Goal: Task Accomplishment & Management: Manage account settings

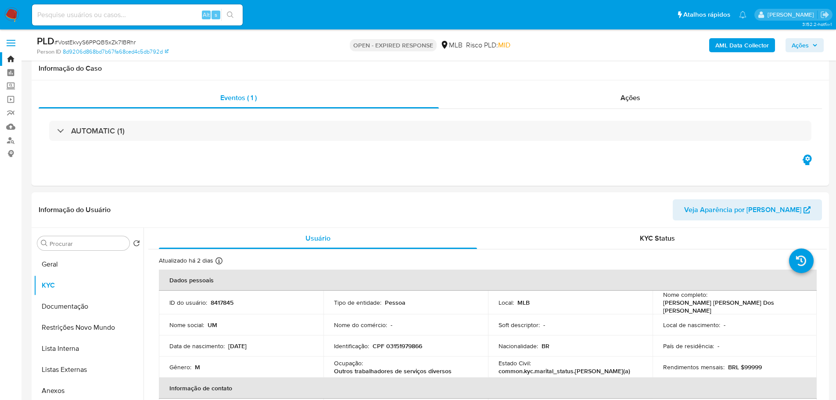
select select "10"
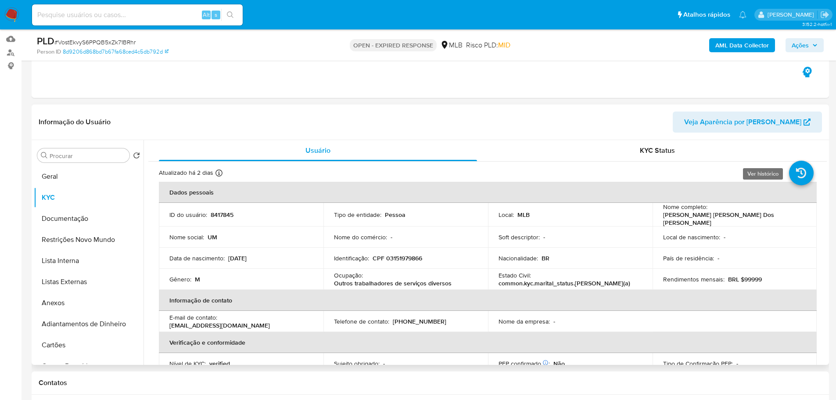
click at [796, 174] on icon at bounding box center [801, 173] width 25 height 25
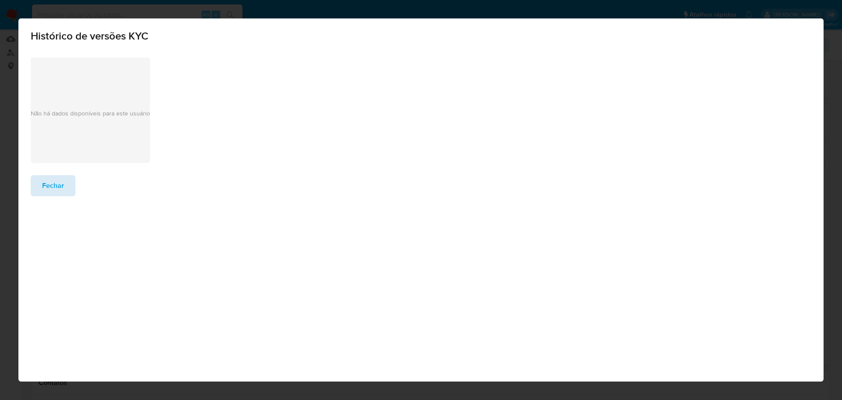
click at [54, 190] on span "Fechar" at bounding box center [53, 185] width 22 height 19
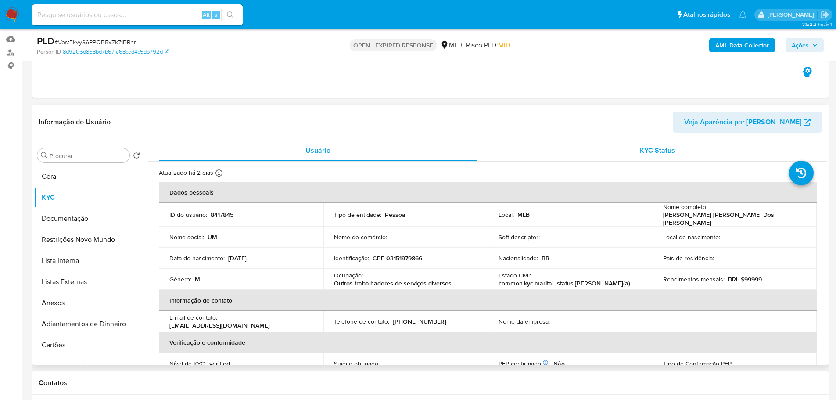
click at [641, 153] on span "KYC Status" at bounding box center [656, 150] width 35 height 10
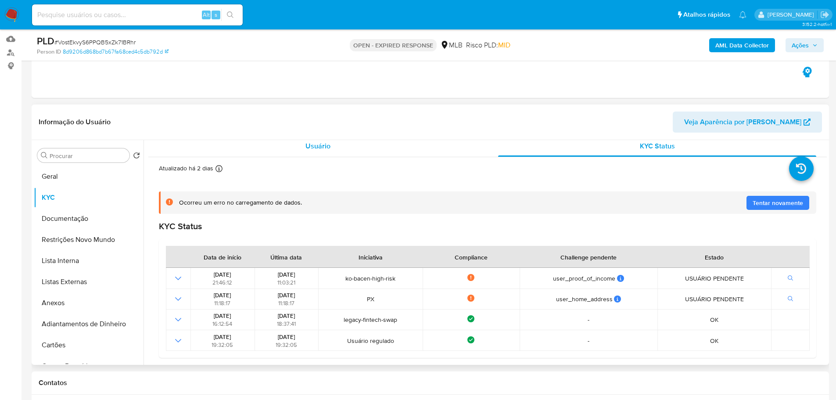
click at [333, 151] on div "Usuário" at bounding box center [318, 146] width 318 height 21
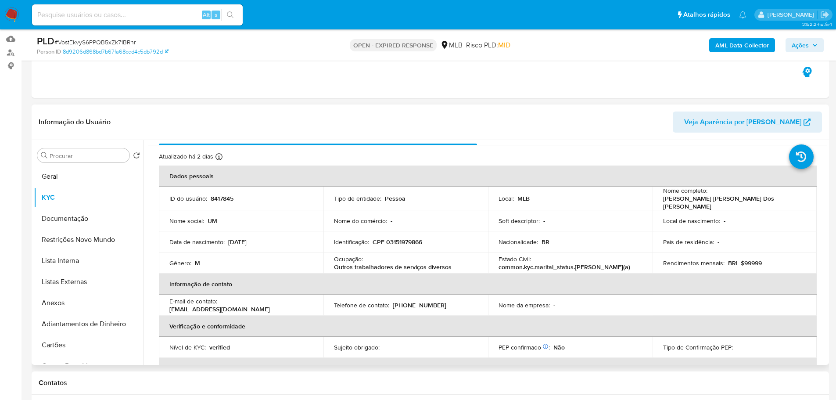
scroll to position [4, 0]
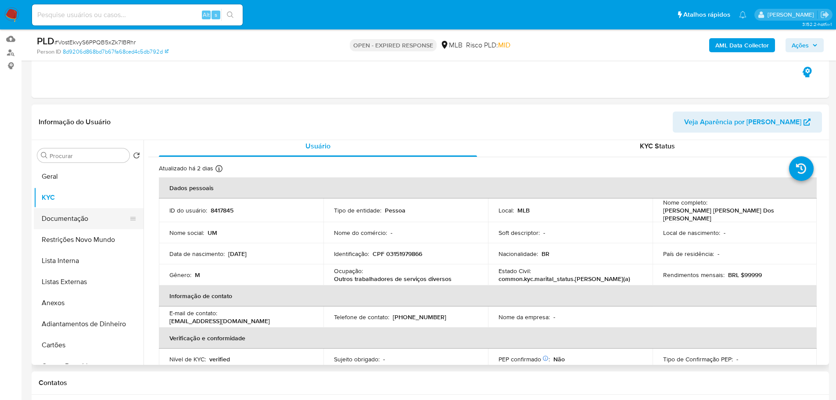
click at [101, 214] on button "Documentação" at bounding box center [85, 218] width 103 height 21
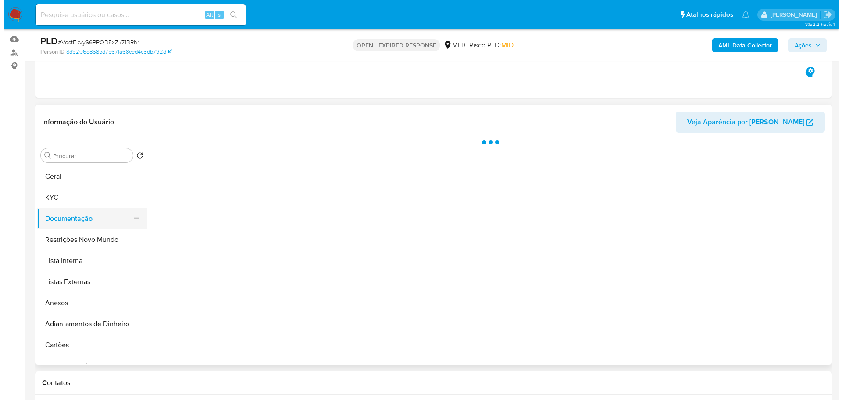
scroll to position [0, 0]
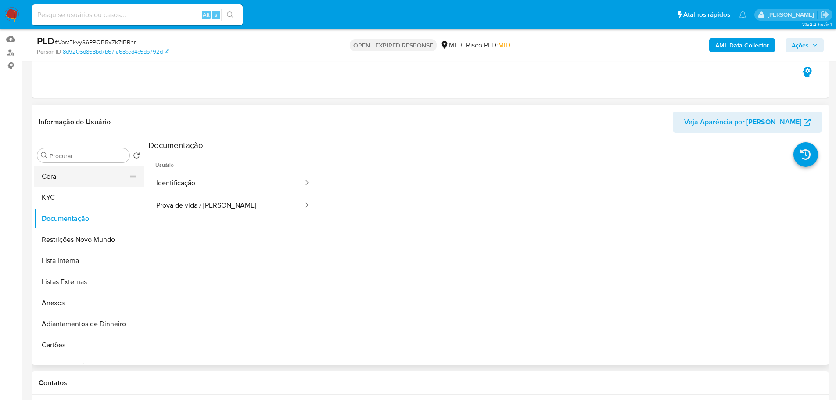
click at [68, 179] on button "Geral" at bounding box center [85, 176] width 103 height 21
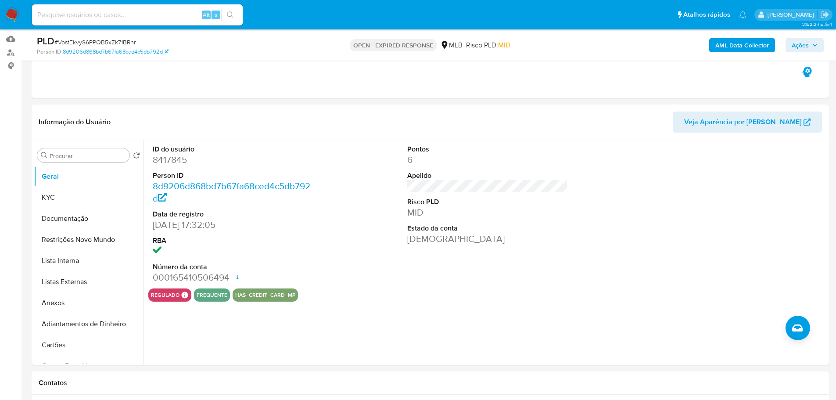
click at [744, 45] on b "AML Data Collector" at bounding box center [742, 45] width 54 height 14
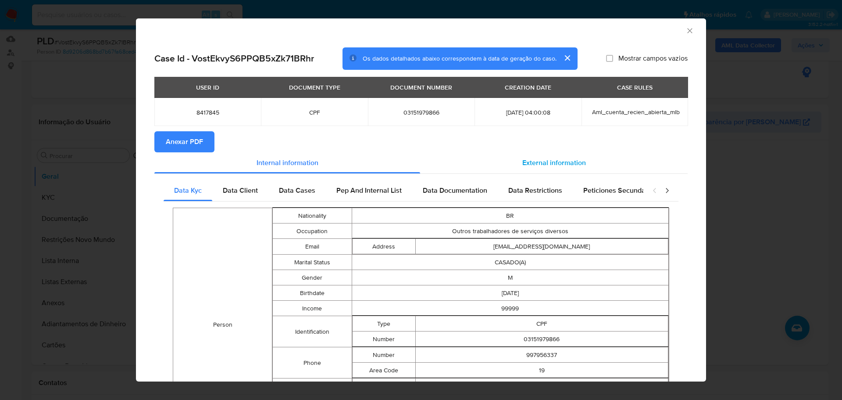
click at [560, 170] on div "External information" at bounding box center [554, 162] width 268 height 21
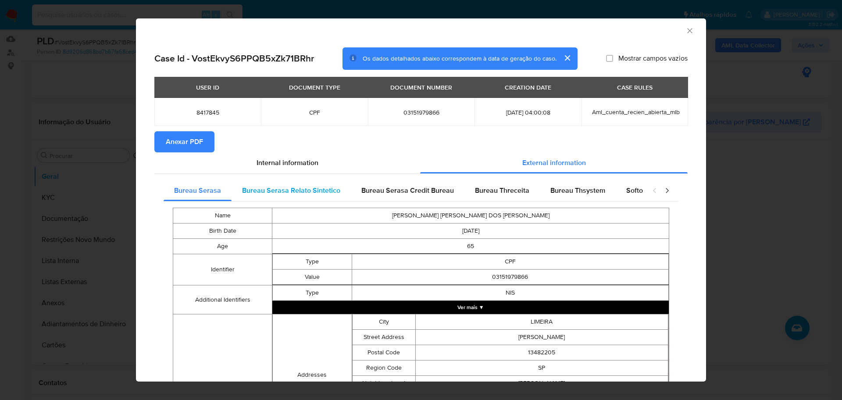
click at [261, 186] on span "Bureau Serasa Relato Sintetico" at bounding box center [291, 190] width 98 height 10
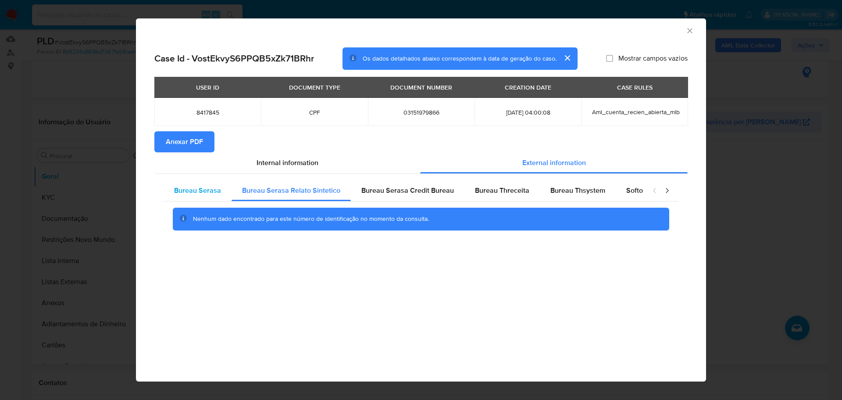
click at [203, 191] on span "Bureau Serasa" at bounding box center [197, 190] width 47 height 10
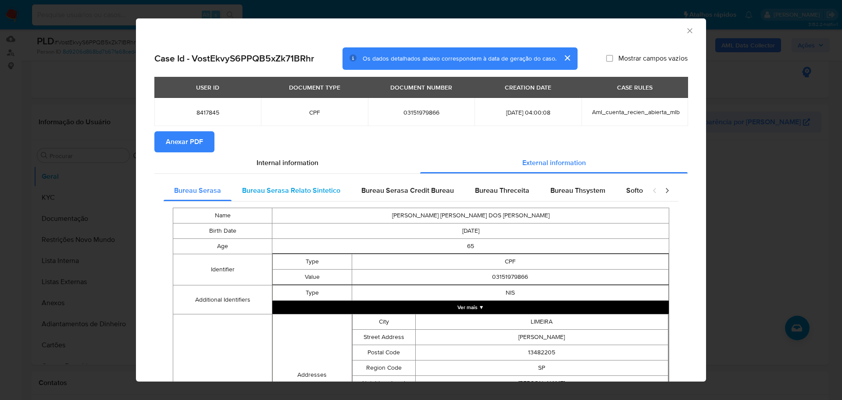
click at [278, 192] on span "Bureau Serasa Relato Sintetico" at bounding box center [291, 190] width 98 height 10
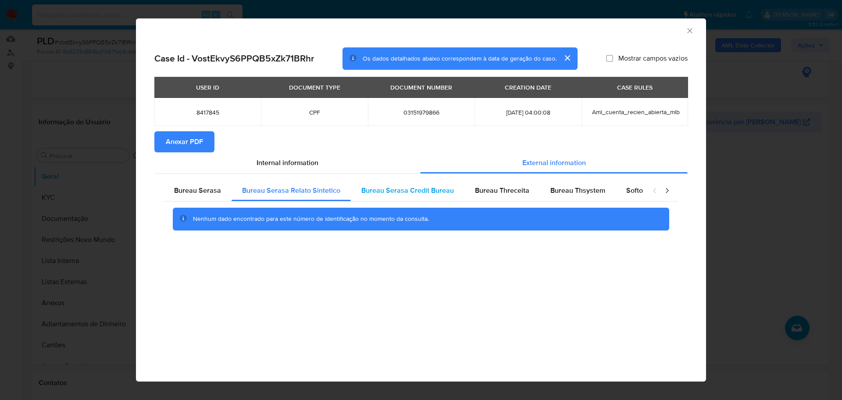
click at [414, 198] on div "Bureau Serasa Credit Bureau" at bounding box center [408, 190] width 114 height 21
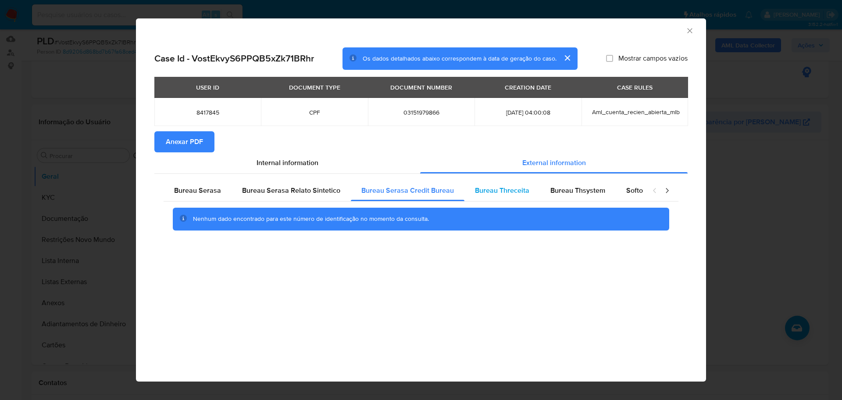
click at [482, 193] on span "Bureau Threceita" at bounding box center [502, 190] width 54 height 10
click at [557, 192] on span "Bureau Thsystem" at bounding box center [577, 190] width 55 height 10
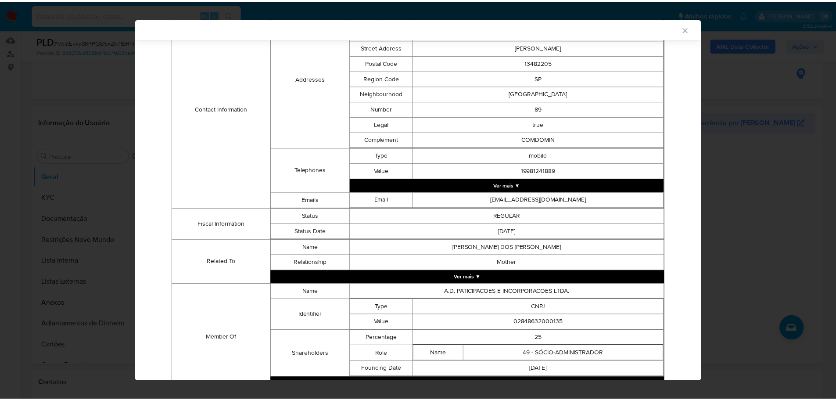
scroll to position [376, 0]
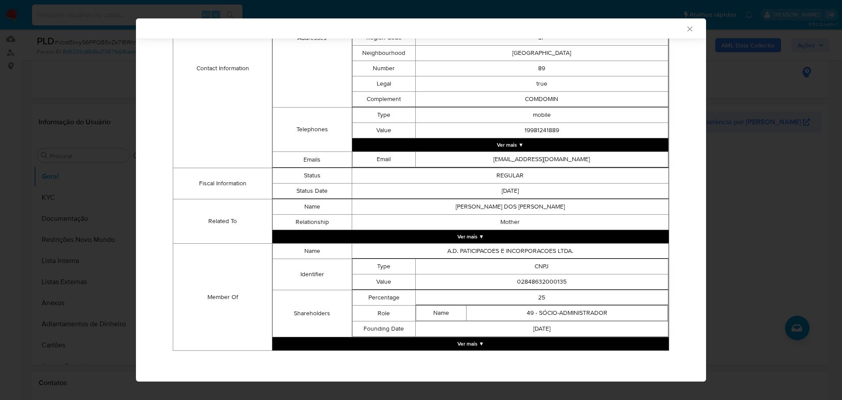
click at [686, 32] on icon "Fechar a janela" at bounding box center [690, 29] width 9 height 9
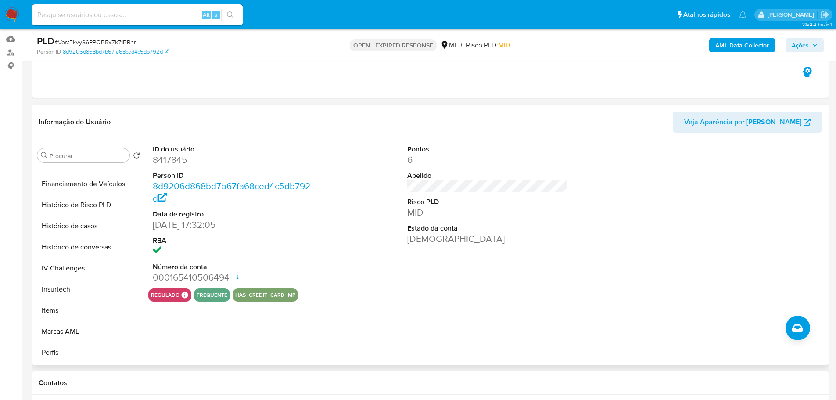
scroll to position [351, 0]
click at [83, 231] on button "Histórico de casos" at bounding box center [85, 225] width 103 height 21
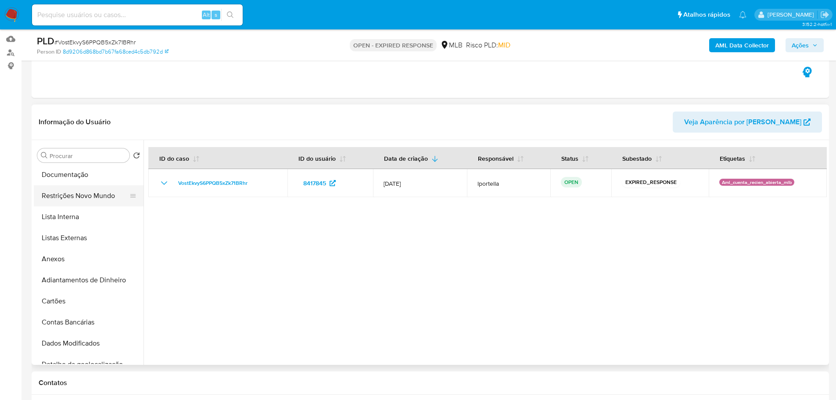
scroll to position [0, 0]
click at [57, 176] on button "Geral" at bounding box center [85, 176] width 103 height 21
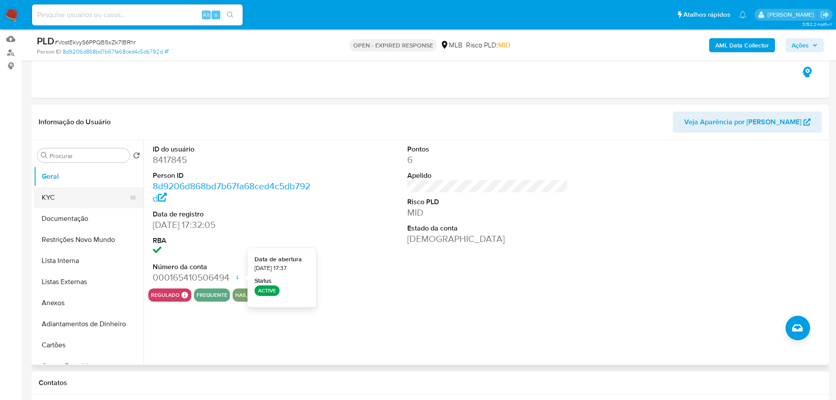
click at [73, 200] on button "KYC" at bounding box center [85, 197] width 103 height 21
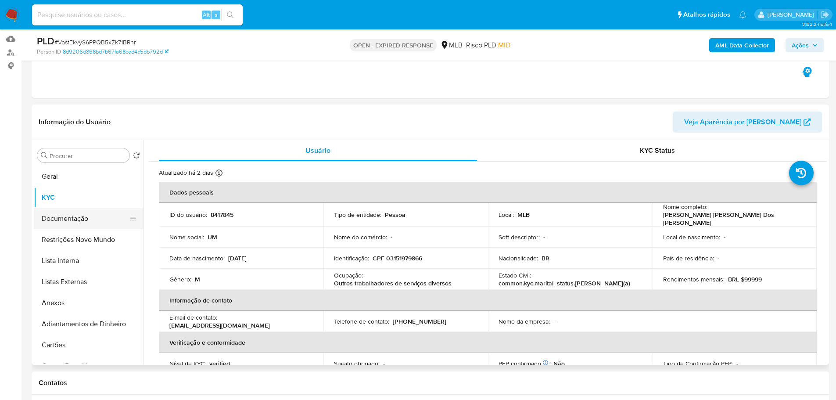
click at [70, 221] on button "Documentação" at bounding box center [85, 218] width 103 height 21
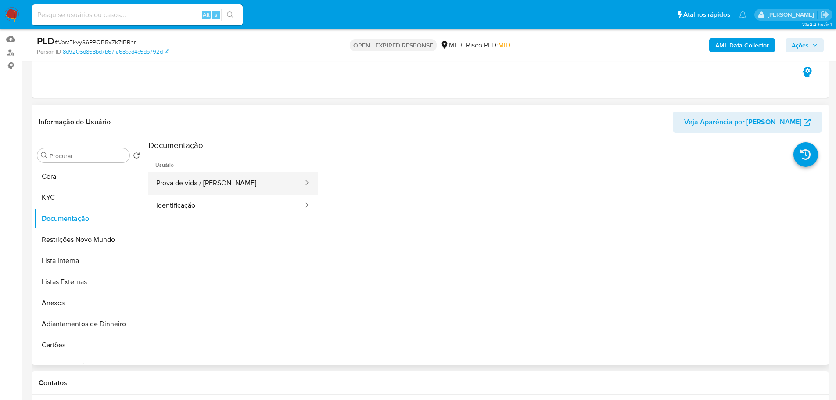
click at [210, 188] on button "Prova de vida / [PERSON_NAME]" at bounding box center [226, 183] width 156 height 22
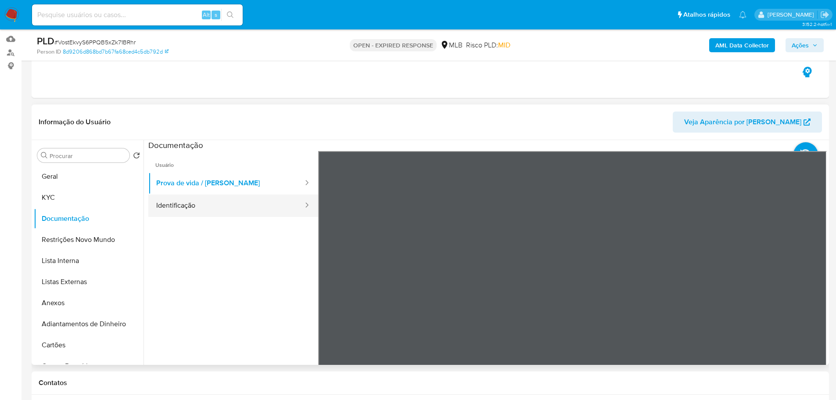
click at [244, 211] on button "Identificação" at bounding box center [226, 205] width 156 height 22
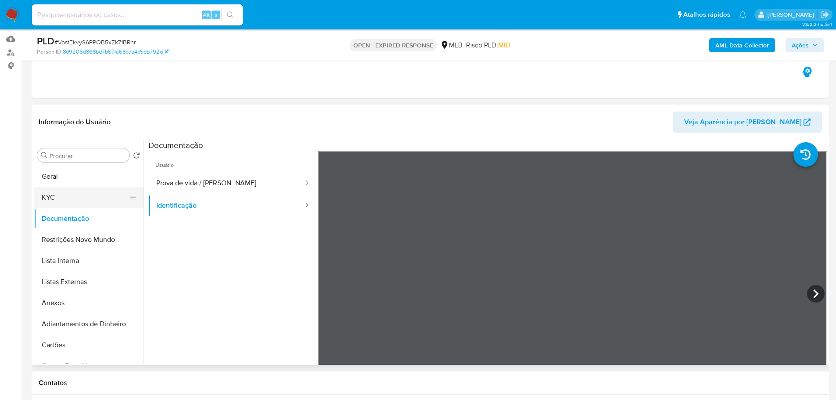
click at [68, 197] on button "KYC" at bounding box center [85, 197] width 103 height 21
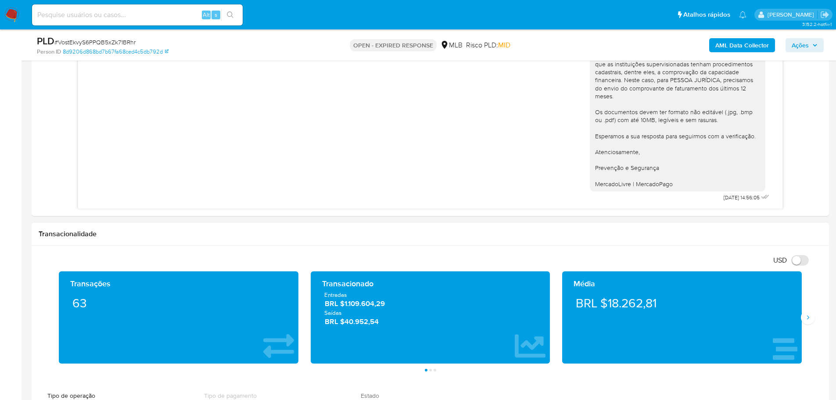
scroll to position [658, 0]
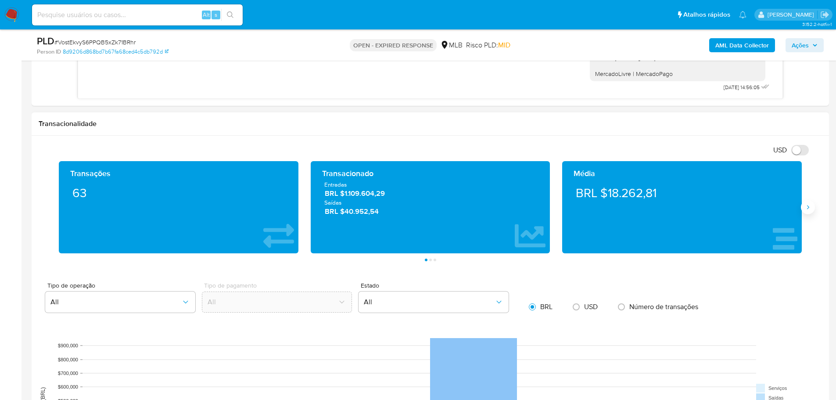
click at [806, 208] on icon "Siguiente" at bounding box center [807, 207] width 7 height 7
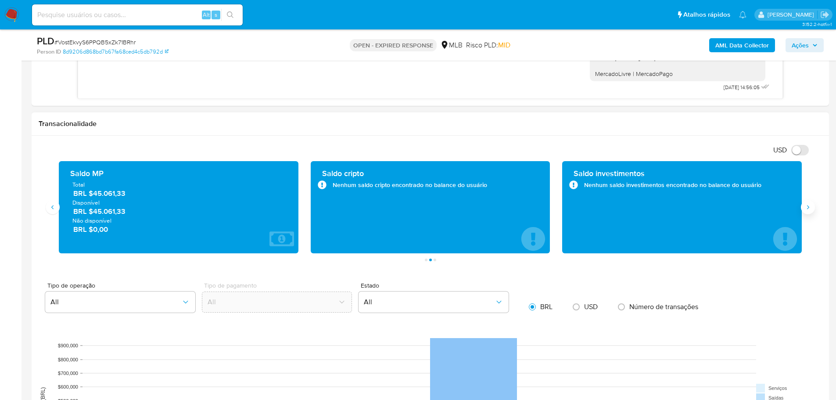
click at [806, 208] on icon "Siguiente" at bounding box center [807, 207] width 7 height 7
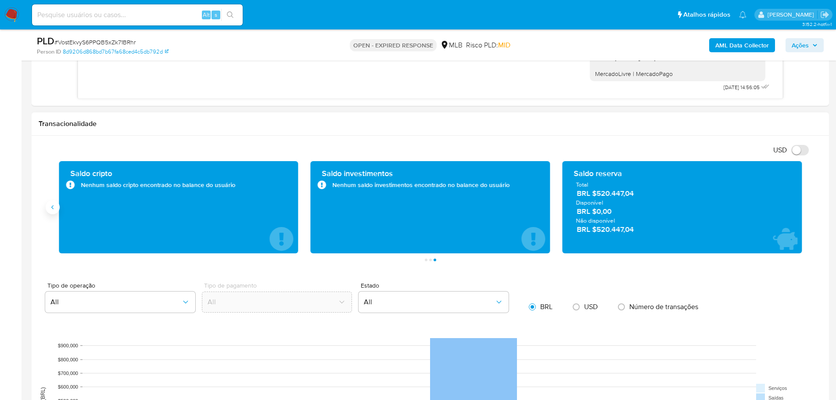
click at [52, 207] on icon "Anterior" at bounding box center [52, 207] width 2 height 4
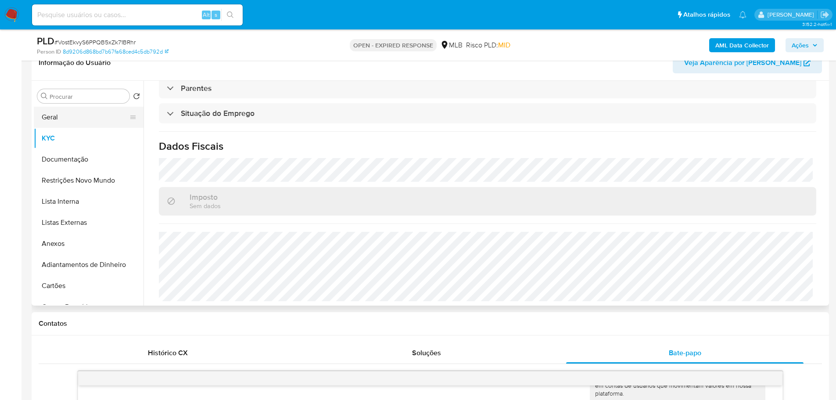
scroll to position [132, 0]
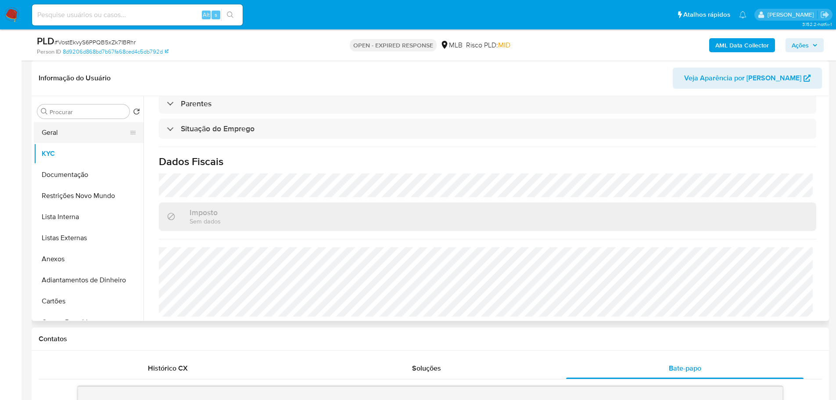
click at [75, 133] on button "Geral" at bounding box center [85, 132] width 103 height 21
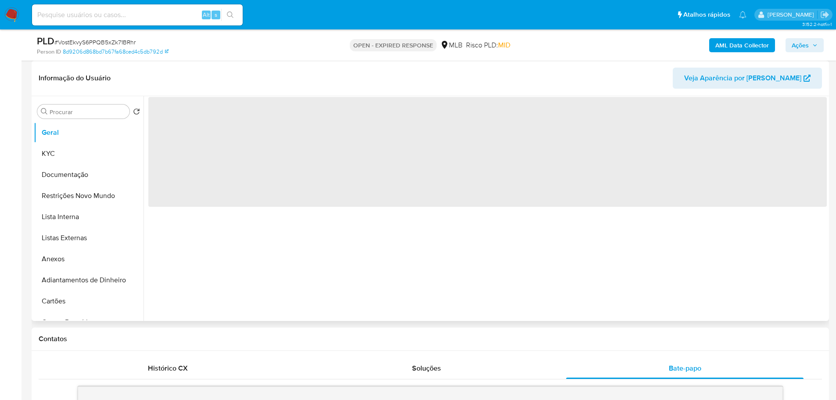
scroll to position [0, 0]
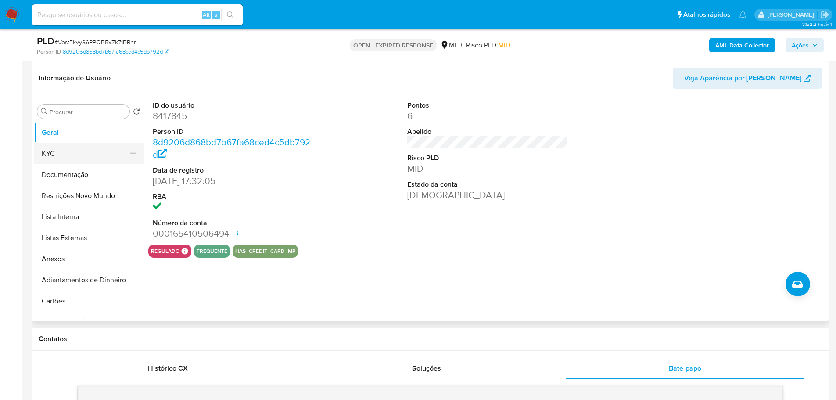
click at [61, 159] on button "KYC" at bounding box center [85, 153] width 103 height 21
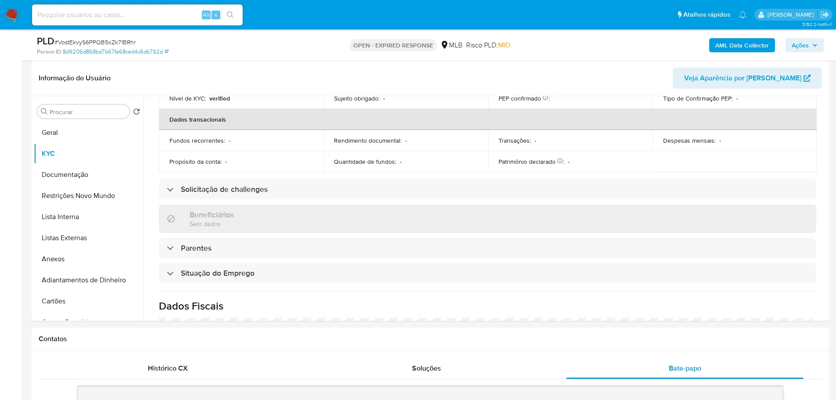
scroll to position [365, 0]
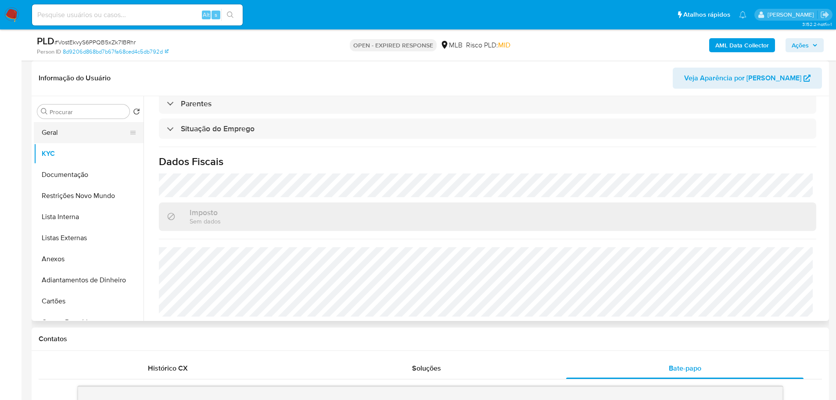
click at [57, 127] on button "Geral" at bounding box center [85, 132] width 103 height 21
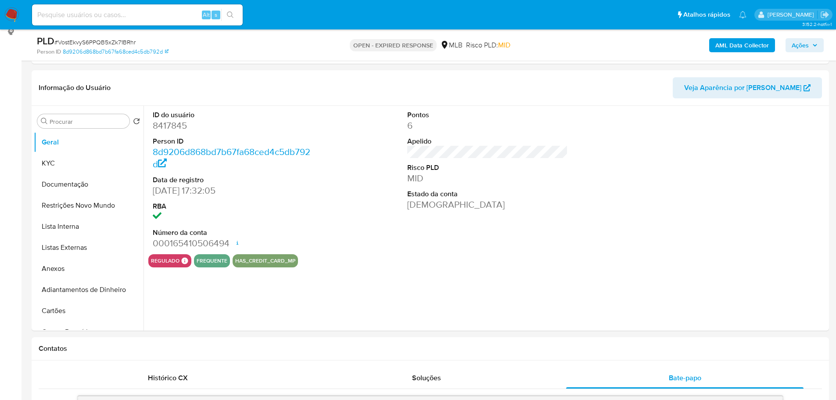
scroll to position [118, 0]
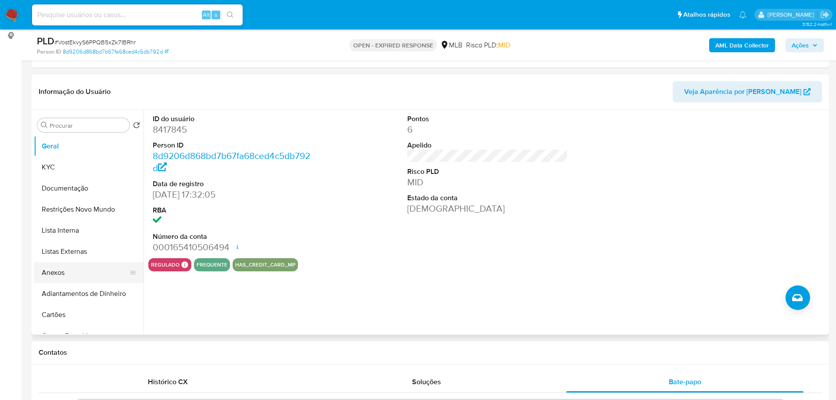
drag, startPoint x: 173, startPoint y: 357, endPoint x: 120, endPoint y: 275, distance: 97.1
click at [173, 357] on div "Contatos" at bounding box center [430, 352] width 797 height 23
click at [63, 168] on button "KYC" at bounding box center [85, 167] width 103 height 21
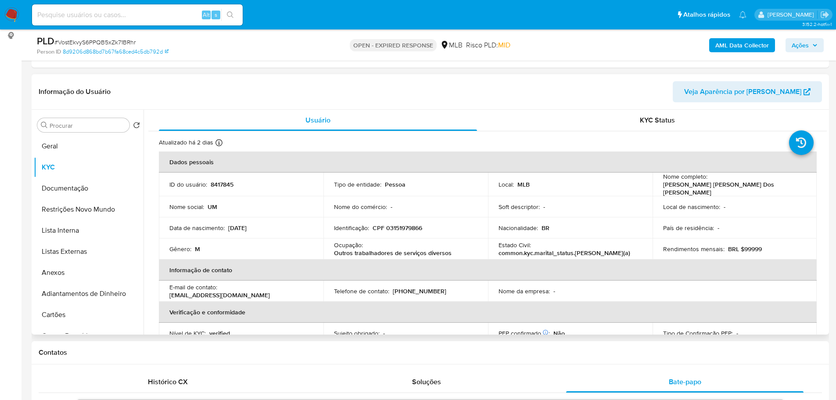
scroll to position [2, 0]
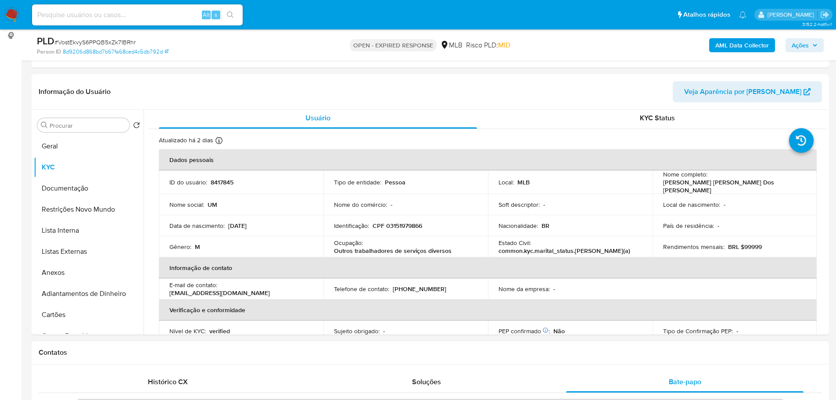
click at [117, 356] on h1 "Contatos" at bounding box center [430, 352] width 783 height 9
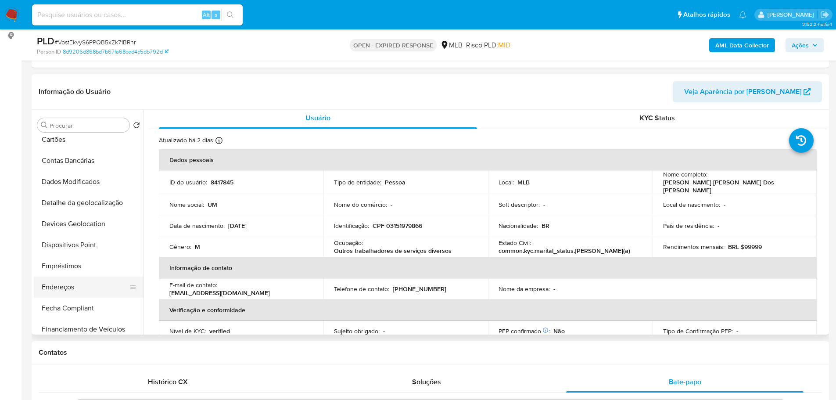
scroll to position [175, 0]
click at [77, 288] on button "Endereços" at bounding box center [85, 286] width 103 height 21
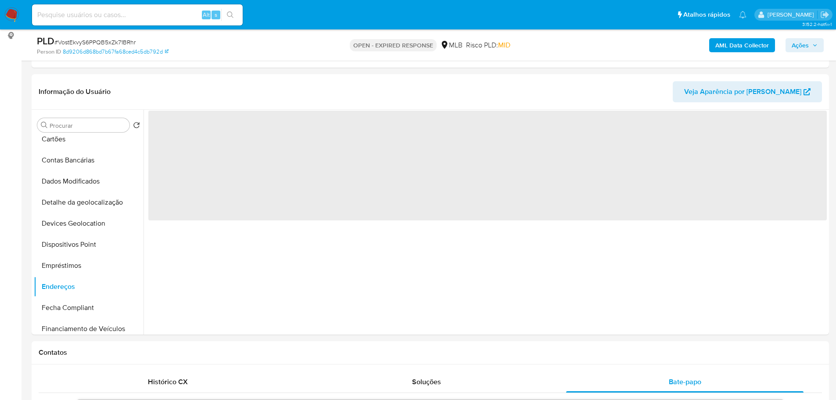
scroll to position [0, 0]
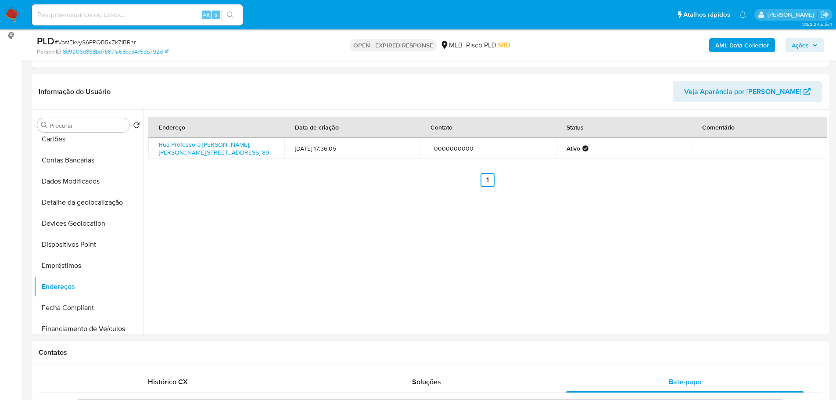
click at [207, 353] on h1 "Contatos" at bounding box center [430, 352] width 783 height 9
click at [99, 196] on button "Detalhe da geolocalização" at bounding box center [85, 202] width 103 height 21
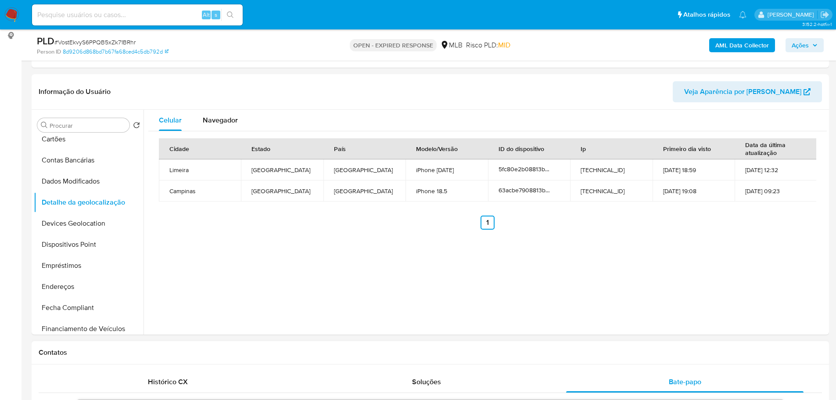
drag, startPoint x: 231, startPoint y: 363, endPoint x: 222, endPoint y: 356, distance: 11.5
click at [231, 363] on div "Contatos" at bounding box center [430, 352] width 797 height 23
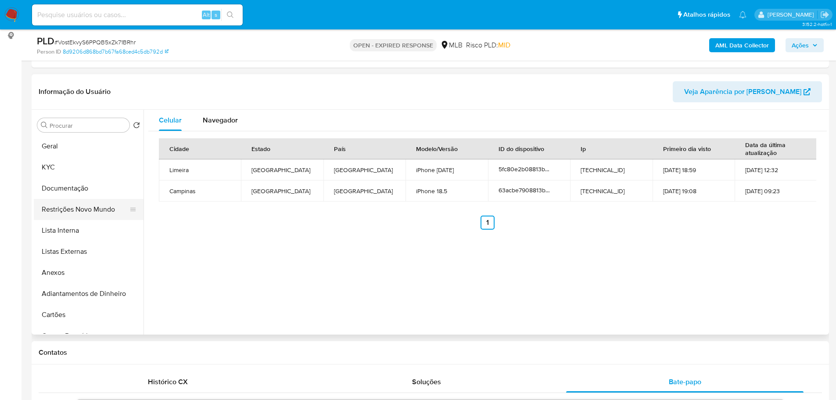
click at [81, 214] on button "Restrições Novo Mundo" at bounding box center [85, 209] width 103 height 21
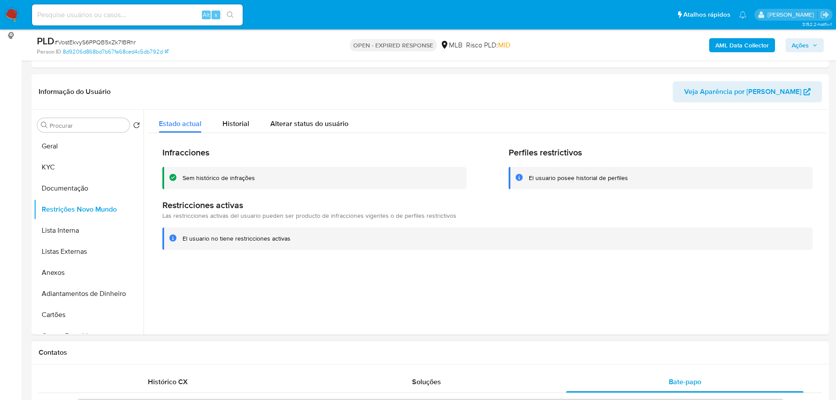
click at [209, 351] on h1 "Contatos" at bounding box center [430, 352] width 783 height 9
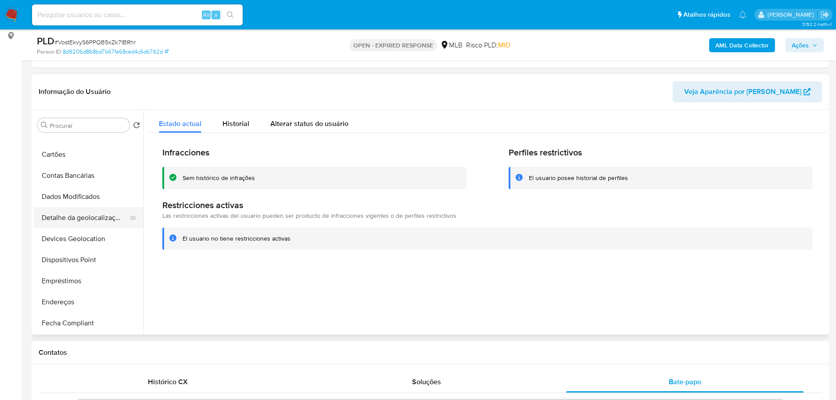
scroll to position [175, 0]
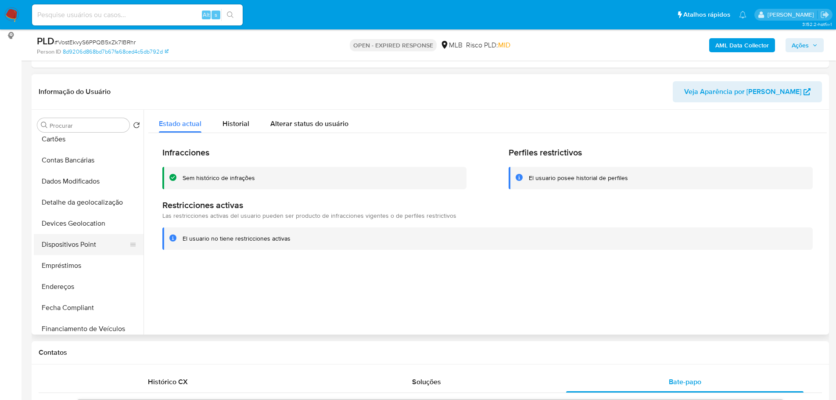
click at [87, 244] on button "Dispositivos Point" at bounding box center [85, 244] width 103 height 21
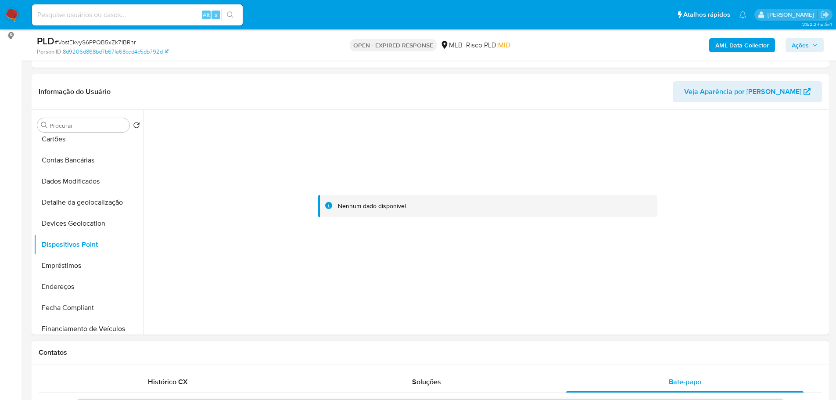
click at [364, 361] on div "Contatos" at bounding box center [430, 352] width 797 height 23
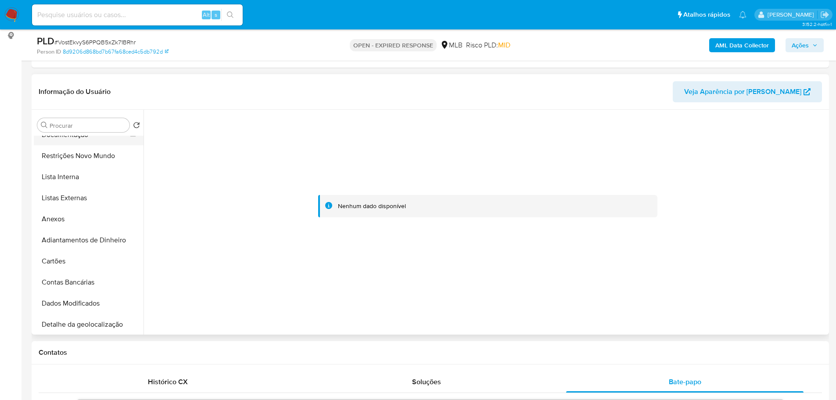
scroll to position [0, 0]
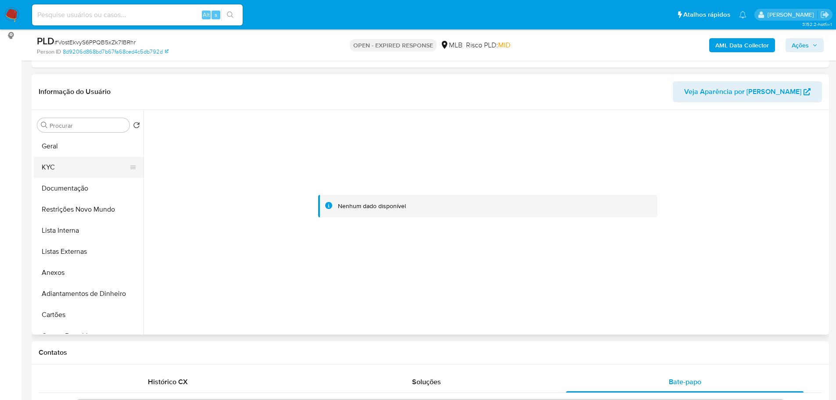
click at [57, 168] on button "KYC" at bounding box center [85, 167] width 103 height 21
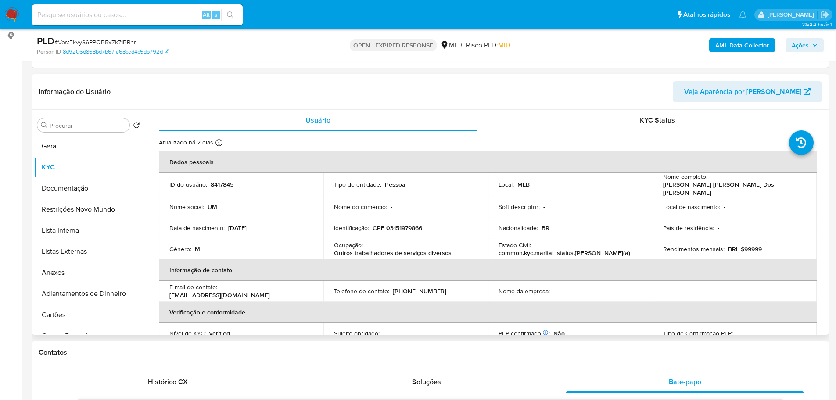
click at [404, 230] on td "Identificação : CPF 03151979866" at bounding box center [405, 227] width 164 height 21
click at [403, 228] on p "CPF 03151979866" at bounding box center [397, 228] width 50 height 8
copy p "03151979866"
click at [812, 45] on icon "button" at bounding box center [814, 45] width 5 height 5
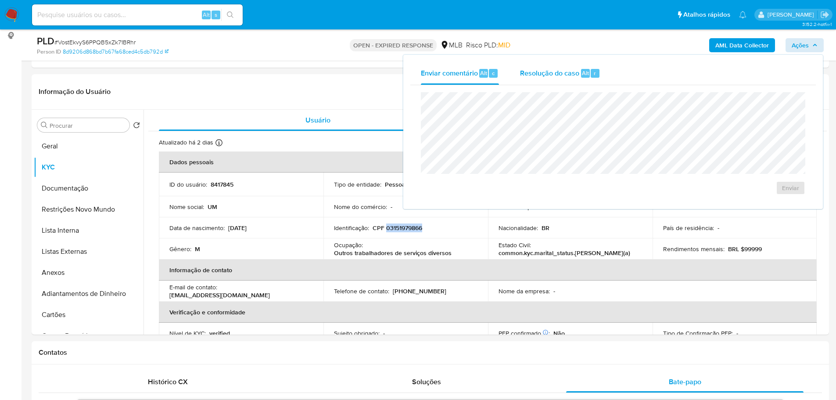
click at [574, 76] on span "Resolução do caso" at bounding box center [549, 73] width 59 height 10
click at [281, 92] on header "Informação do Usuário Veja Aparência por Pessoa" at bounding box center [430, 91] width 783 height 21
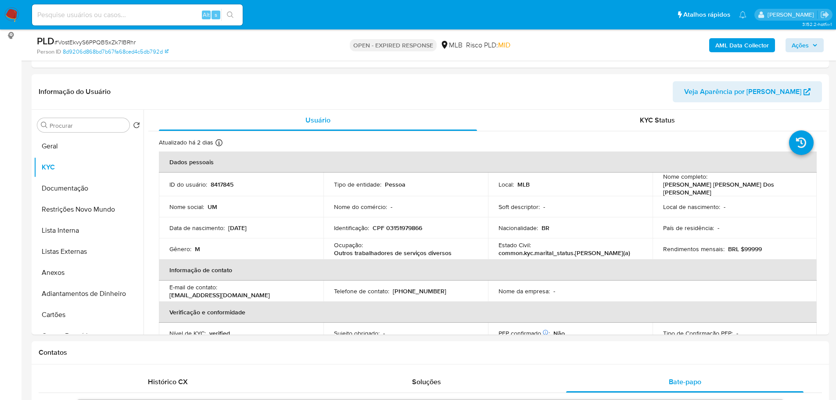
click at [105, 44] on span "# VostEkvyS6PPQB5xZk71BRhr" at bounding box center [94, 42] width 81 height 9
copy span "VostEkvyS6PPQB5xZk71BRhr"
click at [10, 10] on img at bounding box center [11, 14] width 15 height 15
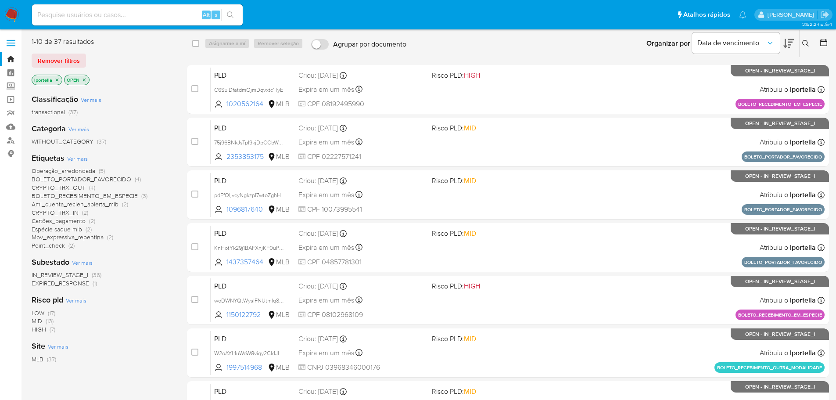
click at [805, 43] on icon at bounding box center [805, 43] width 7 height 7
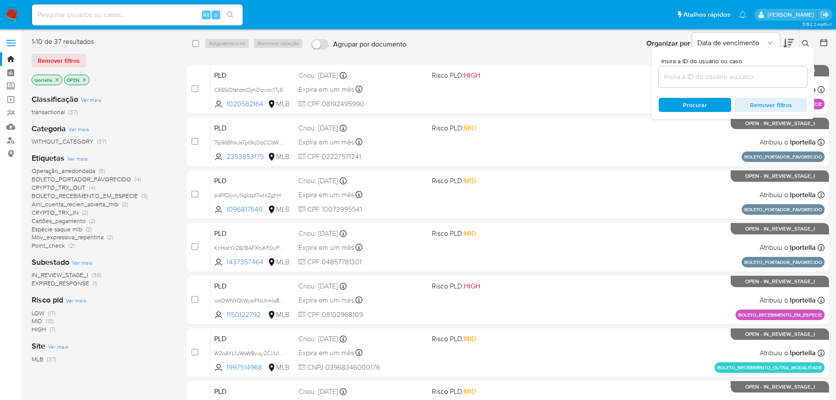
click at [700, 84] on div at bounding box center [732, 76] width 148 height 21
click at [695, 74] on input at bounding box center [732, 76] width 148 height 11
paste input "VostEkvyS6PPQB5xZk71BRhr"
type input "VostEkvyS6PPQB5xZk71BRhr"
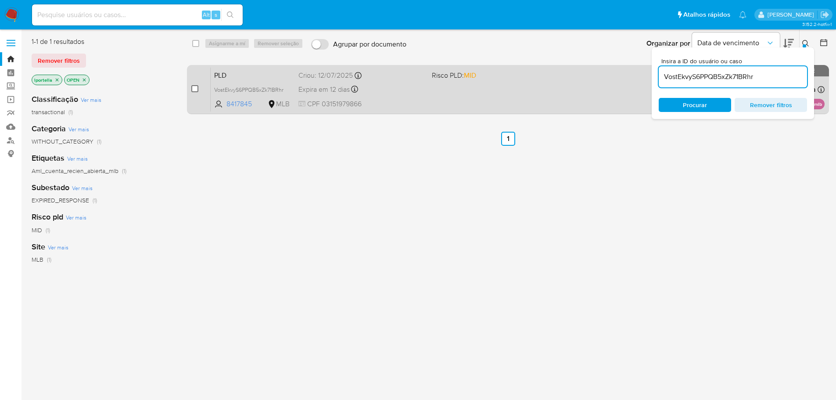
click at [195, 85] on input "checkbox" at bounding box center [194, 88] width 7 height 7
checkbox input "true"
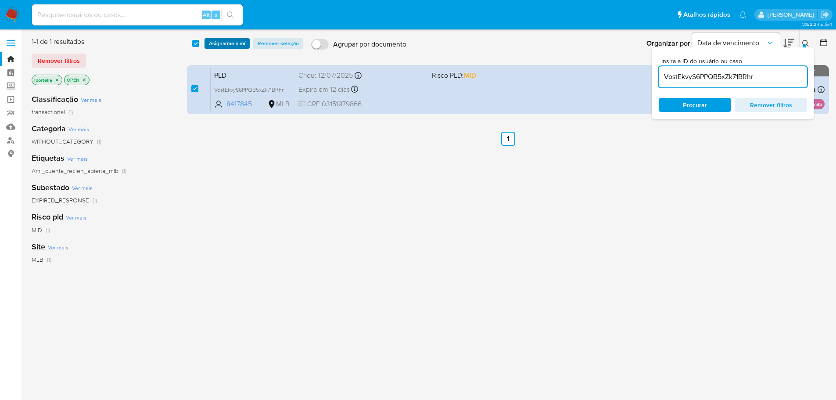
click at [222, 44] on span "Asignarme a mí" at bounding box center [227, 43] width 36 height 9
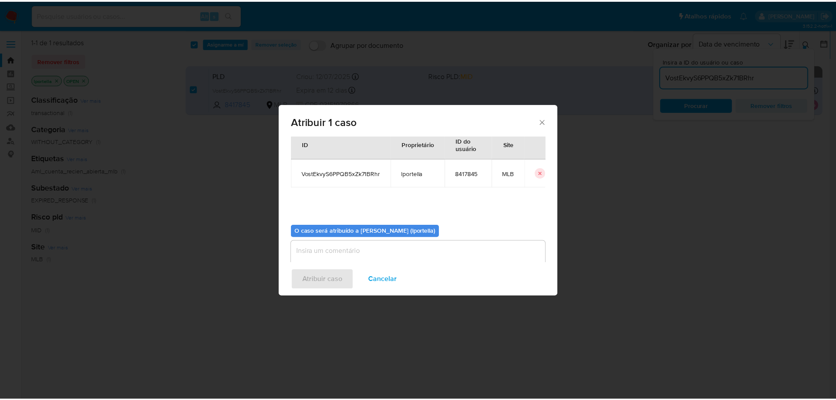
scroll to position [46, 0]
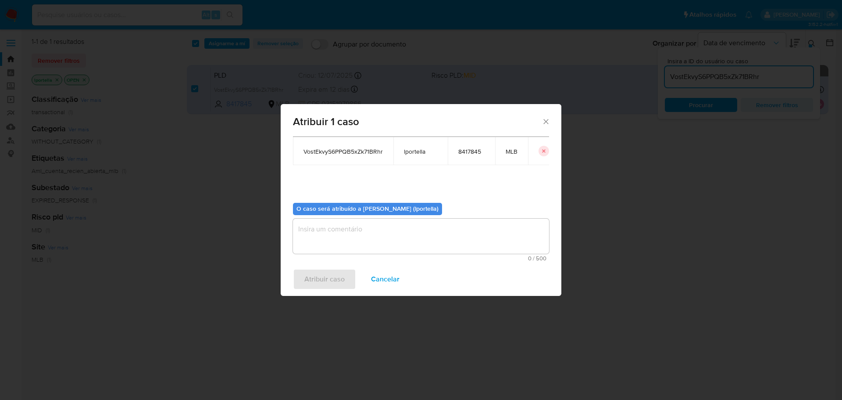
click at [361, 232] on textarea "assign-modal" at bounding box center [421, 235] width 256 height 35
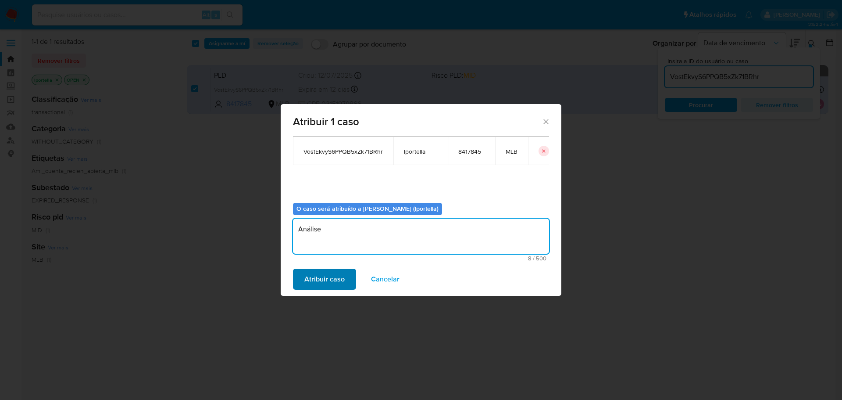
type textarea "Análise"
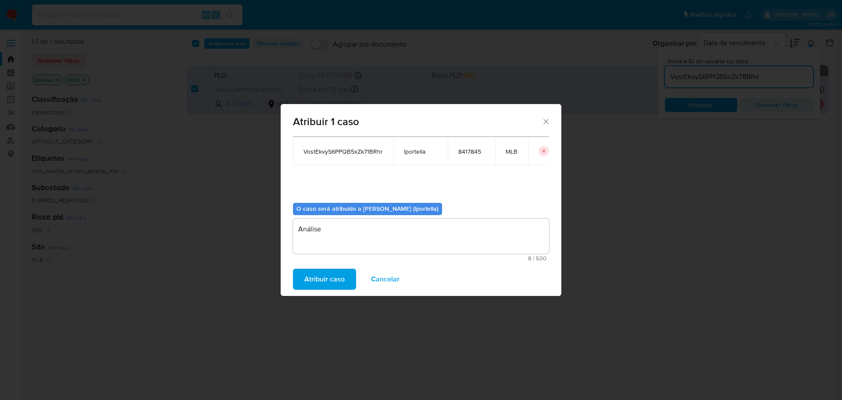
click at [329, 286] on span "Atribuir caso" at bounding box center [324, 278] width 40 height 19
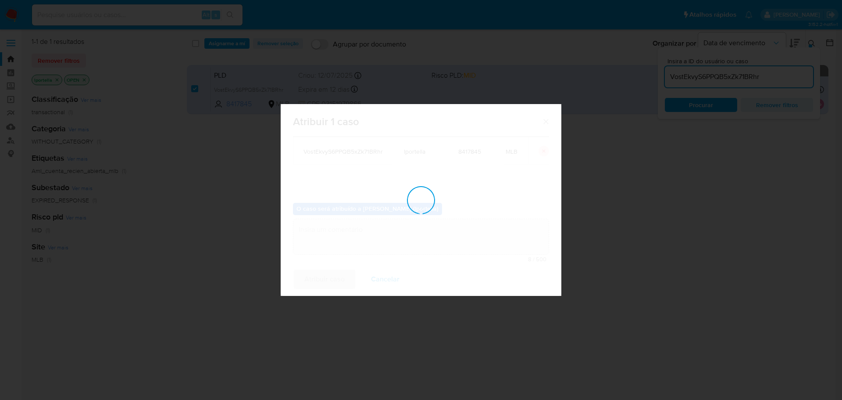
checkbox input "false"
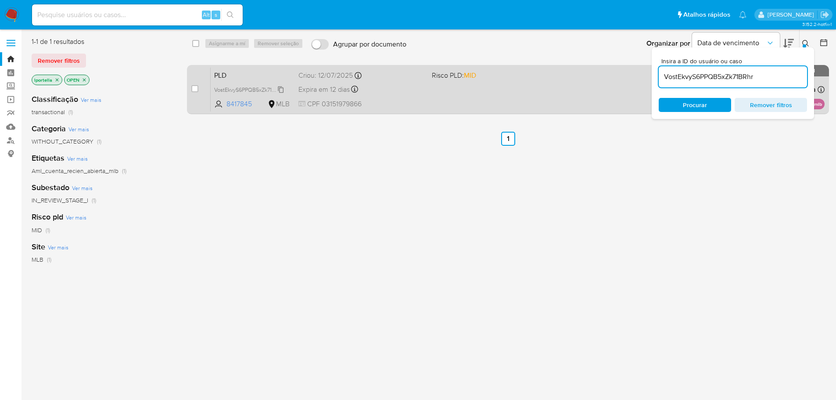
click at [224, 86] on span "VostEkvyS6PPQB5xZk71BRhr" at bounding box center [248, 89] width 69 height 10
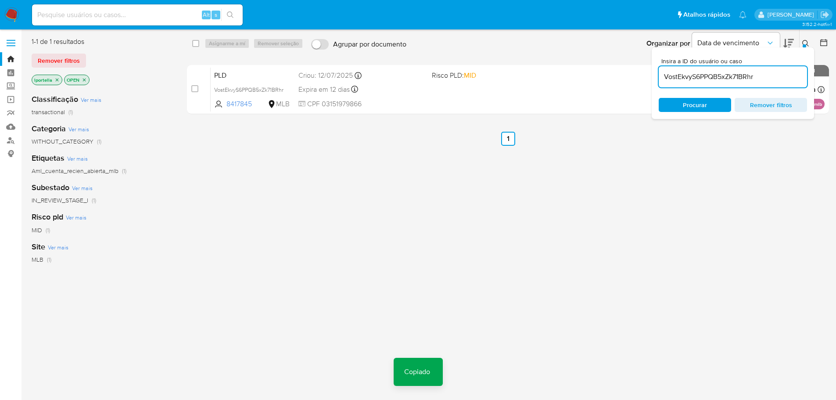
click at [160, 9] on input at bounding box center [137, 14] width 211 height 11
paste input "VostEkvyS6PPQB5xZk71BRhr"
type input "VostEkvyS6PPQB5xZk71BRhr"
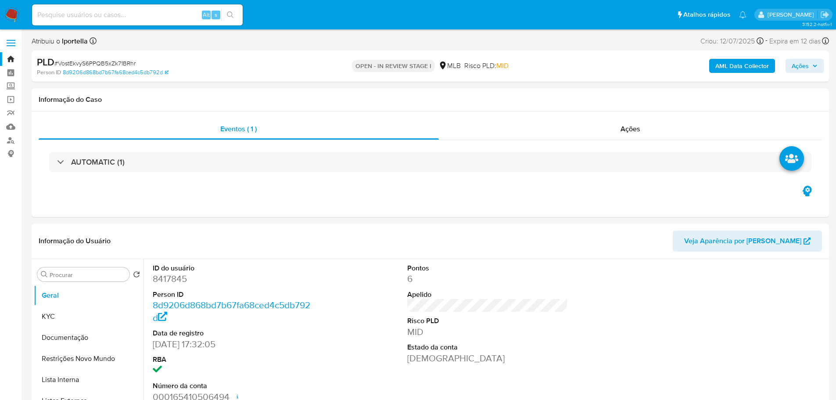
select select "10"
click at [814, 71] on span "Ações" at bounding box center [804, 66] width 26 height 12
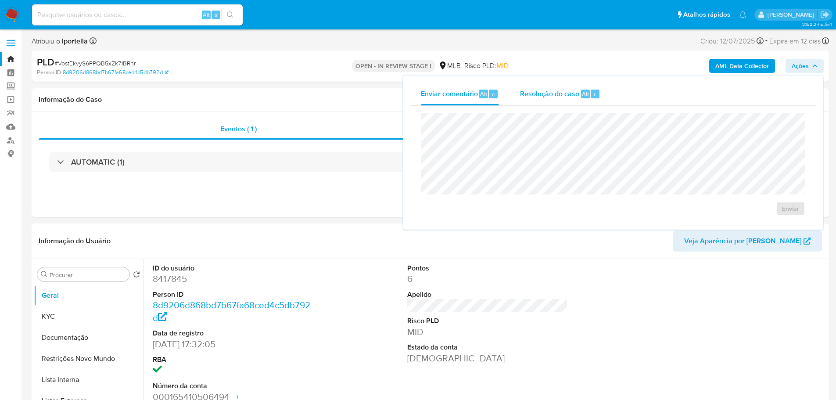
click at [572, 89] on span "Resolução do caso" at bounding box center [549, 94] width 59 height 10
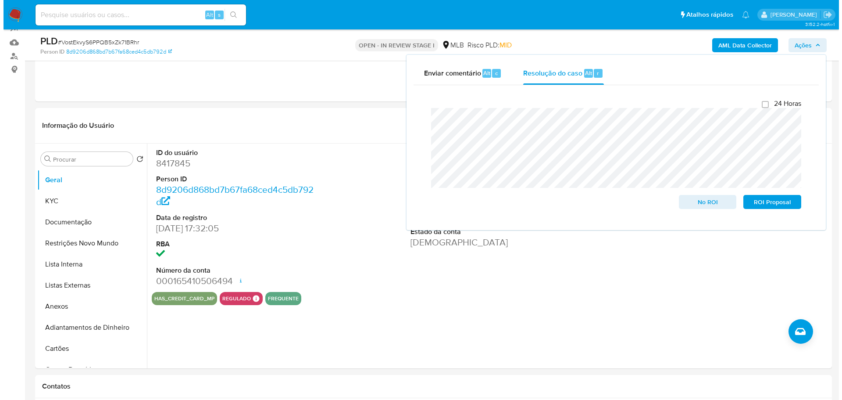
scroll to position [88, 0]
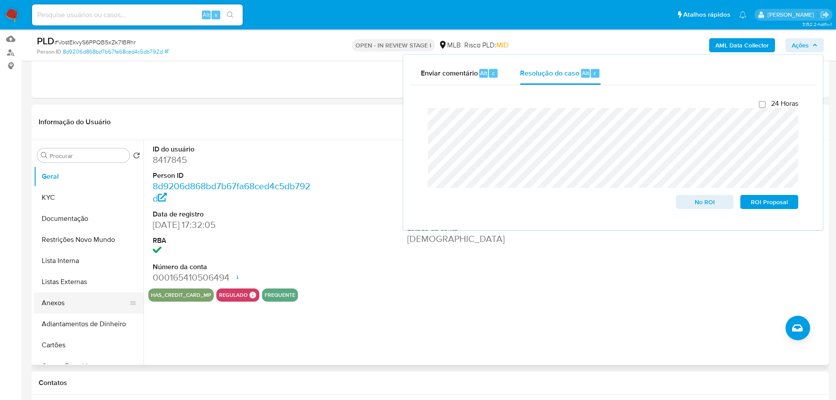
click at [72, 303] on button "Anexos" at bounding box center [85, 302] width 103 height 21
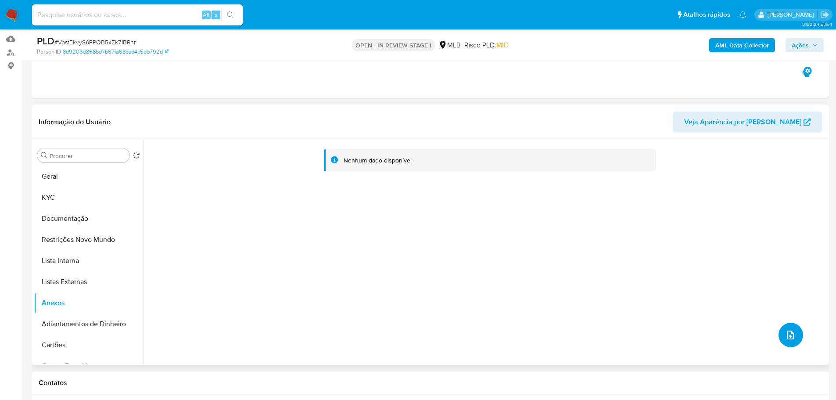
click at [785, 331] on icon "upload-file" at bounding box center [790, 334] width 11 height 11
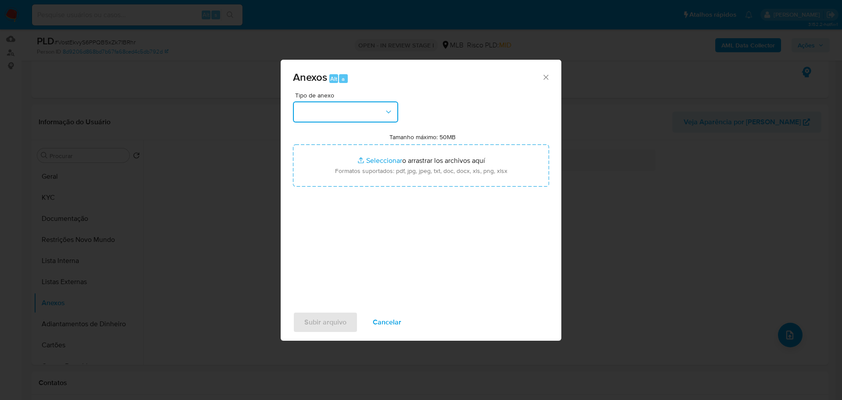
click at [387, 114] on icon "button" at bounding box center [388, 111] width 9 height 9
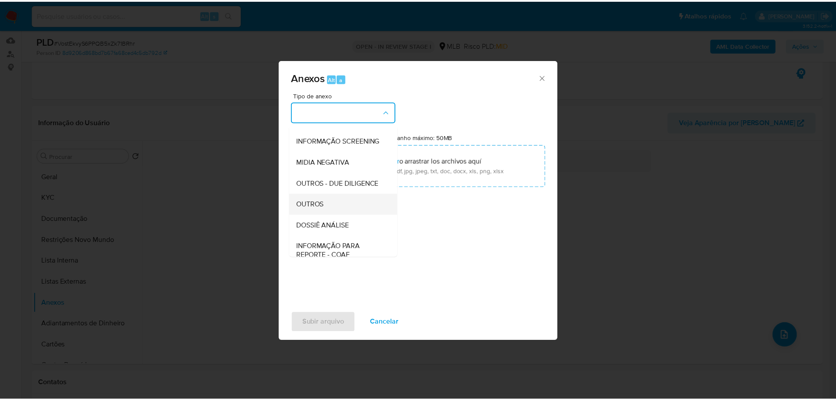
scroll to position [135, 0]
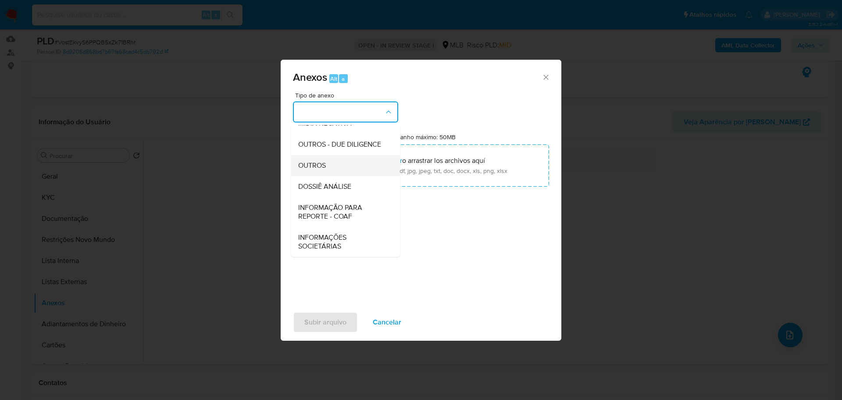
click at [322, 162] on span "OUTROS" at bounding box center [312, 165] width 28 height 9
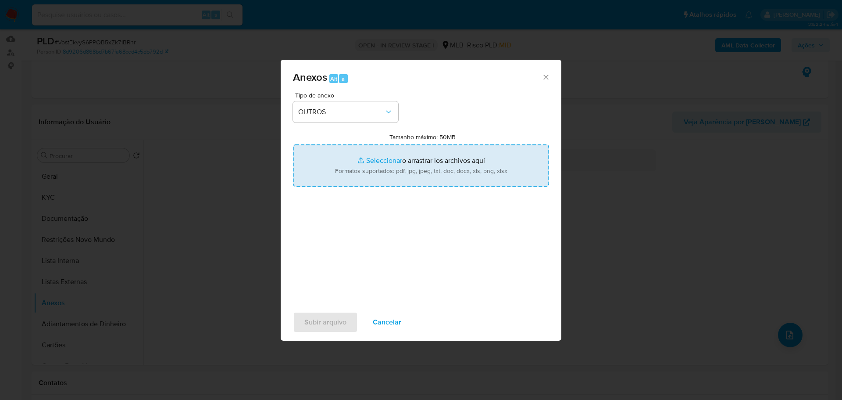
type input "C:\fakepath\SAR - XXX - CPF 03151979866 - JOSE ANTONIO DOS SANTOS.pdf"
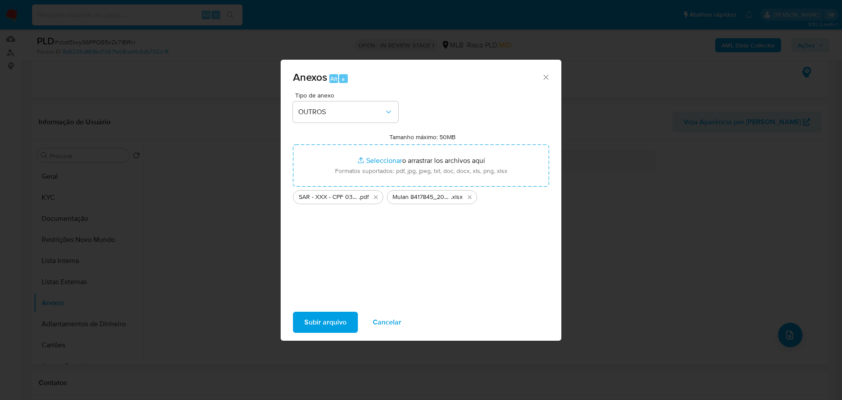
click at [332, 325] on span "Subir arquivo" at bounding box center [325, 321] width 42 height 19
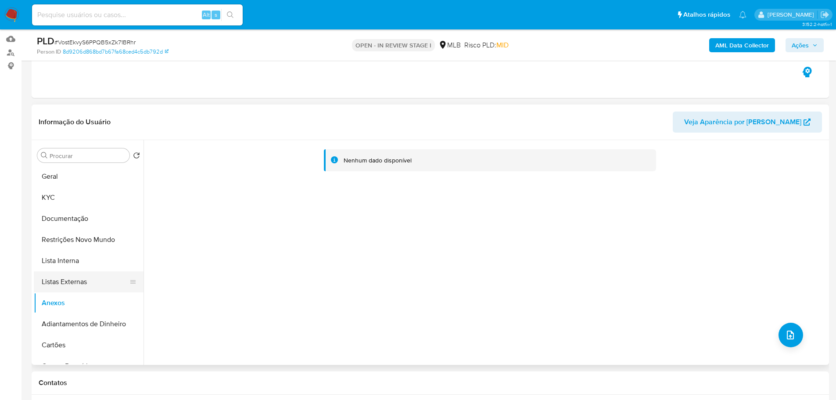
click at [76, 275] on button "Listas Externas" at bounding box center [85, 281] width 103 height 21
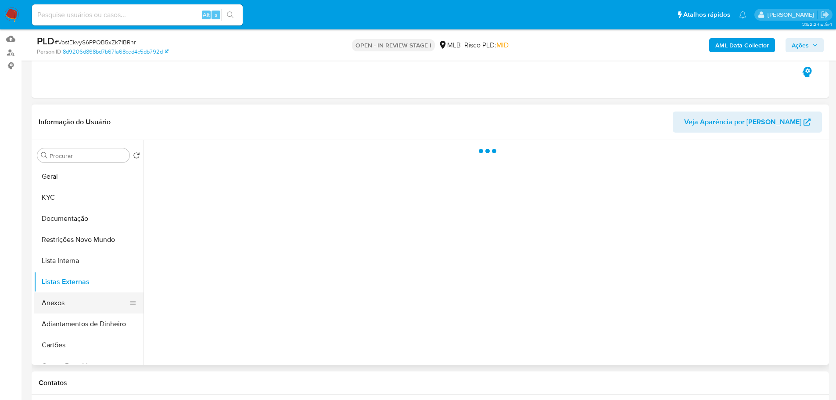
click at [81, 301] on button "Anexos" at bounding box center [85, 302] width 103 height 21
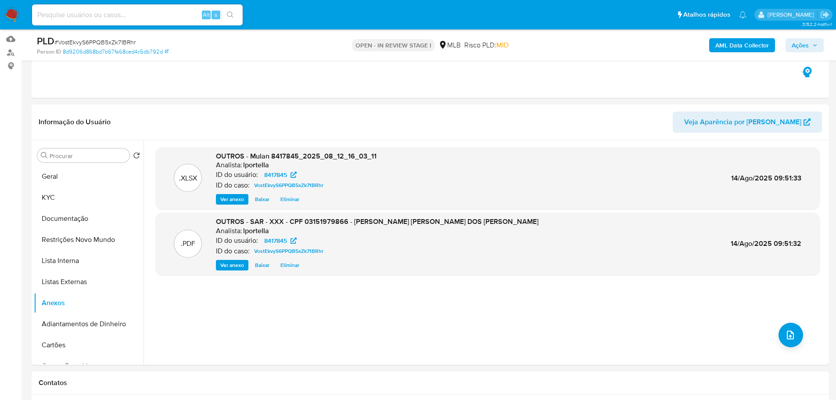
click at [809, 47] on span "Ações" at bounding box center [804, 45] width 26 height 12
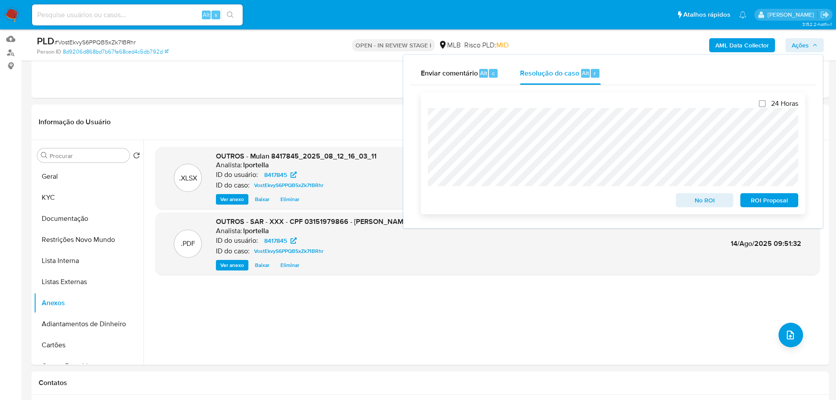
click at [774, 201] on span "ROI Proposal" at bounding box center [769, 200] width 46 height 12
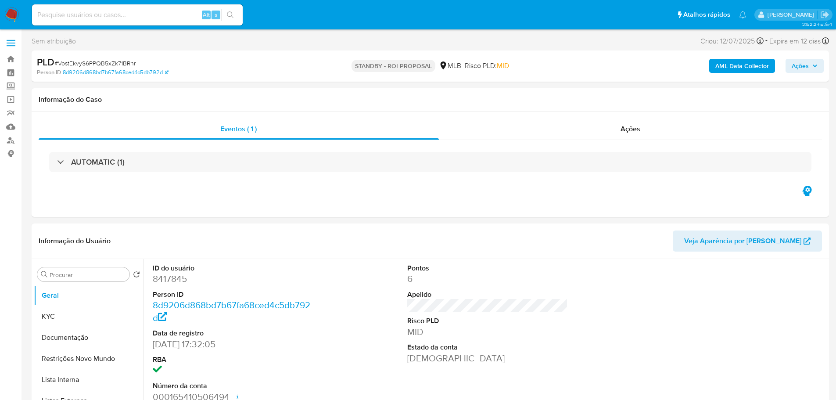
select select "10"
click at [92, 64] on span "# VostEkvyS6PPQB5xZk71BRhr" at bounding box center [94, 63] width 81 height 9
copy span "VostEkvyS6PPQB5xZk71BRhr"
click at [12, 12] on img at bounding box center [11, 14] width 15 height 15
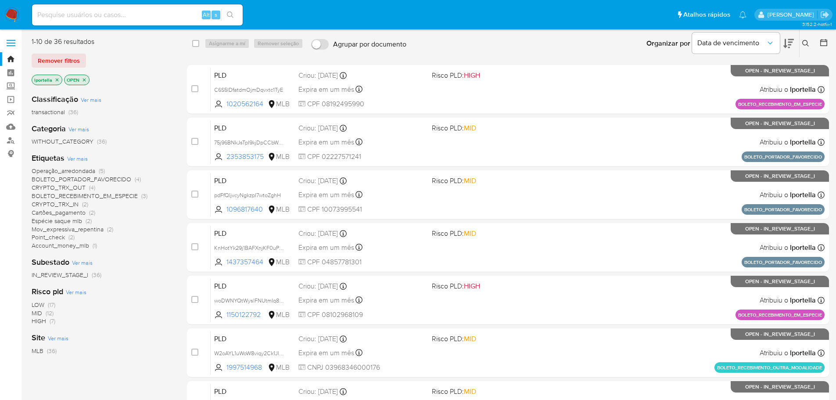
click at [138, 15] on input at bounding box center [137, 14] width 211 height 11
paste input "YEEbcbbQFyTFz3kcPxI0Bt4v"
type input "YEEbcbbQFyTFz3kcPxI0Bt4v"
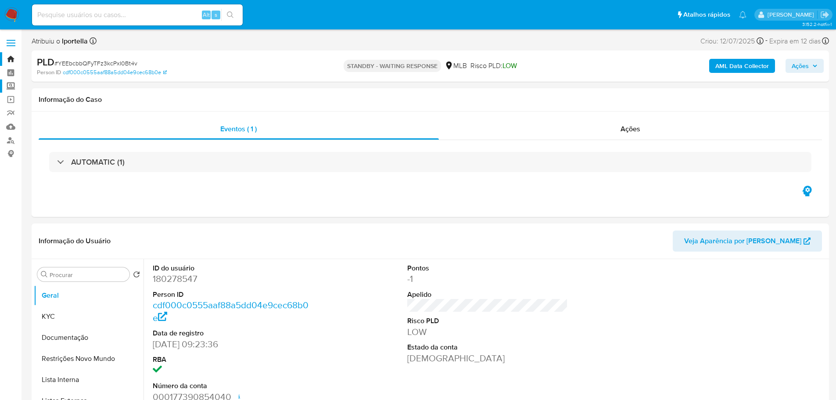
select select "10"
click at [126, 12] on input at bounding box center [137, 14] width 211 height 11
paste input "IlM0bbA31AS5WcCU8jj7ENJL"
type input "IlM0bbA31AS5WcCU8jj7ENJL"
select select "10"
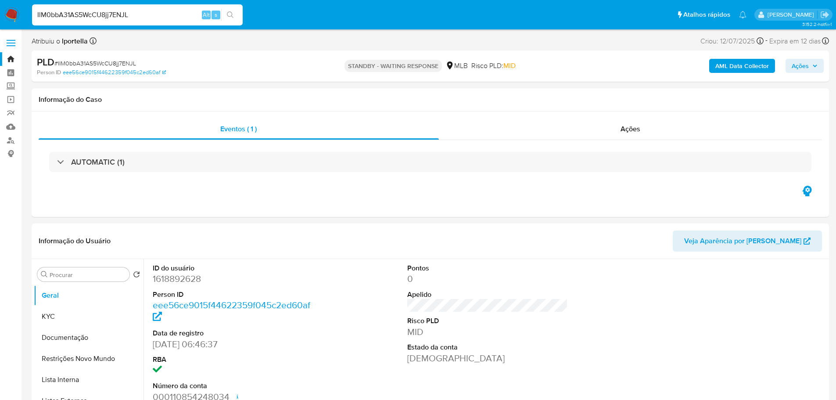
click at [153, 15] on input "IlM0bbA31AS5WcCU8jj7ENJL" at bounding box center [137, 14] width 211 height 11
paste input "hy09nuMu1daIfXeJ3gIx4SF6"
type input "hy09nuMu1daIfXeJ3gIx4SF6"
select select "10"
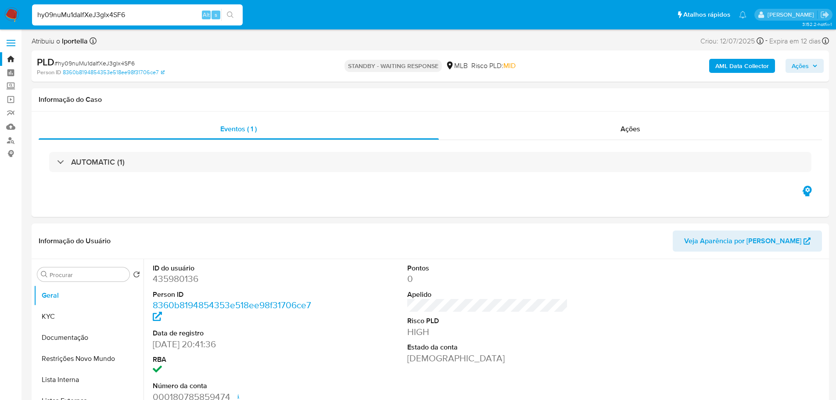
click at [162, 18] on input "hy09nuMu1daIfXeJ3gIx4SF6" at bounding box center [137, 14] width 211 height 11
paste input "a5fNpxXAla0n6Q9MEuv51GHd"
type input "a5fNpxXAla0n6Q9MEuv51GHd"
select select "10"
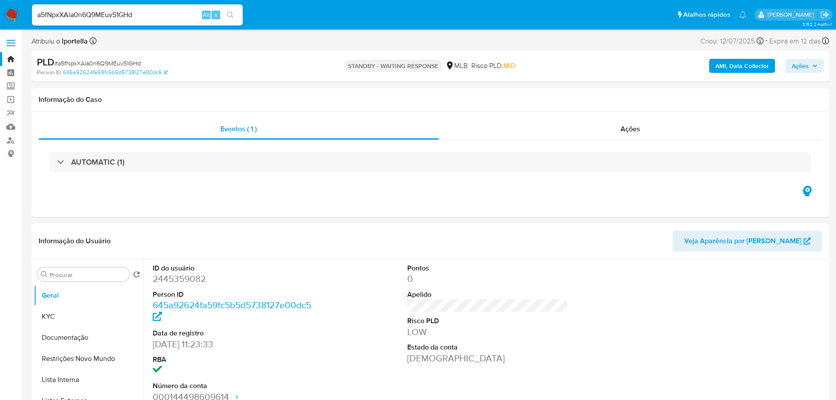
click at [17, 15] on img at bounding box center [11, 14] width 15 height 15
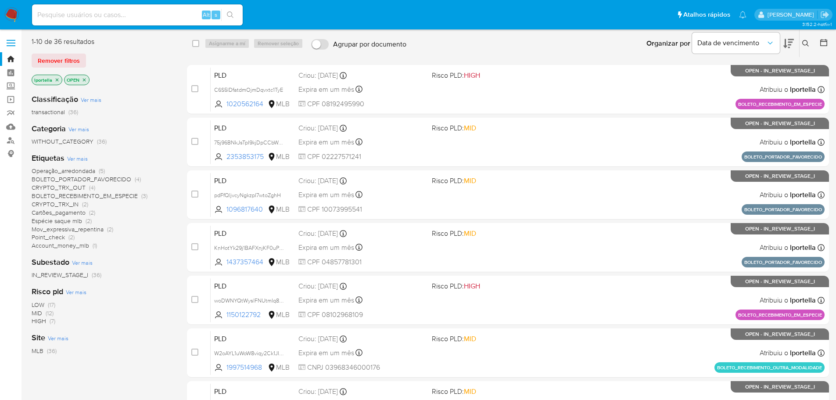
click at [102, 25] on div "Alt s" at bounding box center [137, 14] width 211 height 21
click at [102, 21] on div "Alt s" at bounding box center [137, 14] width 211 height 21
click at [99, 16] on input at bounding box center [137, 14] width 211 height 11
paste input "85Gi0N74JzLJ21Grk5mguuWn"
type input "85Gi0N74JzLJ21Grk5mguuWn"
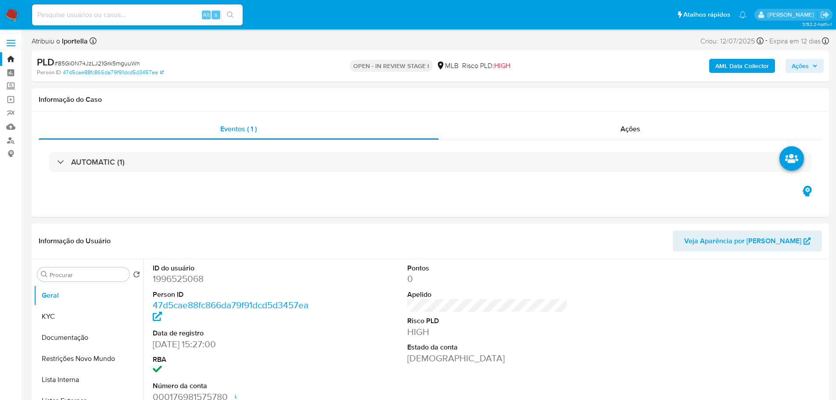
select select "10"
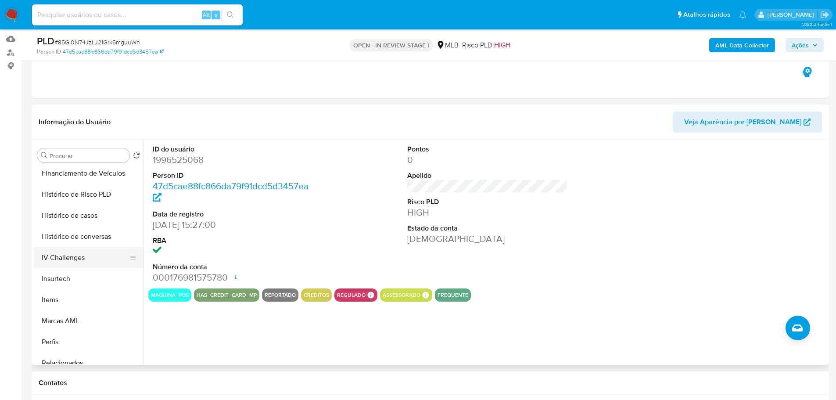
scroll to position [371, 0]
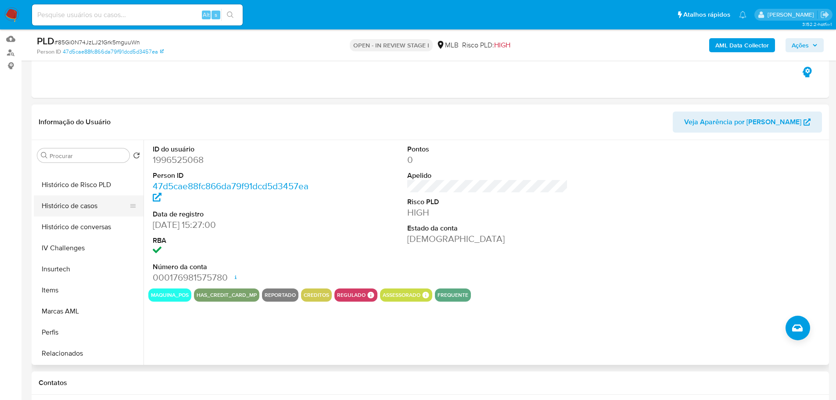
click at [74, 206] on button "Histórico de casos" at bounding box center [85, 205] width 103 height 21
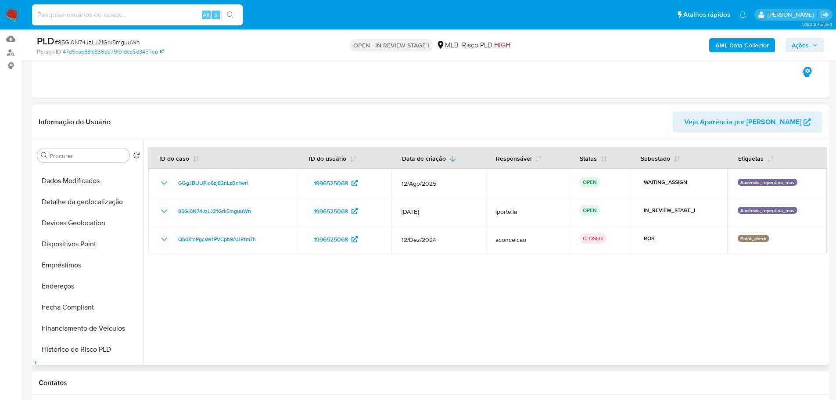
scroll to position [20, 0]
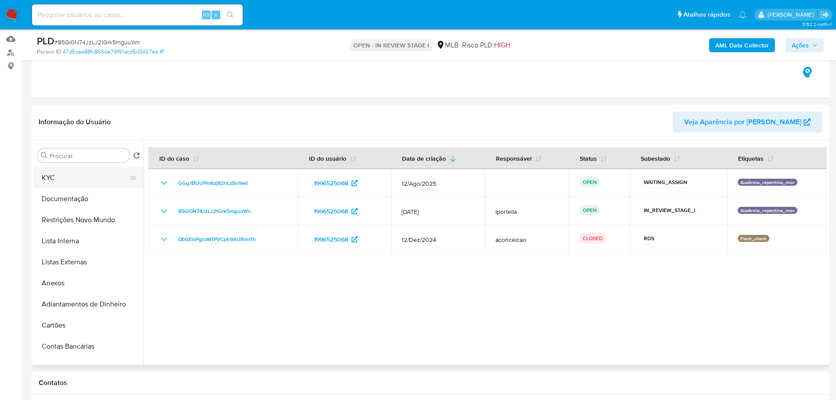
click at [69, 178] on button "KYC" at bounding box center [85, 177] width 103 height 21
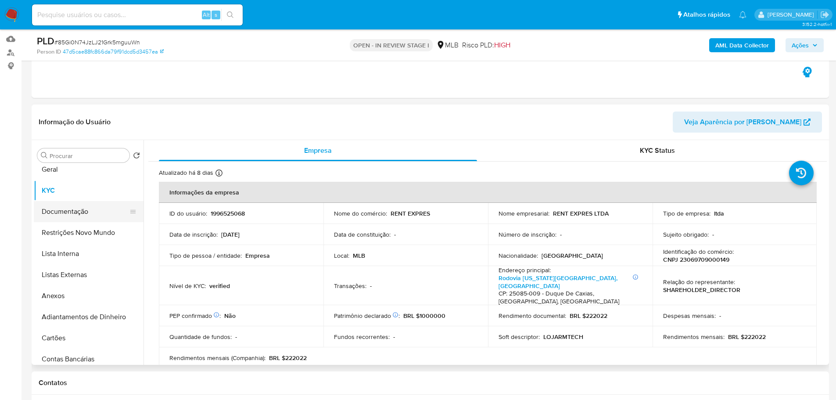
scroll to position [0, 0]
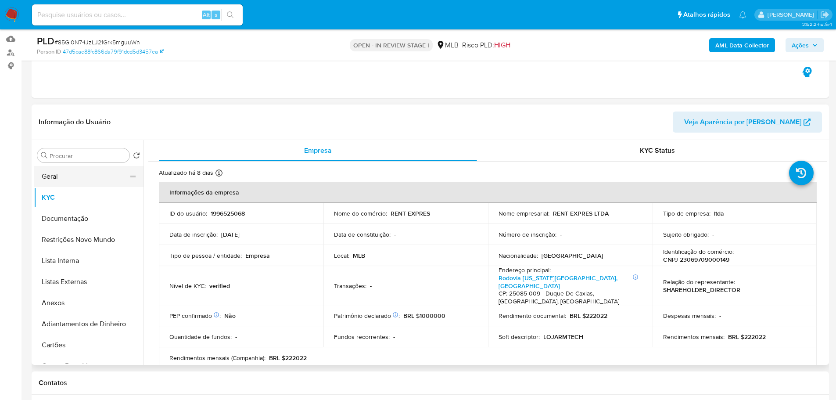
click at [67, 182] on button "Geral" at bounding box center [85, 176] width 103 height 21
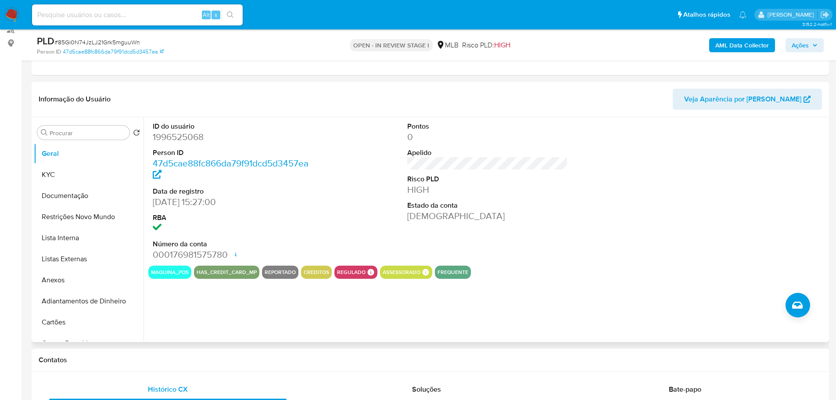
scroll to position [109, 0]
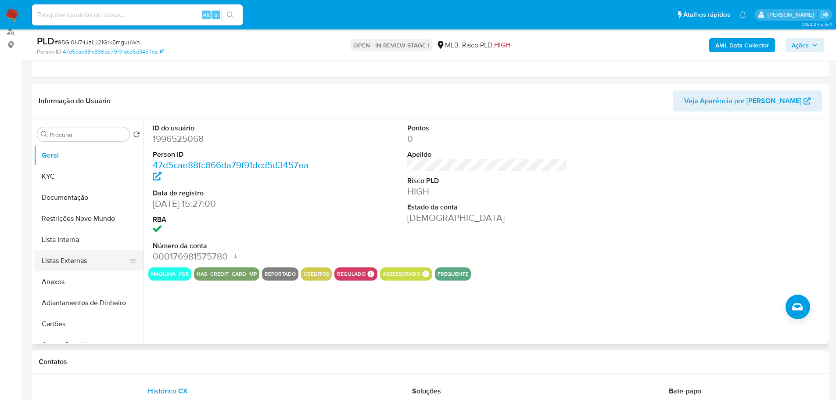
drag, startPoint x: 150, startPoint y: 370, endPoint x: 119, endPoint y: 265, distance: 109.2
click at [150, 370] on div "Contatos" at bounding box center [430, 361] width 797 height 23
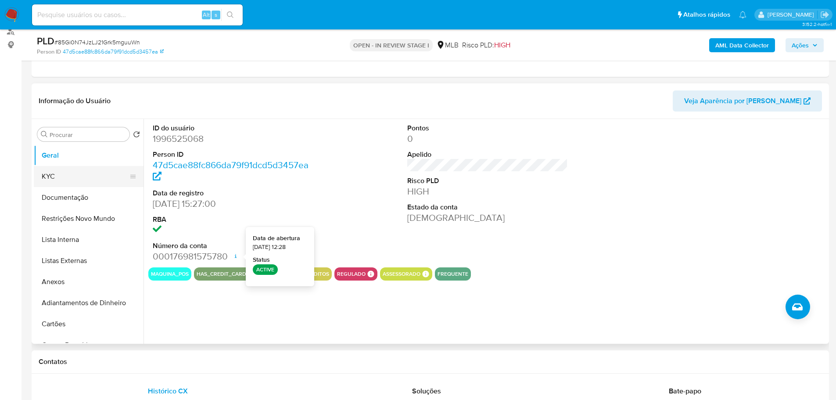
click at [73, 181] on button "KYC" at bounding box center [85, 176] width 103 height 21
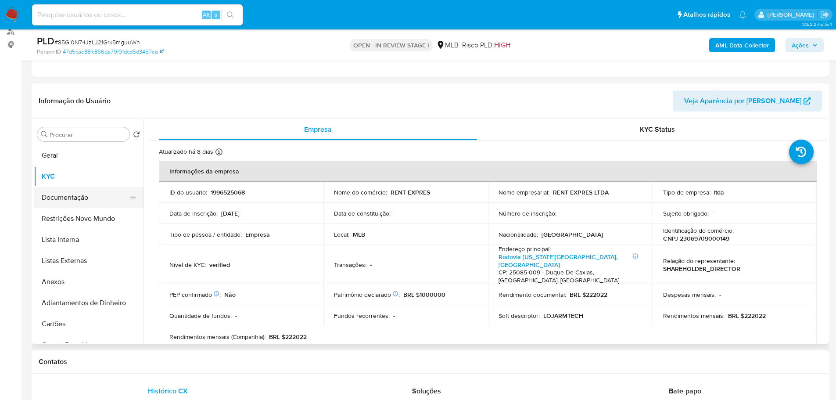
click at [66, 191] on button "Documentação" at bounding box center [85, 197] width 103 height 21
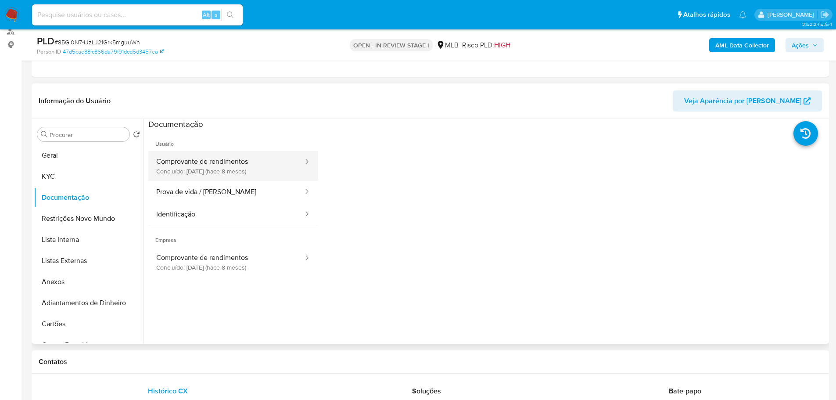
click at [179, 160] on button "Comprovante de rendimentos Concluído: 29/12/2024 (hace 8 meses)" at bounding box center [226, 166] width 156 height 30
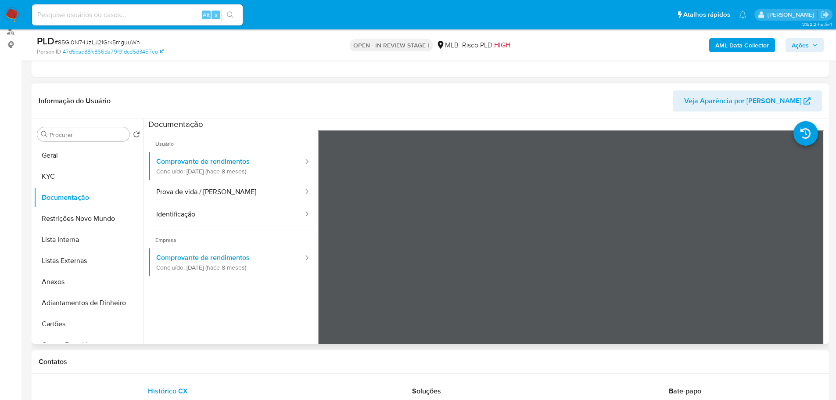
click at [666, 107] on header "Informação do Usuário Veja Aparência por Pessoa" at bounding box center [430, 100] width 783 height 21
click at [46, 157] on button "Geral" at bounding box center [85, 155] width 103 height 21
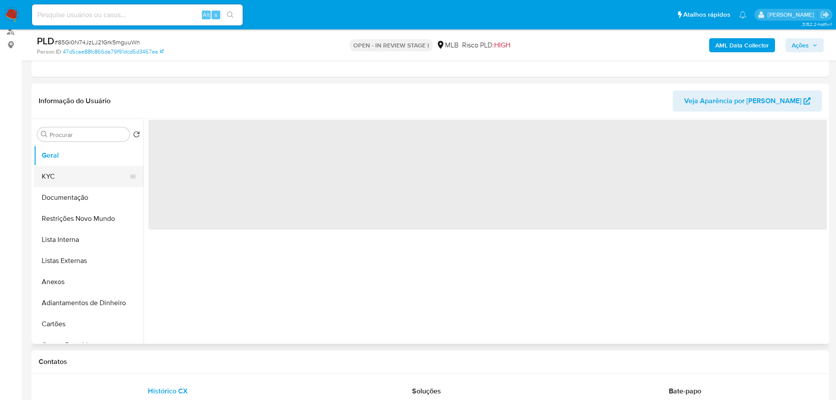
click at [65, 176] on button "KYC" at bounding box center [85, 176] width 103 height 21
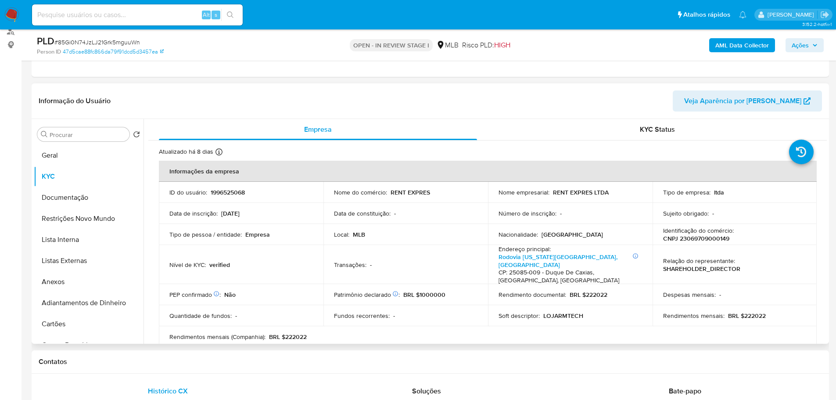
click at [706, 240] on p "CNPJ 23069709000149" at bounding box center [696, 238] width 66 height 8
copy p "23069709000149"
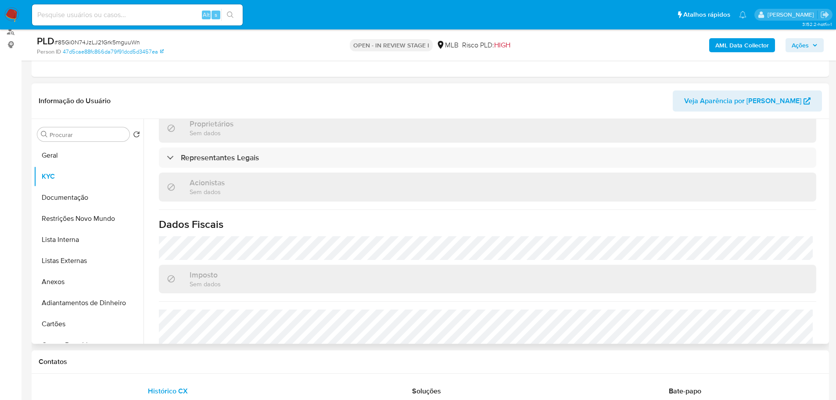
scroll to position [533, 0]
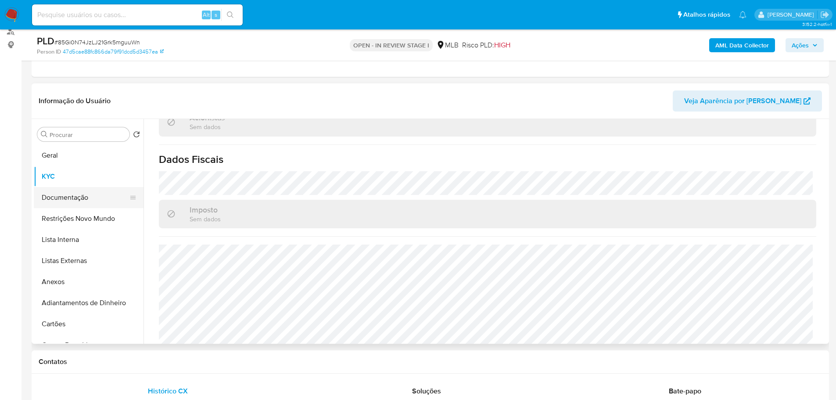
click at [82, 191] on button "Documentação" at bounding box center [85, 197] width 103 height 21
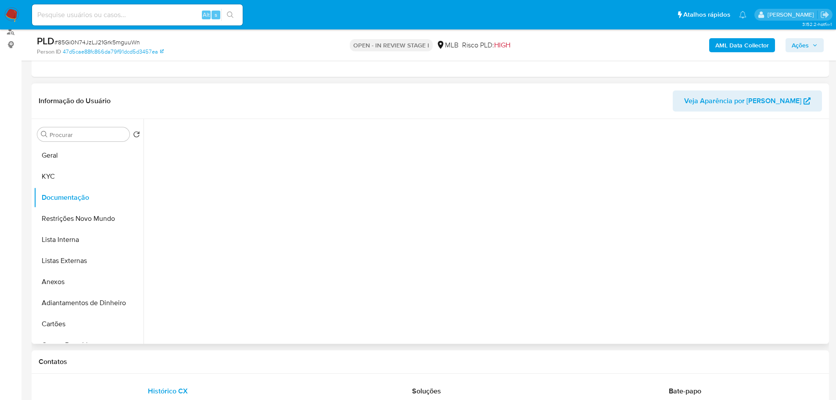
scroll to position [0, 0]
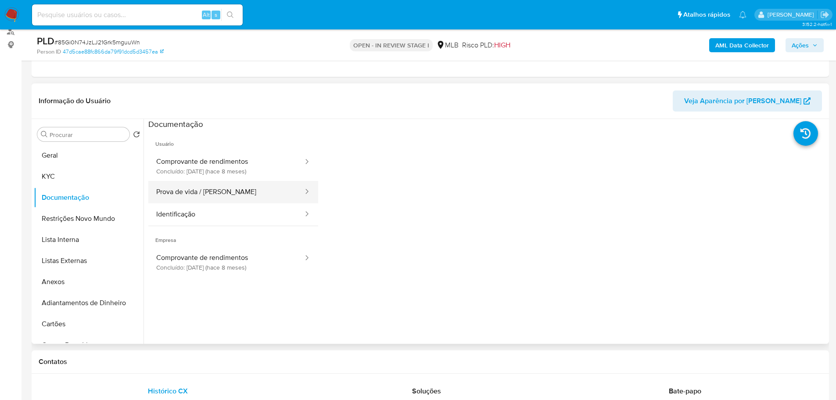
click at [211, 196] on button "Prova de vida / Selfie" at bounding box center [226, 192] width 156 height 22
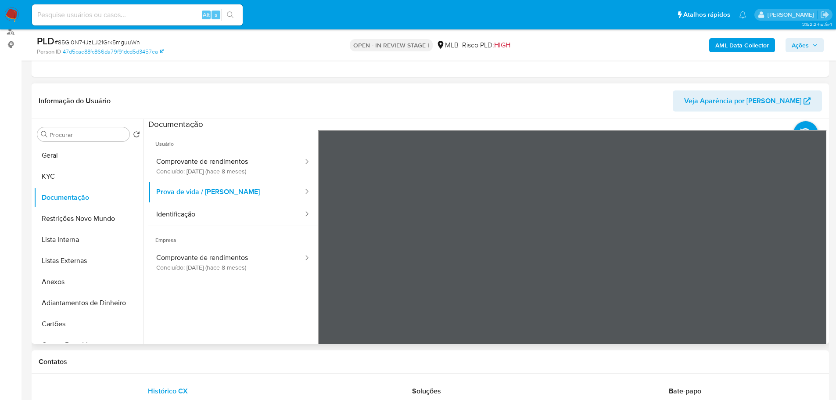
drag, startPoint x: 73, startPoint y: 164, endPoint x: 136, endPoint y: 115, distance: 79.5
click at [73, 163] on button "Geral" at bounding box center [89, 155] width 110 height 21
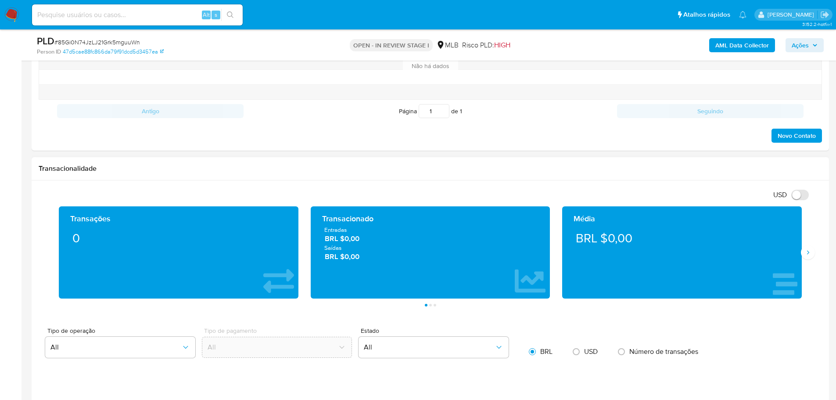
scroll to position [504, 0]
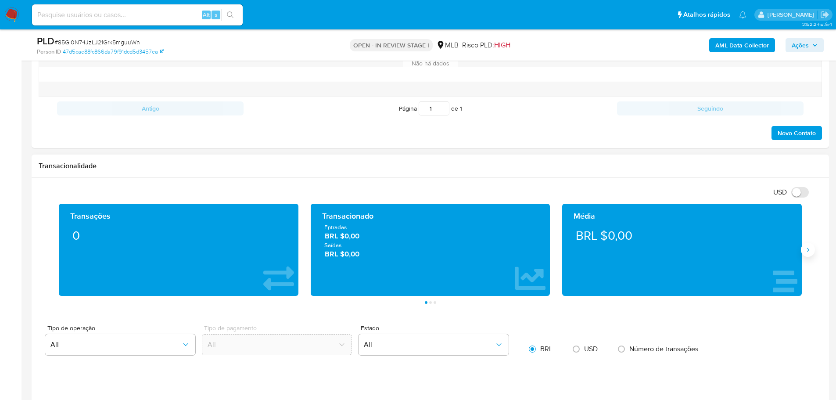
click at [804, 255] on button "Siguiente" at bounding box center [807, 250] width 14 height 14
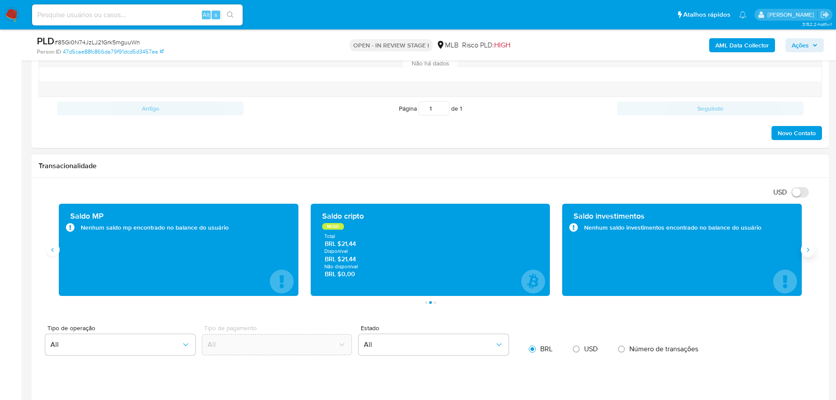
click at [804, 255] on button "Siguiente" at bounding box center [807, 250] width 14 height 14
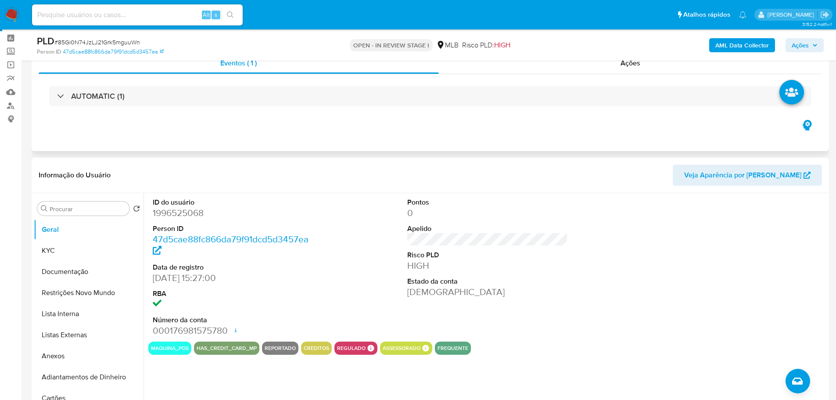
scroll to position [0, 0]
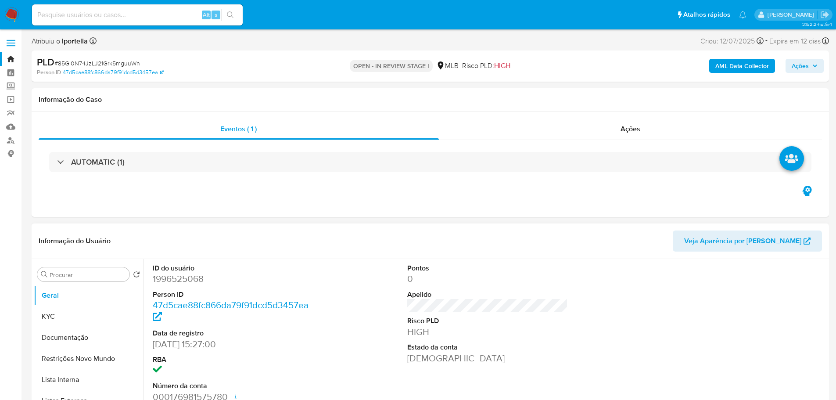
drag, startPoint x: 228, startPoint y: 0, endPoint x: 125, endPoint y: 228, distance: 249.5
click at [125, 228] on div "Informação do Usuário Veja Aparência por Pessoa" at bounding box center [430, 241] width 797 height 36
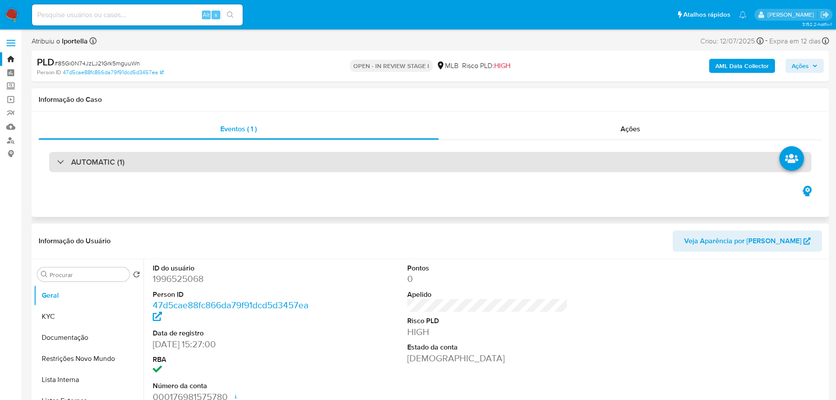
drag, startPoint x: 217, startPoint y: 0, endPoint x: 478, endPoint y: 153, distance: 302.5
click at [480, 201] on div "Eventos ( 1 ) Ações AUTOMATIC (1)" at bounding box center [430, 163] width 797 height 105
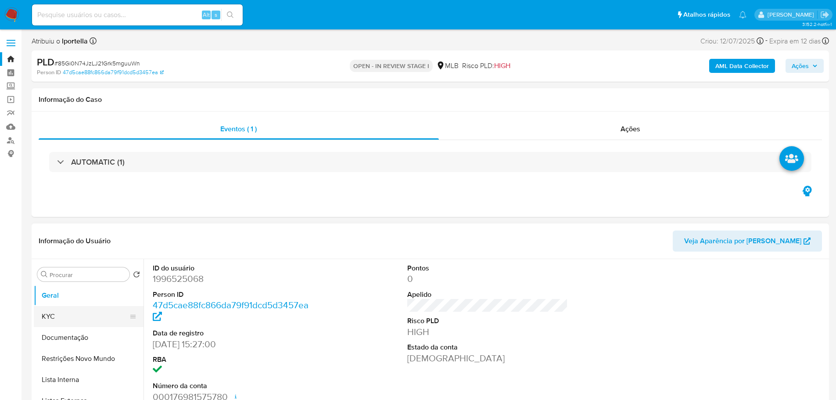
click at [80, 325] on button "KYC" at bounding box center [85, 316] width 103 height 21
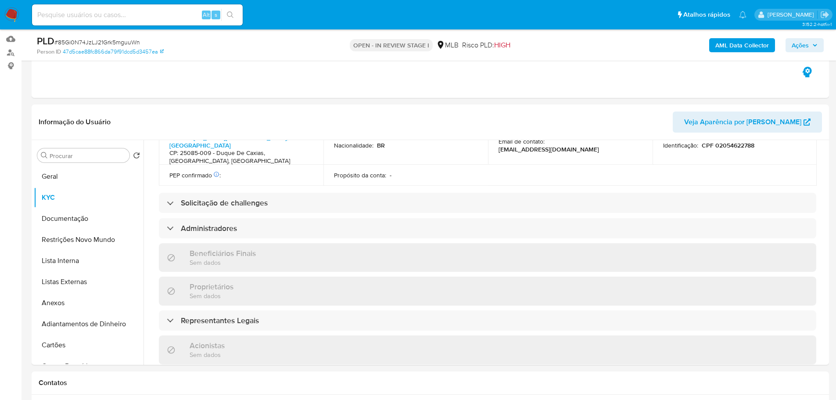
scroll to position [533, 0]
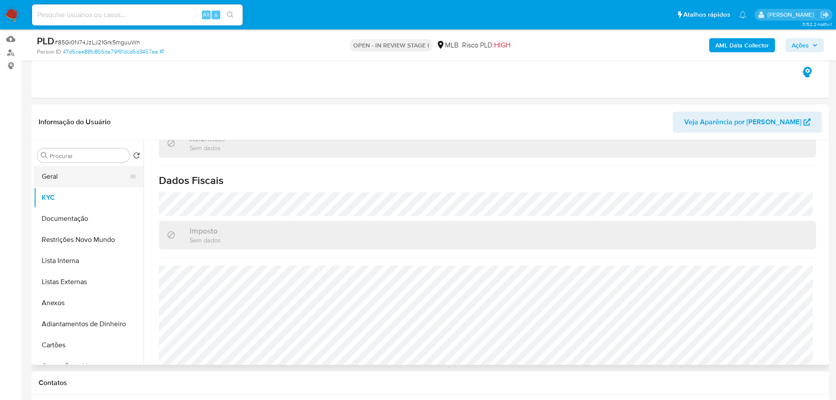
click at [70, 168] on button "Geral" at bounding box center [85, 176] width 103 height 21
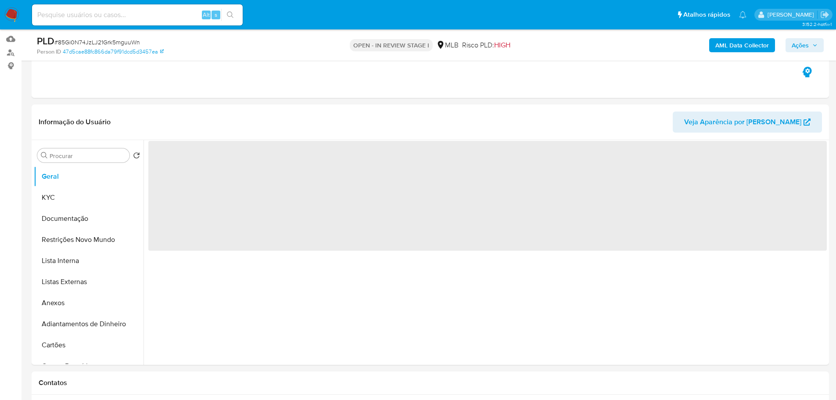
scroll to position [112, 0]
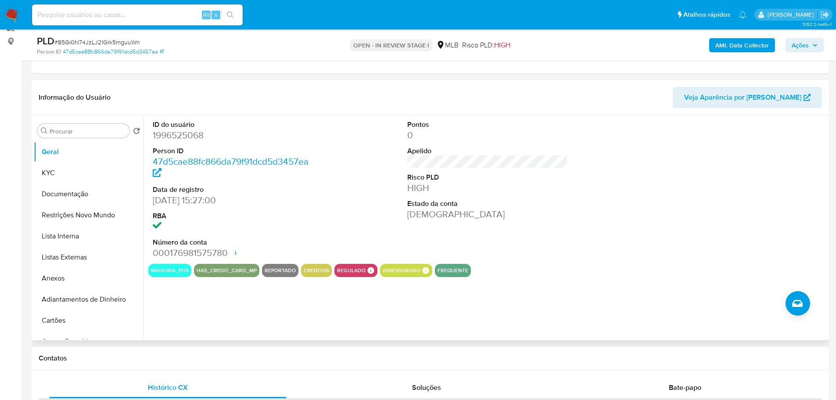
click at [272, 337] on div "ID do usuário 1996525068 Person ID 47d5cae88fc866da79f91dcd5d3457ea Data de reg…" at bounding box center [484, 227] width 683 height 225
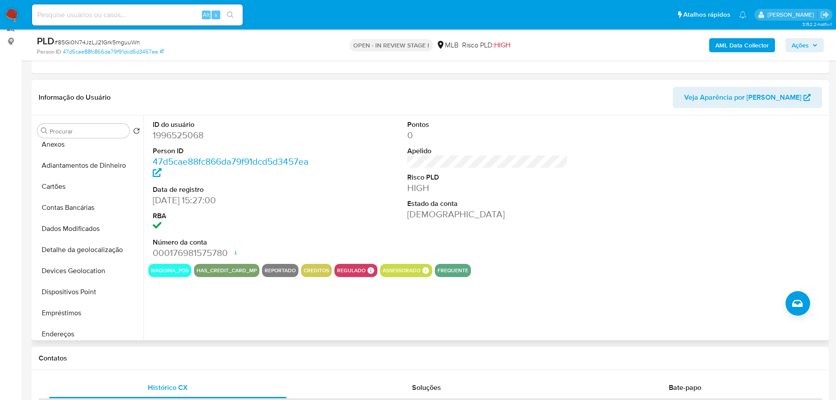
scroll to position [307, 0]
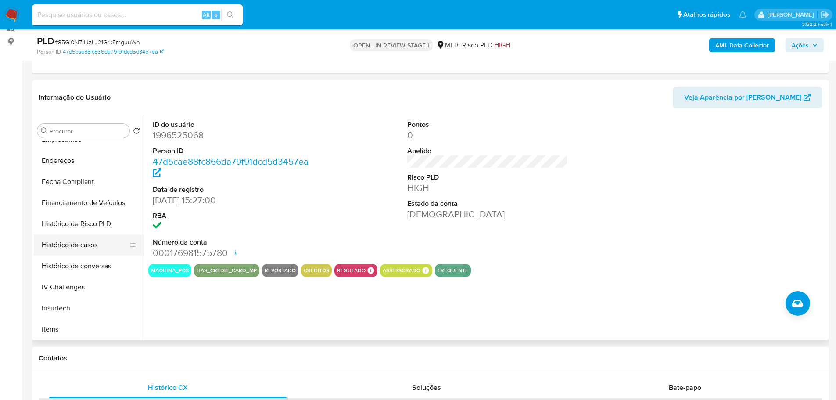
click at [77, 246] on button "Histórico de casos" at bounding box center [85, 244] width 103 height 21
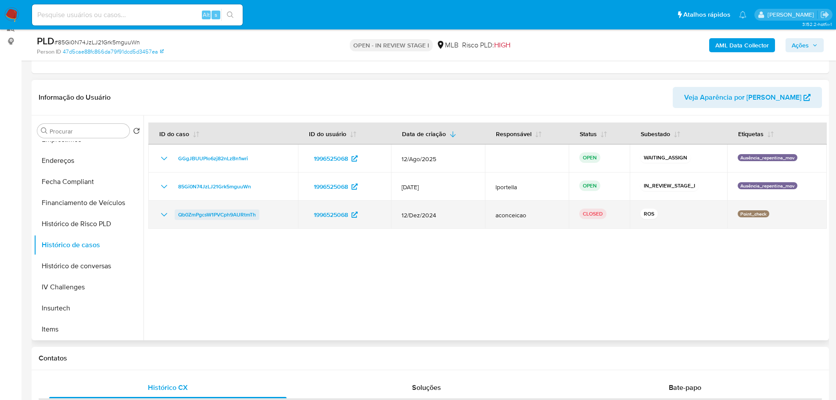
click at [217, 215] on span "Qb0ZmPgcsW1PVCph9AURtmTh" at bounding box center [217, 214] width 78 height 11
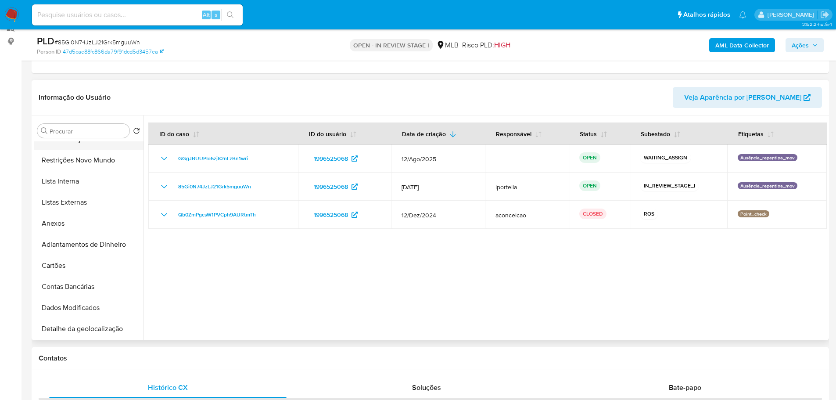
scroll to position [0, 0]
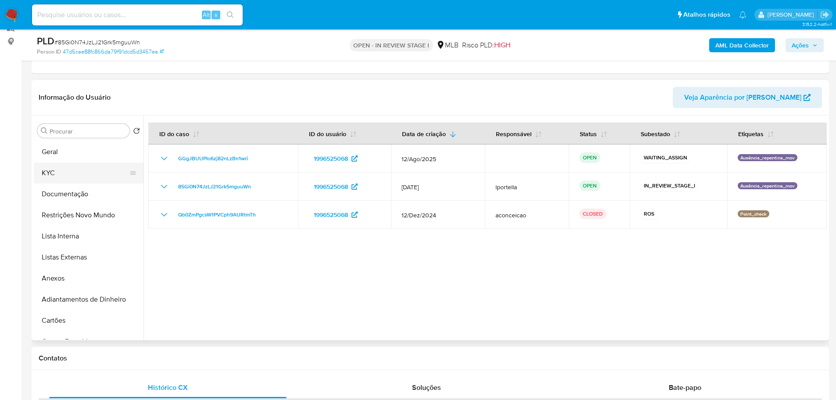
click at [67, 169] on button "KYC" at bounding box center [85, 172] width 103 height 21
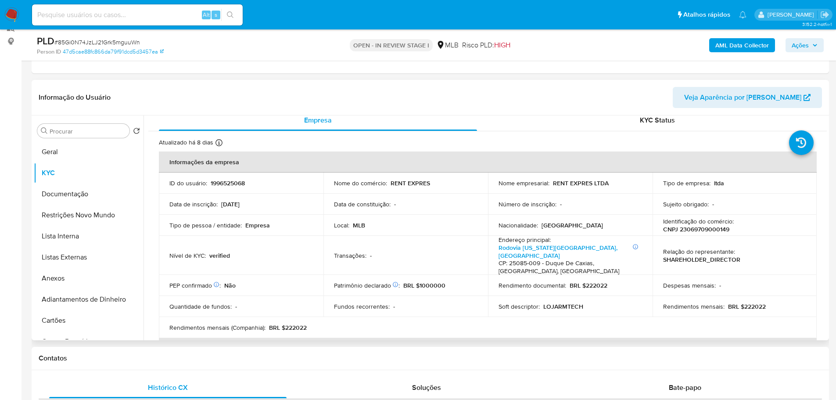
scroll to position [2, 0]
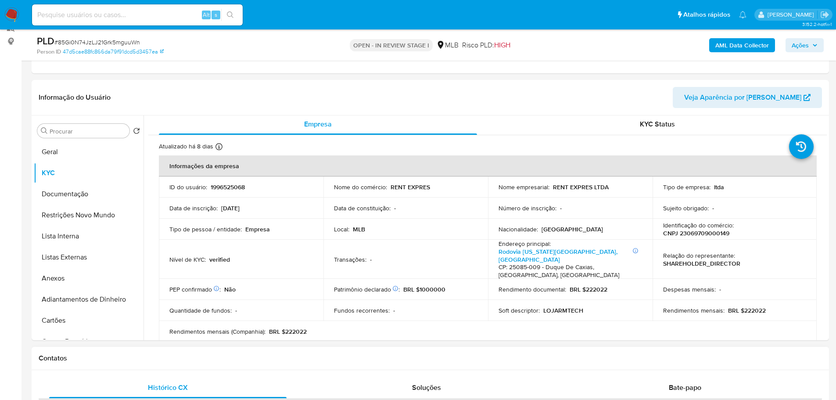
click at [121, 351] on div "Contatos" at bounding box center [430, 357] width 797 height 23
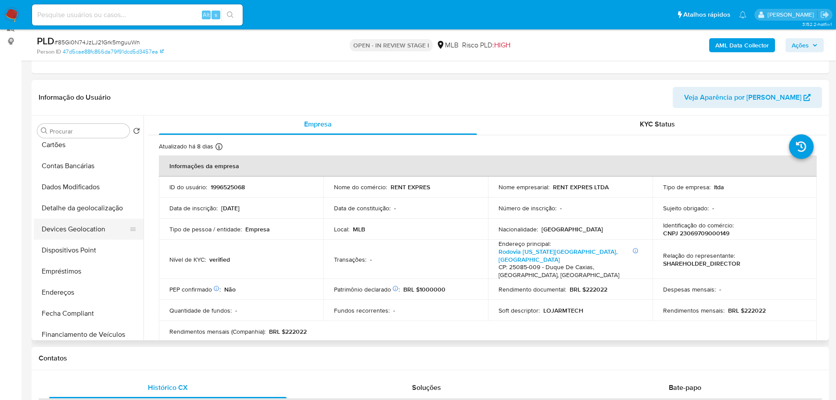
scroll to position [219, 0]
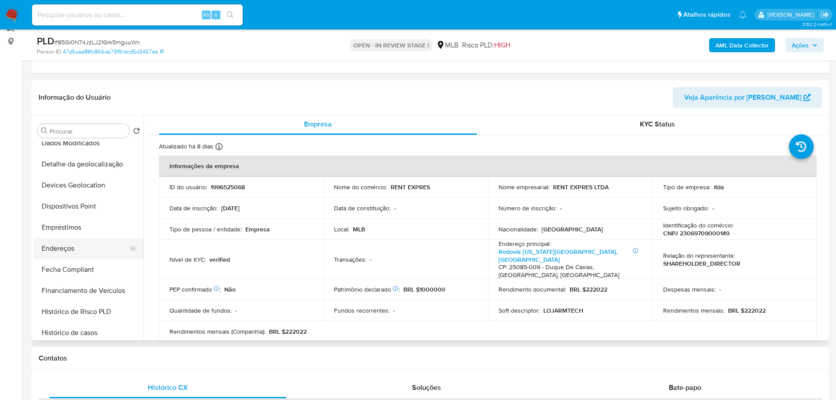
click at [64, 245] on button "Endereços" at bounding box center [85, 248] width 103 height 21
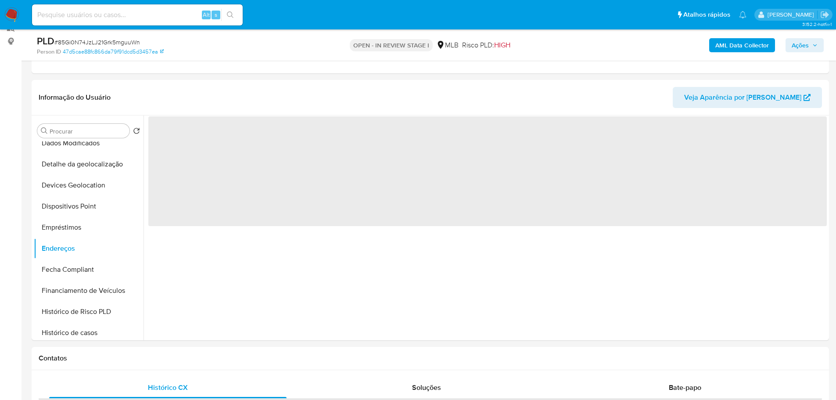
scroll to position [0, 0]
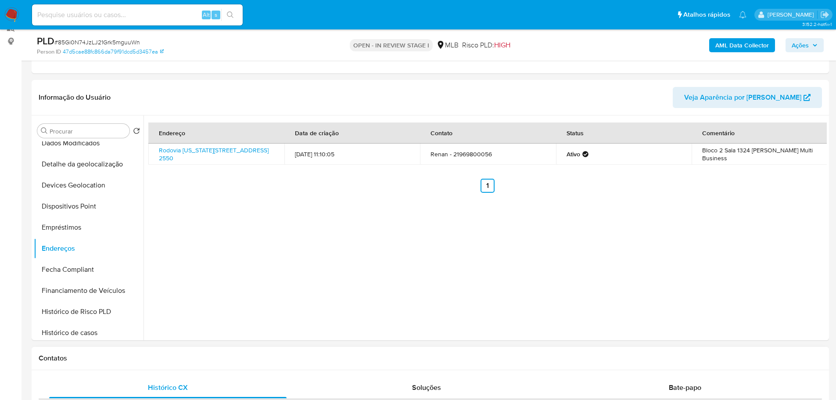
drag, startPoint x: 237, startPoint y: 360, endPoint x: 176, endPoint y: 289, distance: 93.3
click at [236, 360] on h1 "Contatos" at bounding box center [430, 358] width 783 height 9
click at [97, 167] on button "Detalhe da geolocalização" at bounding box center [85, 164] width 103 height 21
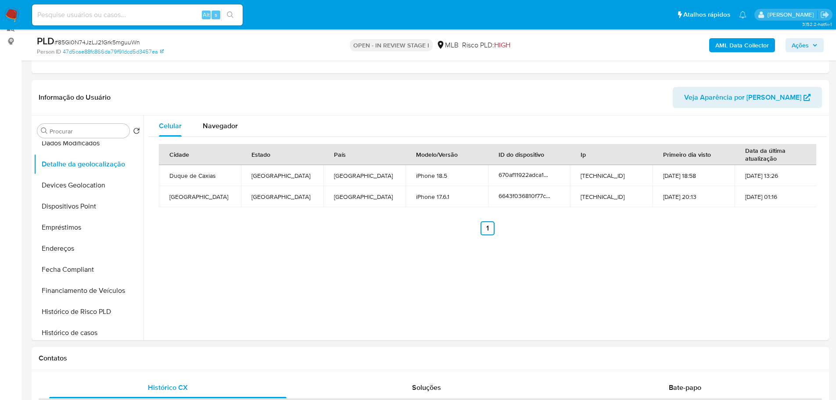
click at [242, 361] on h1 "Contatos" at bounding box center [430, 358] width 783 height 9
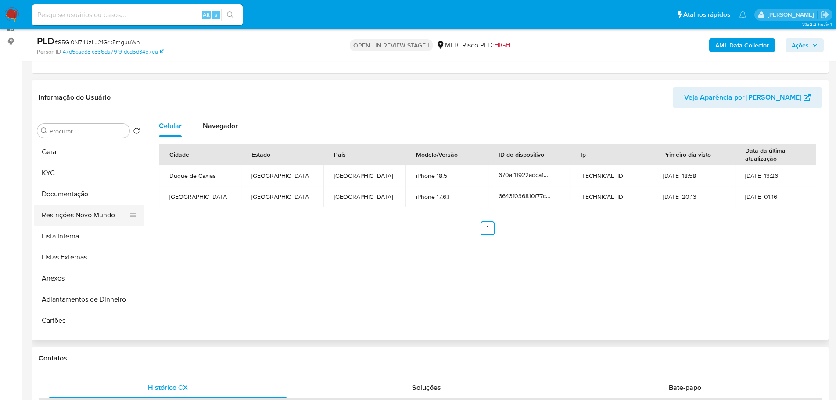
click at [79, 214] on button "Restrições Novo Mundo" at bounding box center [85, 214] width 103 height 21
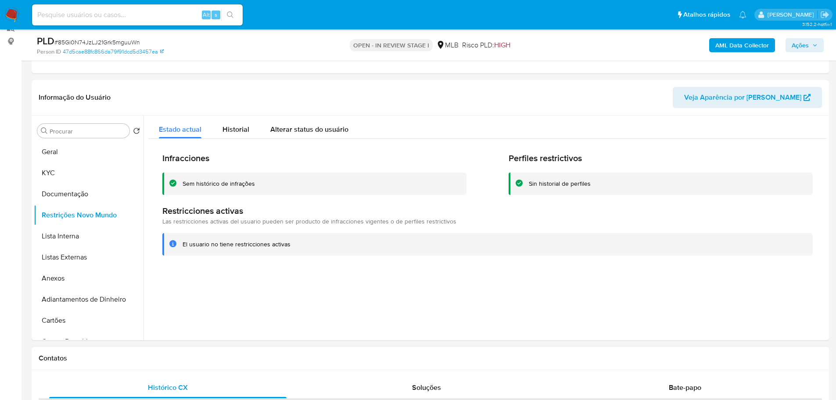
click at [133, 364] on div "Contatos" at bounding box center [430, 357] width 797 height 23
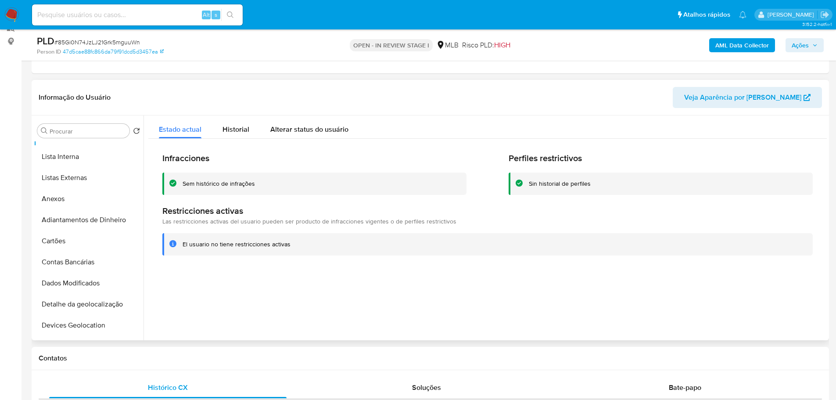
scroll to position [175, 0]
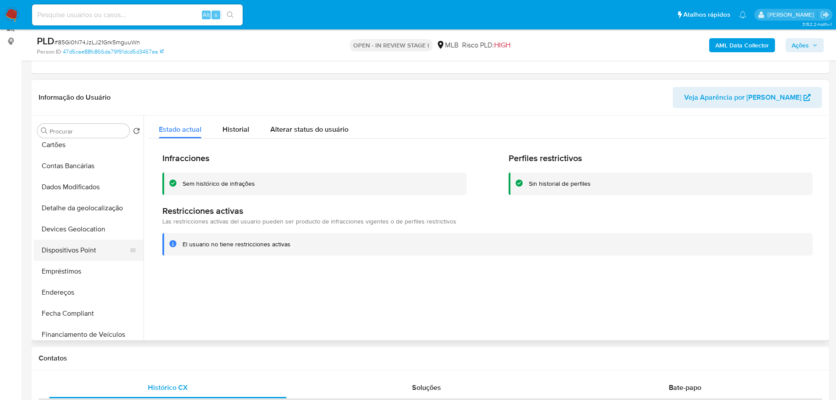
click at [94, 257] on button "Dispositivos Point" at bounding box center [85, 249] width 103 height 21
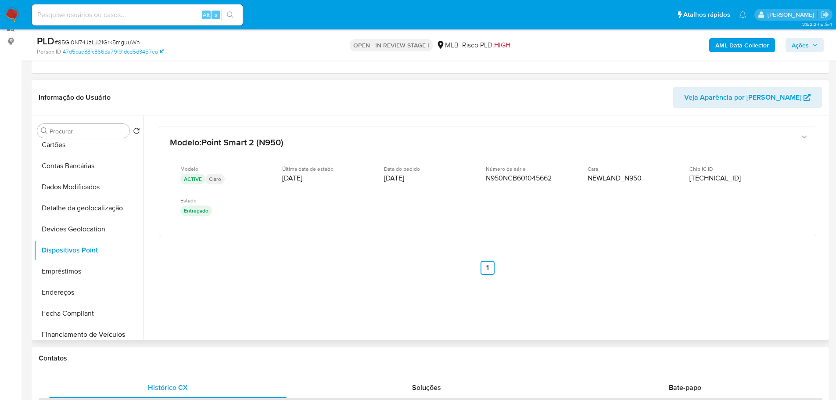
click at [739, 330] on div at bounding box center [484, 227] width 683 height 225
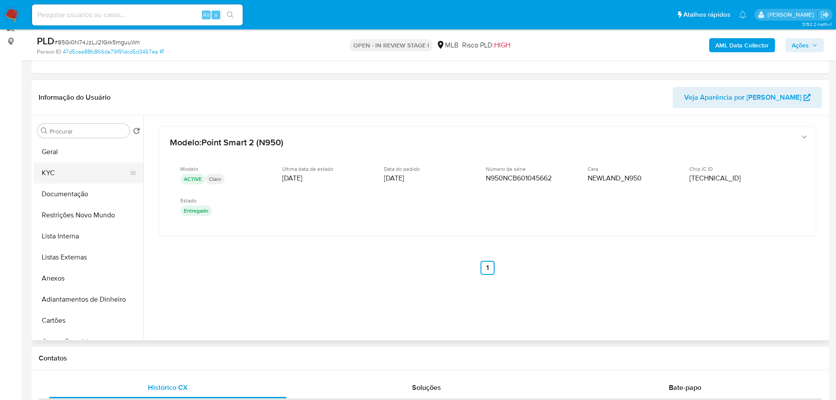
click at [61, 164] on button "KYC" at bounding box center [85, 172] width 103 height 21
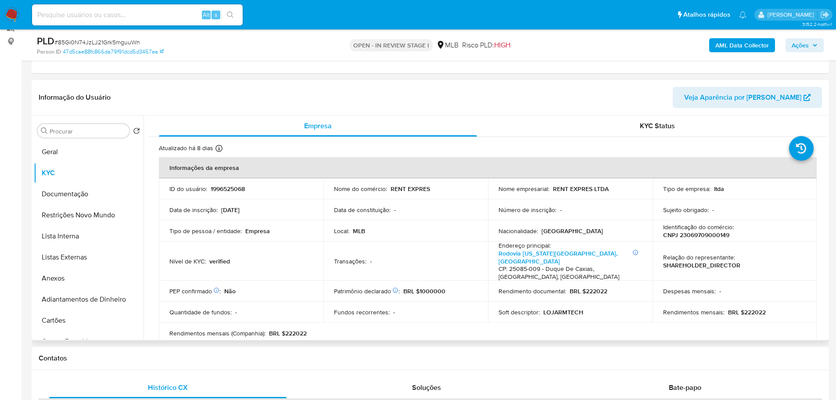
click at [691, 236] on p "CNPJ 23069709000149" at bounding box center [696, 235] width 66 height 8
copy p "23069709000149"
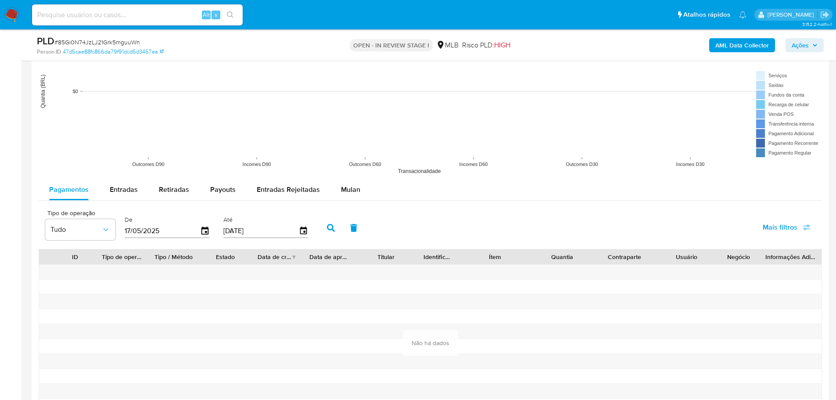
scroll to position [902, 0]
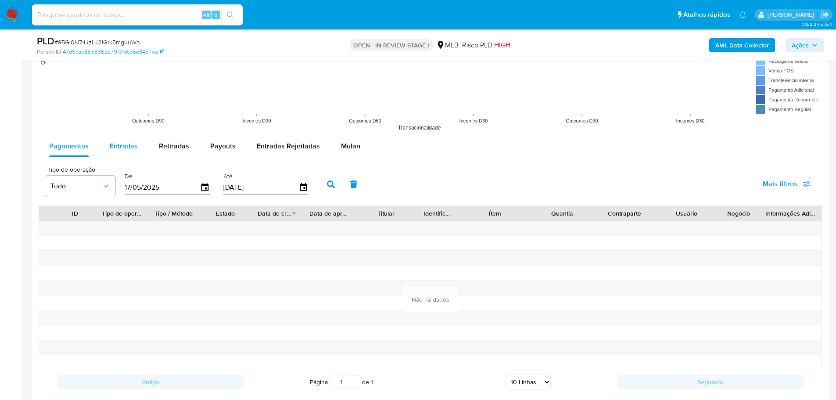
click at [125, 148] on span "Entradas" at bounding box center [124, 146] width 28 height 10
select select "10"
click at [331, 182] on icon "button" at bounding box center [331, 184] width 8 height 8
click at [790, 183] on span "Mais filtros" at bounding box center [779, 183] width 35 height 21
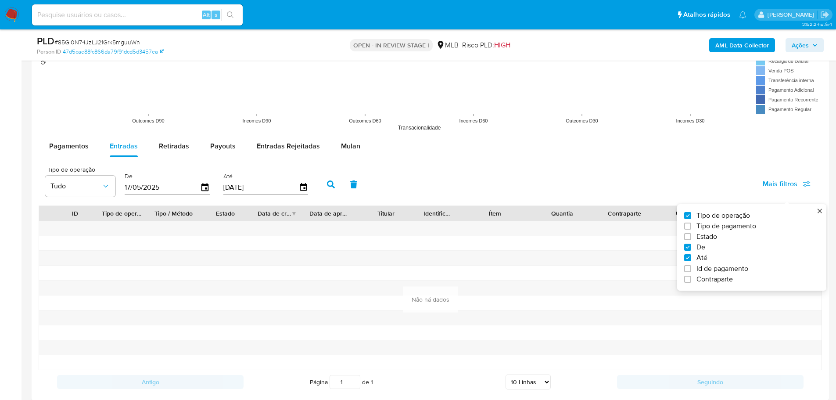
click at [707, 268] on span "Id de pagamento" at bounding box center [722, 268] width 52 height 9
click at [691, 268] on input "Id de pagamento" at bounding box center [687, 268] width 7 height 7
checkbox input "true"
click at [340, 191] on input "number" at bounding box center [362, 186] width 86 height 11
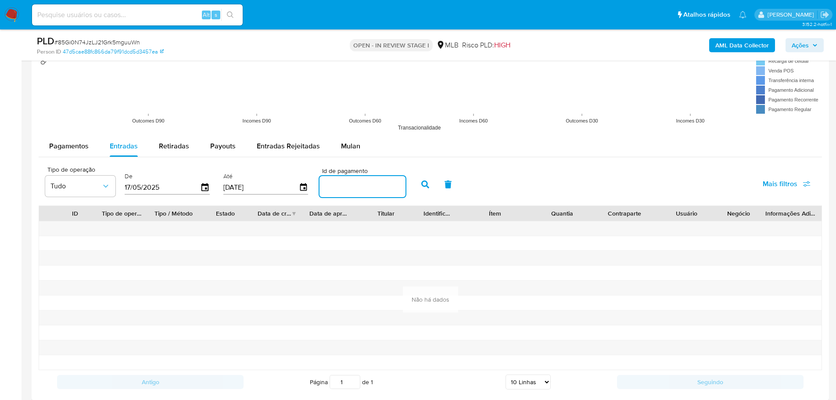
click at [361, 187] on input "number" at bounding box center [362, 186] width 86 height 11
paste input "98730451852"
type input "98730451852"
click at [425, 183] on icon "button" at bounding box center [425, 184] width 8 height 8
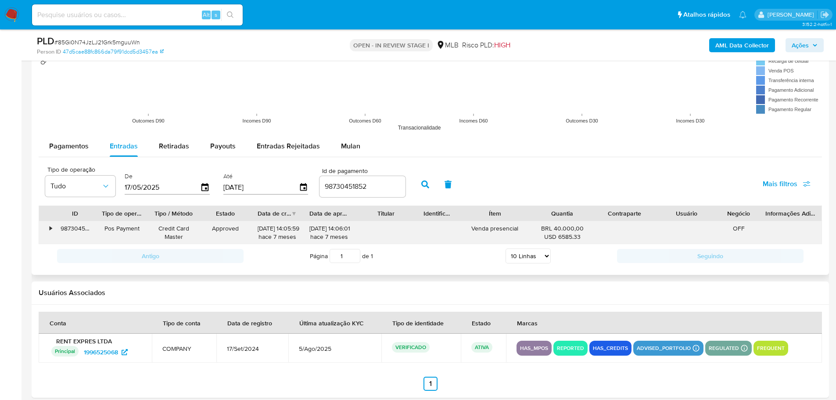
click at [48, 228] on div "•" at bounding box center [46, 232] width 15 height 23
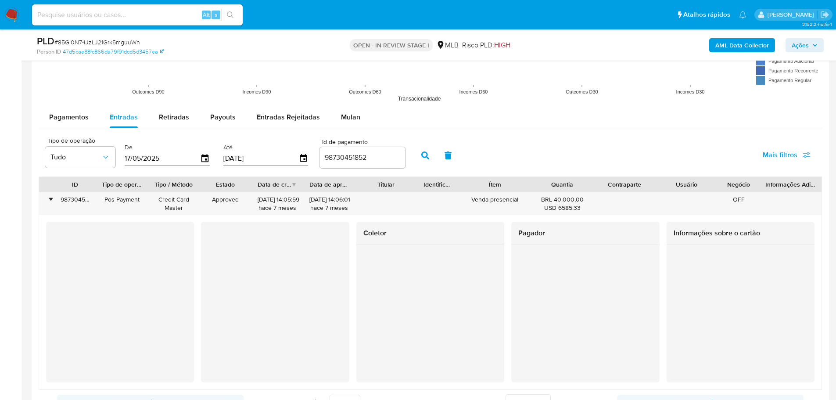
scroll to position [946, 0]
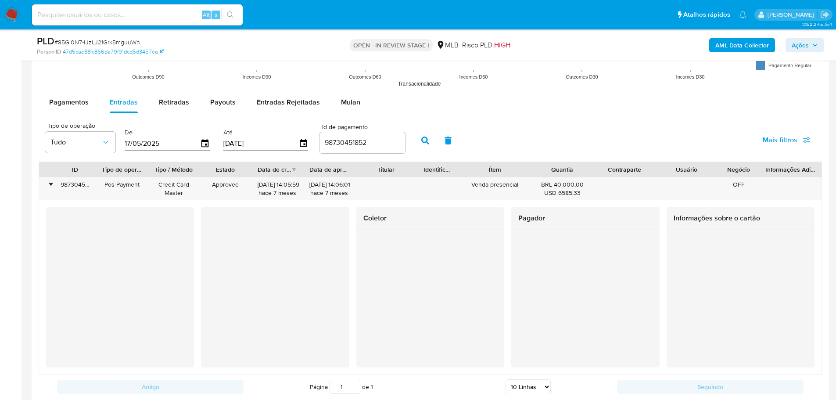
click at [817, 43] on icon "button" at bounding box center [814, 45] width 5 height 5
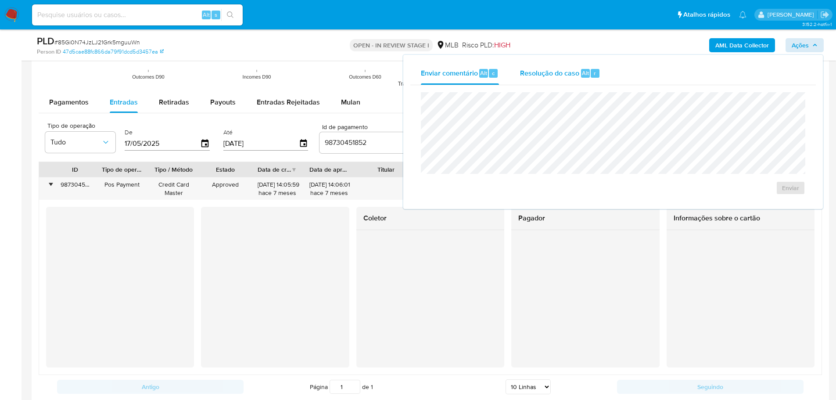
click at [577, 72] on span "Resolução do caso" at bounding box center [549, 73] width 59 height 10
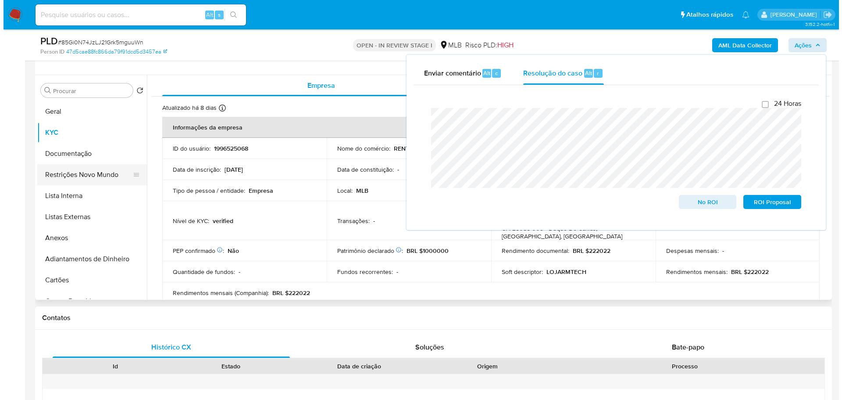
scroll to position [68, 0]
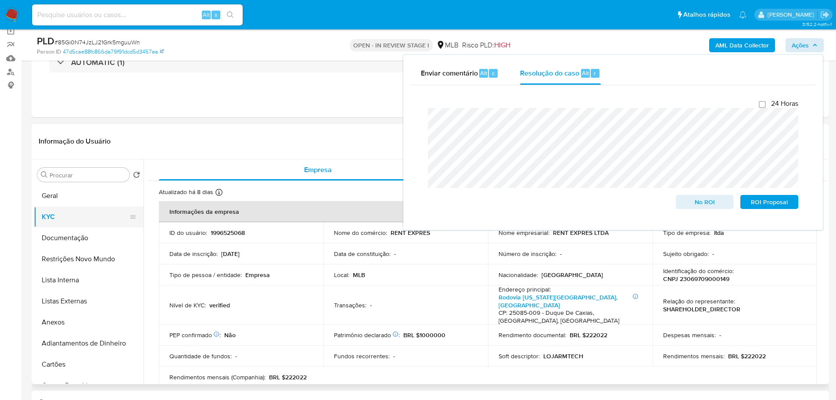
click at [75, 206] on button "KYC" at bounding box center [85, 216] width 103 height 21
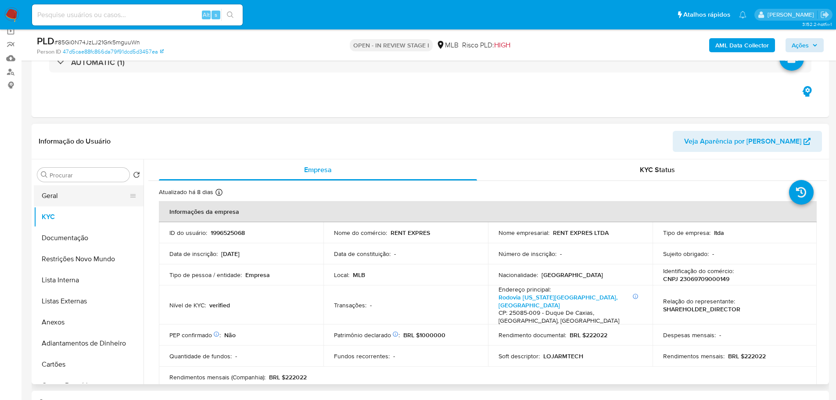
click at [67, 195] on button "Geral" at bounding box center [85, 195] width 103 height 21
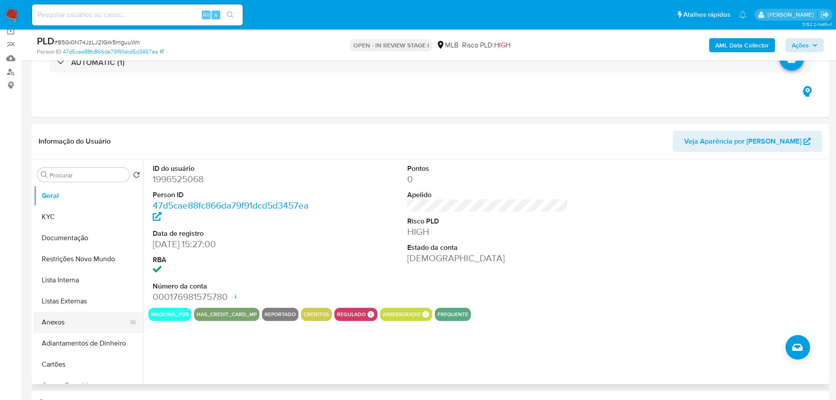
click at [94, 321] on button "Anexos" at bounding box center [85, 321] width 103 height 21
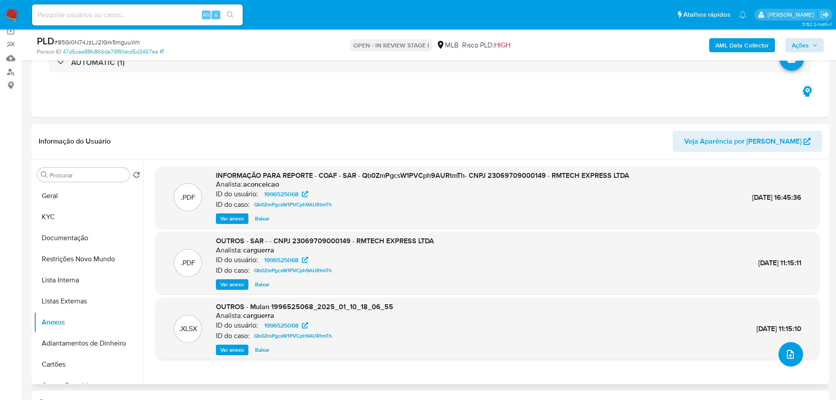
click at [787, 358] on icon "upload-file" at bounding box center [790, 354] width 11 height 11
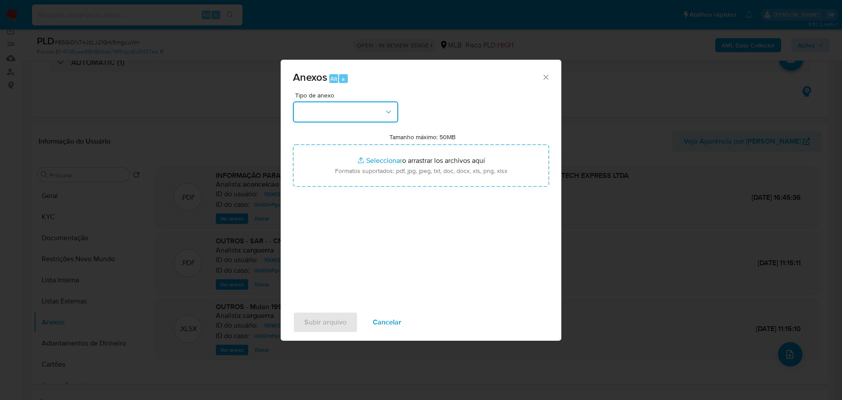
click at [330, 114] on button "button" at bounding box center [345, 111] width 105 height 21
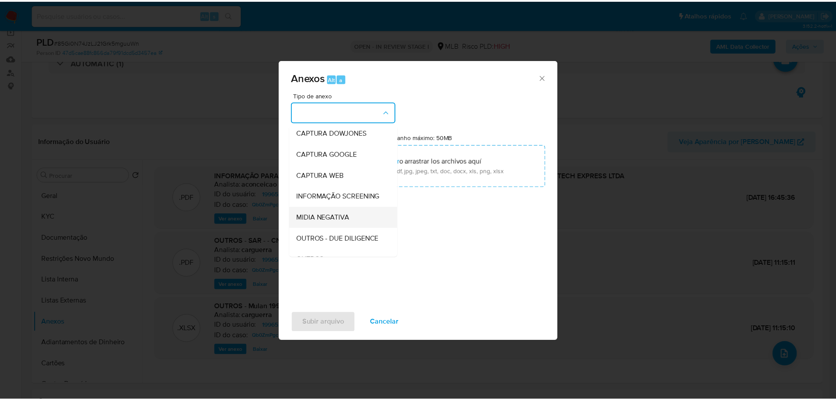
scroll to position [88, 0]
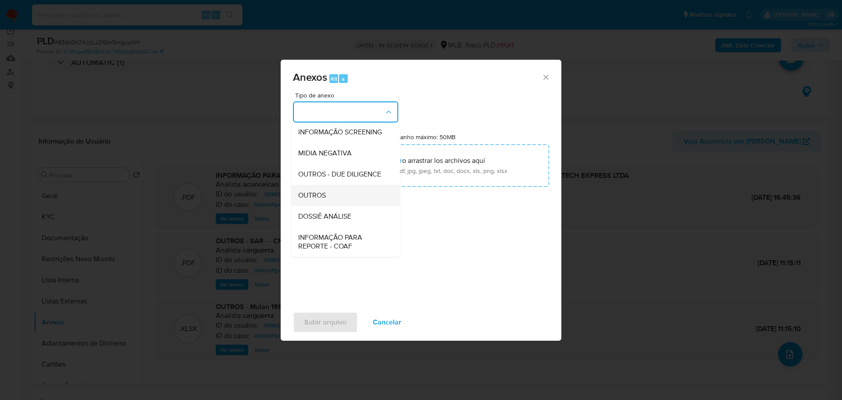
click at [322, 200] on span "OUTROS" at bounding box center [312, 195] width 28 height 9
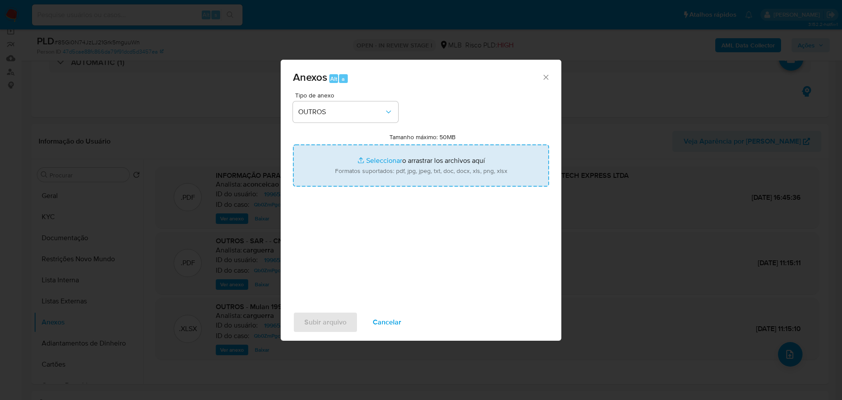
type input "C:\fakepath\2º SAR - XXX - CNPJ 23069709000149 - RMTECH EXPRESS LTDA.pdf"
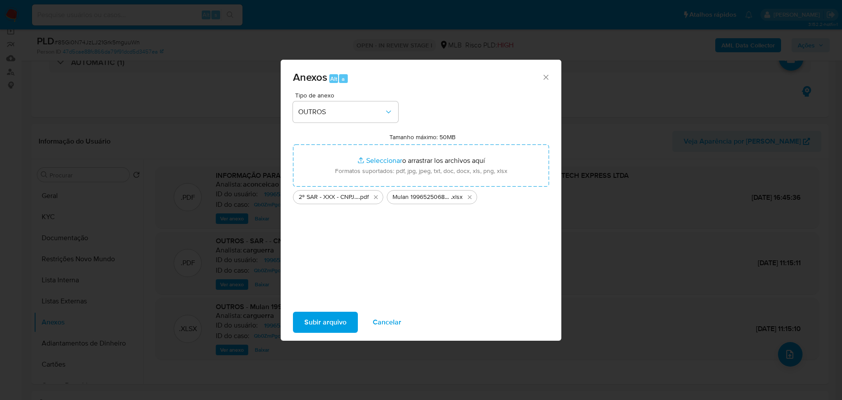
click at [332, 317] on span "Subir arquivo" at bounding box center [325, 321] width 42 height 19
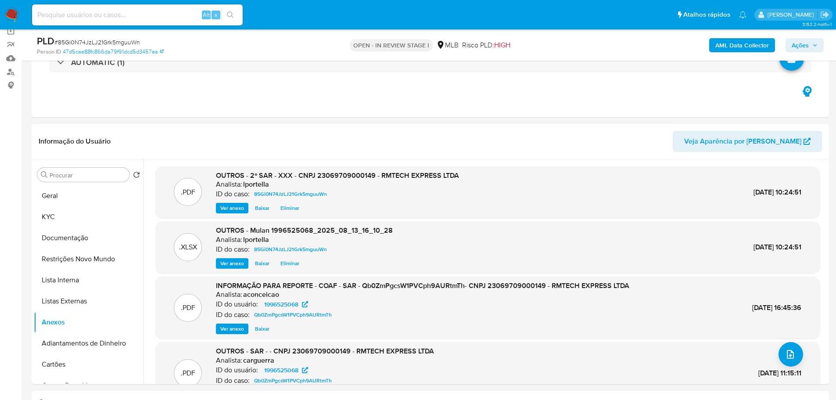
click at [797, 45] on span "Ações" at bounding box center [799, 45] width 17 height 14
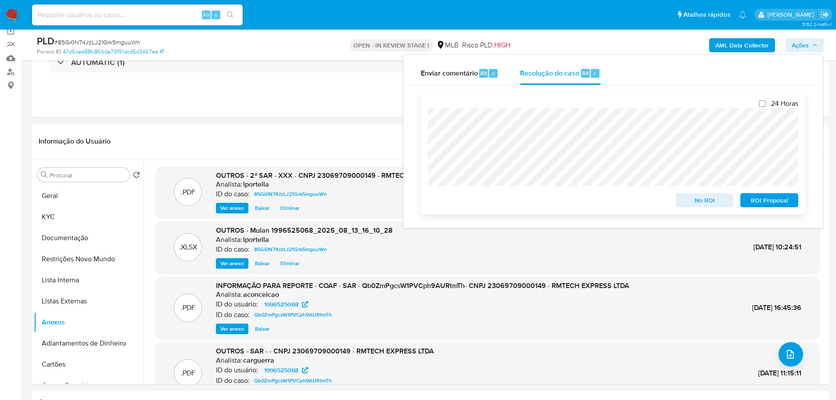
click at [780, 202] on span "ROI Proposal" at bounding box center [769, 200] width 46 height 12
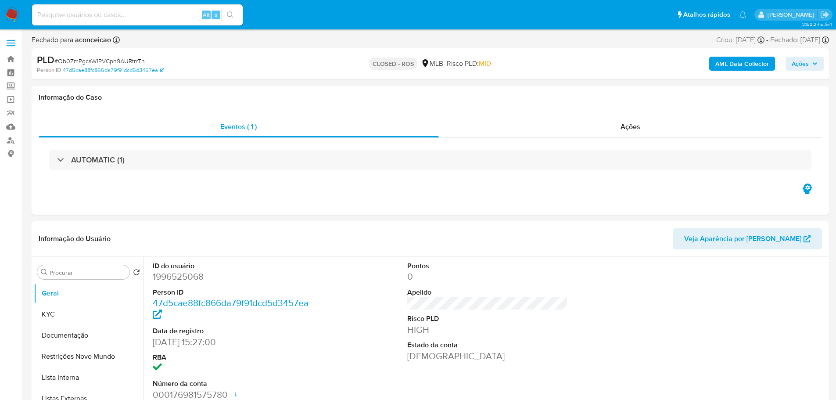
select select "10"
drag, startPoint x: 628, startPoint y: 129, endPoint x: 585, endPoint y: 129, distance: 43.4
click at [628, 129] on span "Ações" at bounding box center [630, 126] width 20 height 10
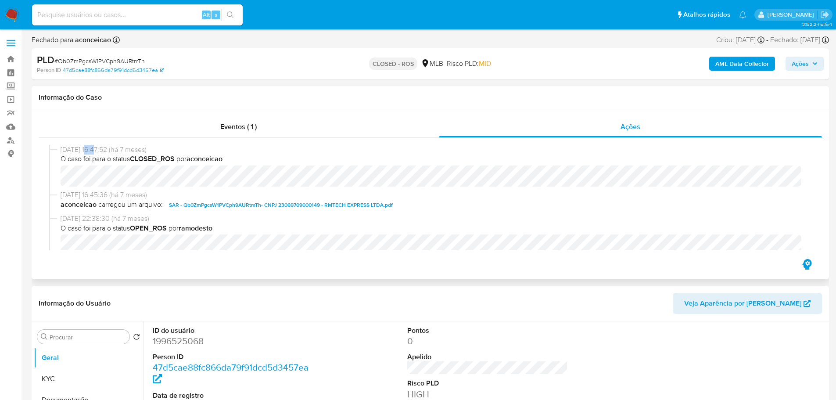
drag, startPoint x: 95, startPoint y: 150, endPoint x: 91, endPoint y: 148, distance: 4.5
click at [85, 147] on span "15/01/2025 16:47:52 (há 7 meses)" at bounding box center [434, 150] width 747 height 10
drag, startPoint x: 99, startPoint y: 149, endPoint x: 92, endPoint y: 146, distance: 6.9
click at [99, 148] on span "15/01/2025 16:47:52 (há 7 meses)" at bounding box center [434, 150] width 747 height 10
drag, startPoint x: 92, startPoint y: 146, endPoint x: 61, endPoint y: 146, distance: 30.3
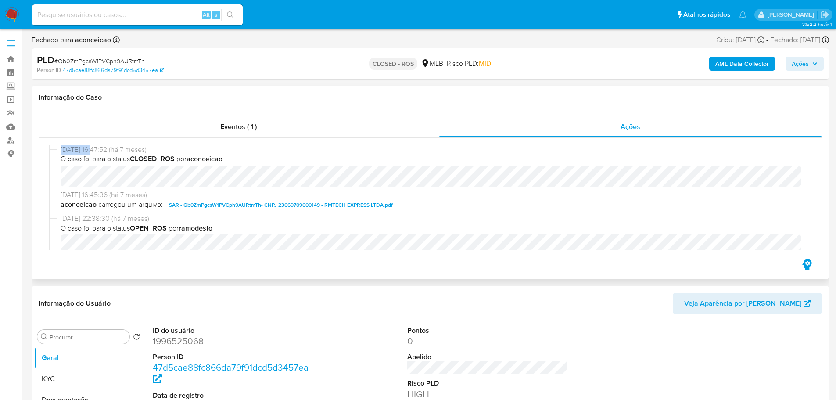
click at [61, 146] on span "15/01/2025 16:47:52 (há 7 meses)" at bounding box center [434, 150] width 747 height 10
copy span "15/01/2025"
click at [279, 125] on div "Eventos ( 1 )" at bounding box center [239, 126] width 400 height 21
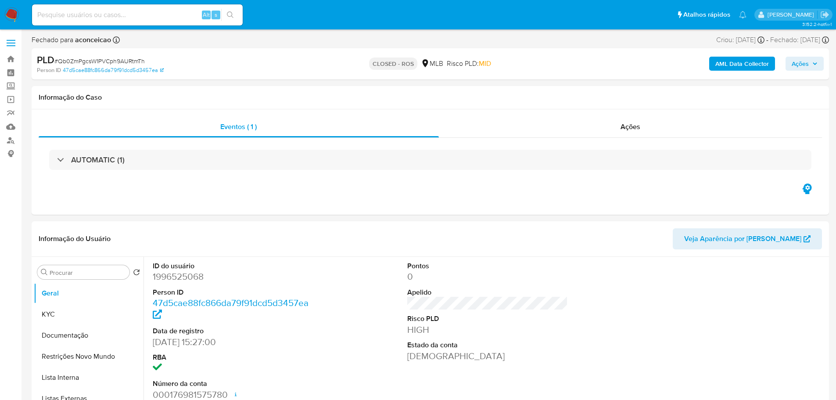
click at [104, 161] on h3 "AUTOMATIC (1)" at bounding box center [98, 160] width 54 height 10
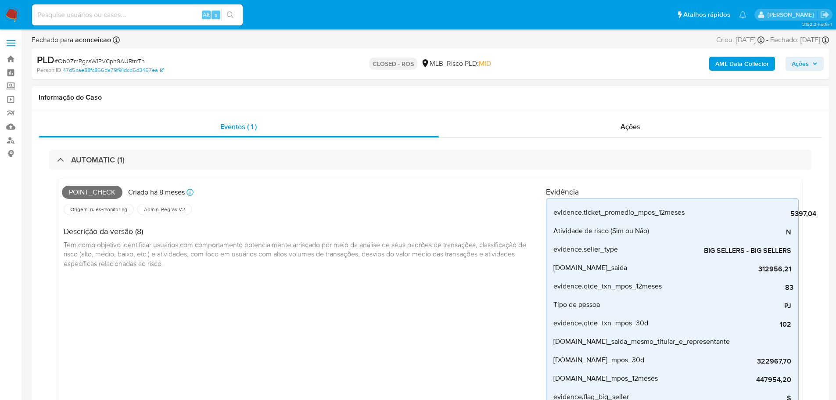
click at [94, 193] on span "Point_check" at bounding box center [92, 192] width 61 height 13
copy span "Point_check"
click at [116, 61] on span "# Qb0ZmPgcsW1PVCph9AURtmTh" at bounding box center [99, 61] width 90 height 9
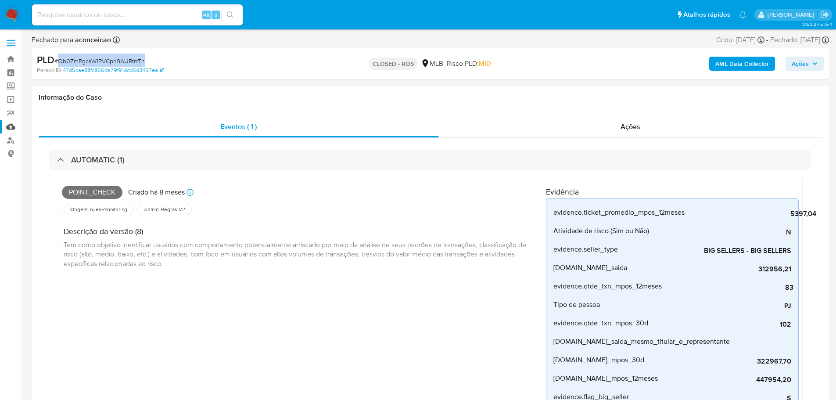
copy span "Qb0ZmPgcsW1PVCph9AURtmTh"
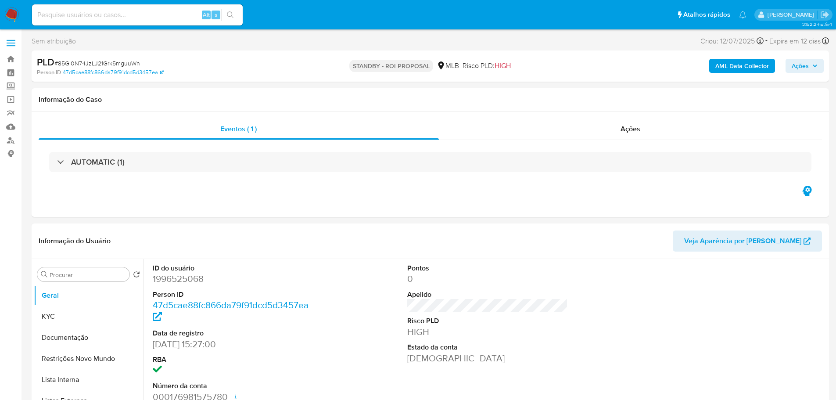
select select "10"
click at [115, 63] on span "# 85Gi0N74JzLJ21Grk5mguuWn" at bounding box center [97, 63] width 86 height 9
copy span "85Gi0N74JzLJ21Grk5mguuWn"
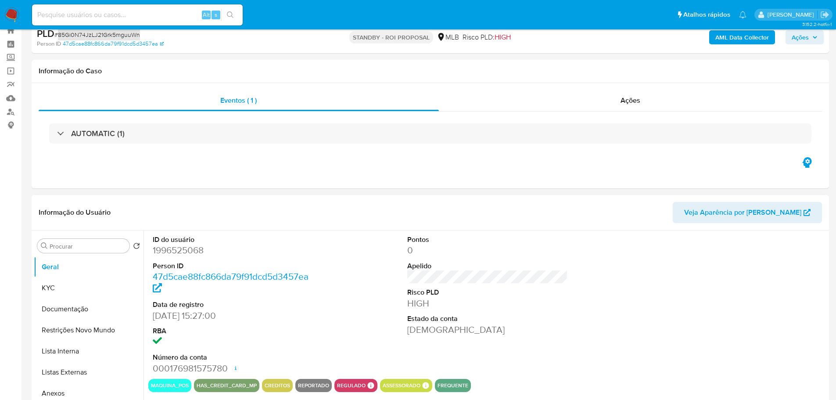
scroll to position [44, 0]
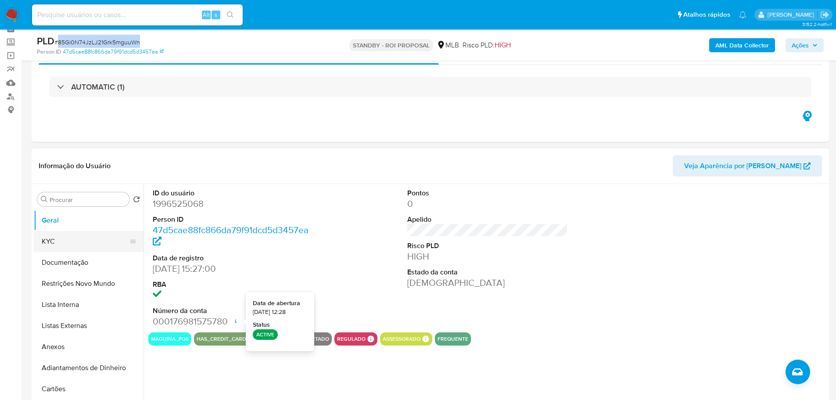
click at [101, 240] on button "KYC" at bounding box center [85, 241] width 103 height 21
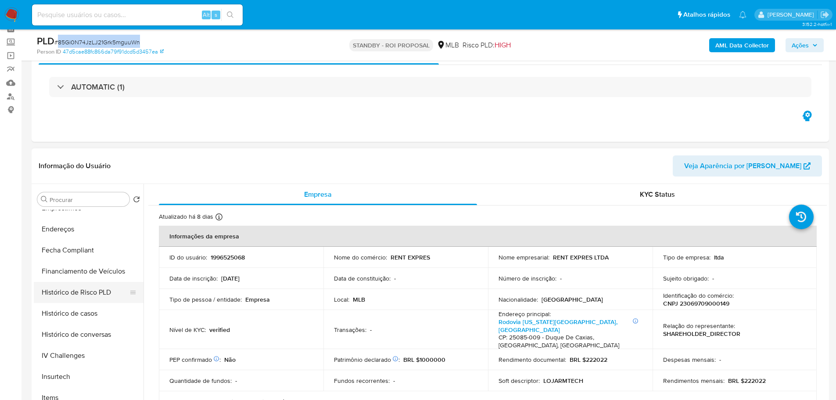
scroll to position [371, 0]
click at [80, 254] on button "Histórico de casos" at bounding box center [85, 249] width 103 height 21
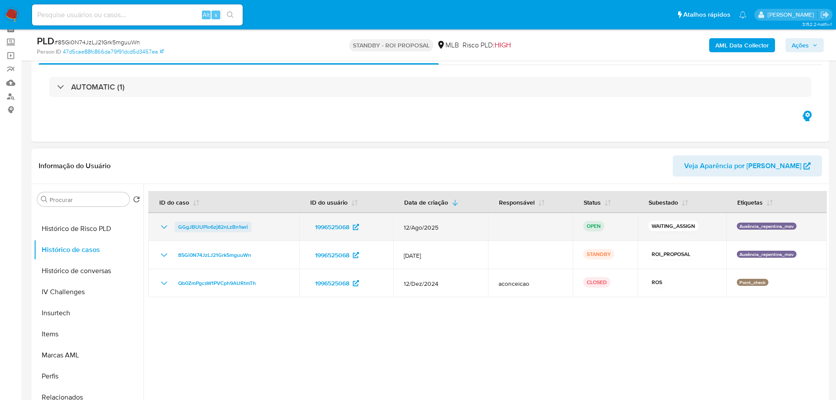
drag, startPoint x: 261, startPoint y: 228, endPoint x: 177, endPoint y: 221, distance: 83.6
click at [177, 221] on div "GGgJBUUPIo6zj82nLzBn1wri" at bounding box center [224, 226] width 130 height 11
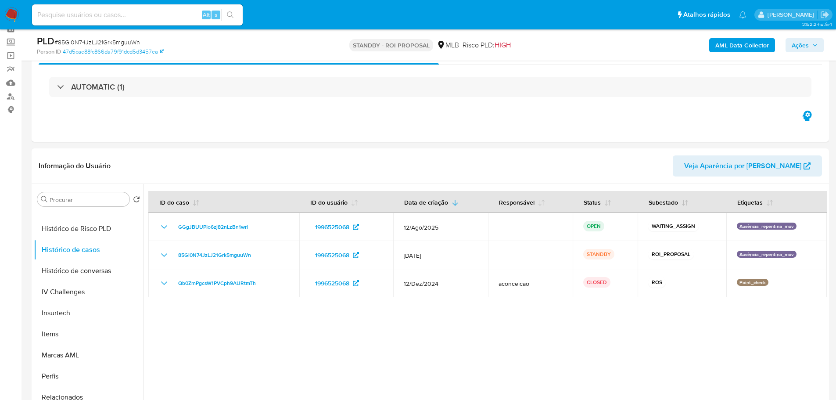
click at [16, 13] on img at bounding box center [11, 14] width 15 height 15
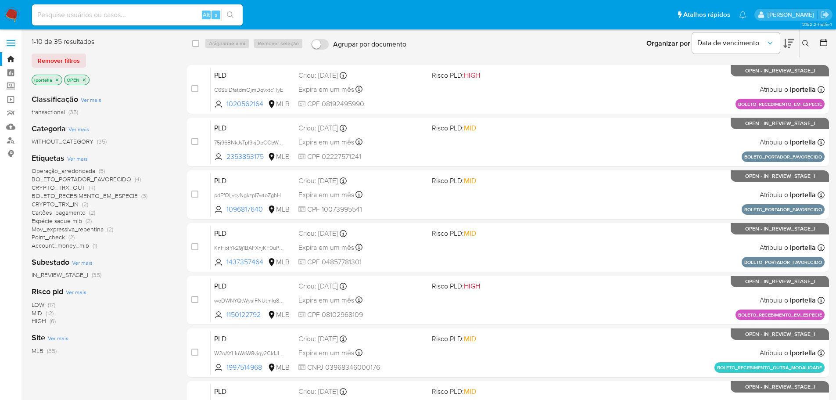
click at [810, 41] on button at bounding box center [806, 43] width 14 height 11
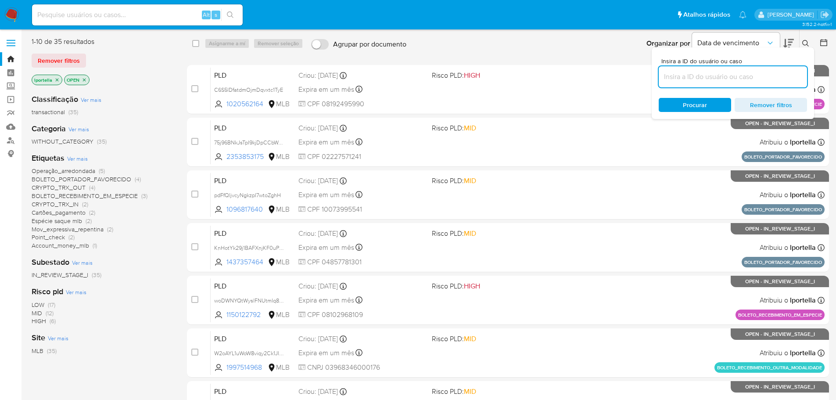
click at [714, 81] on input at bounding box center [732, 76] width 148 height 11
type input "GGgJBUUPIo6zj82nLzBn1wri"
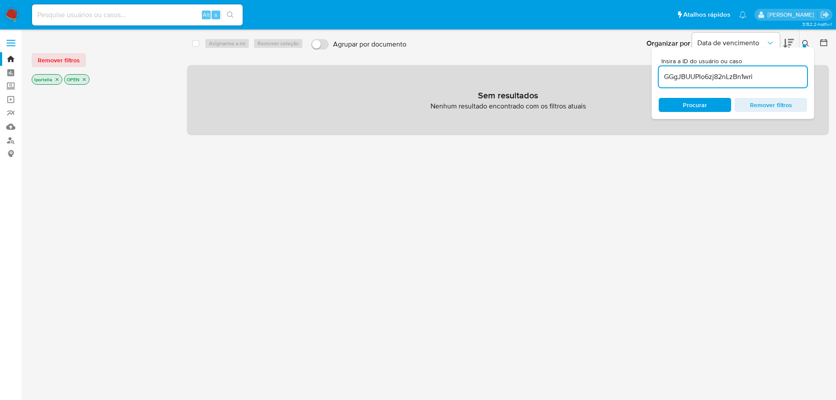
click at [57, 78] on icon "close-filter" at bounding box center [56, 79] width 5 height 5
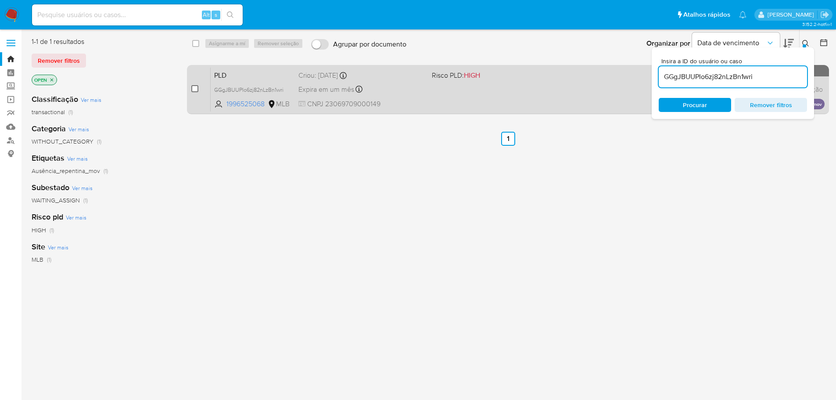
click at [195, 86] on input "checkbox" at bounding box center [194, 88] width 7 height 7
checkbox input "true"
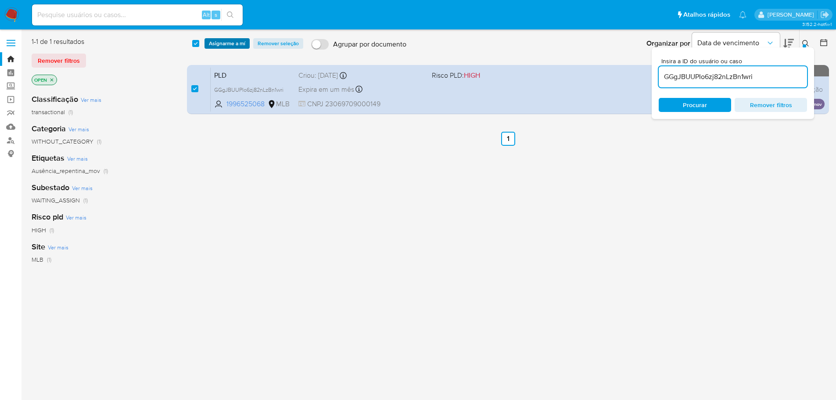
drag, startPoint x: 224, startPoint y: 50, endPoint x: 227, endPoint y: 44, distance: 6.3
click at [225, 49] on div "select-all-cases-checkbox Asignarme a mí Remover seleção Agrupar por documento …" at bounding box center [508, 43] width 643 height 27
click at [227, 44] on span "Asignarme a mí" at bounding box center [227, 43] width 36 height 9
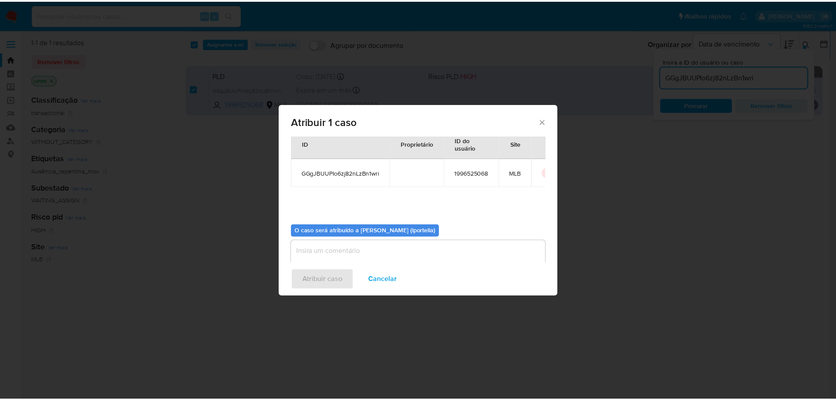
scroll to position [46, 0]
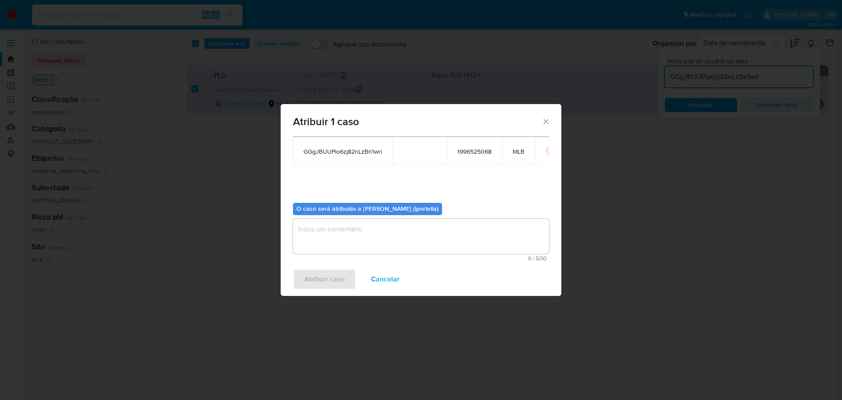
click at [368, 229] on textarea "assign-modal" at bounding box center [421, 235] width 256 height 35
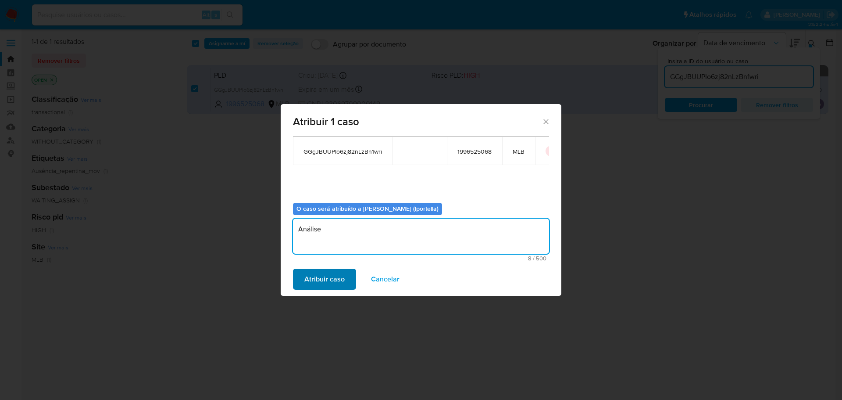
type textarea "Análise"
click at [343, 279] on span "Atribuir caso" at bounding box center [324, 278] width 40 height 19
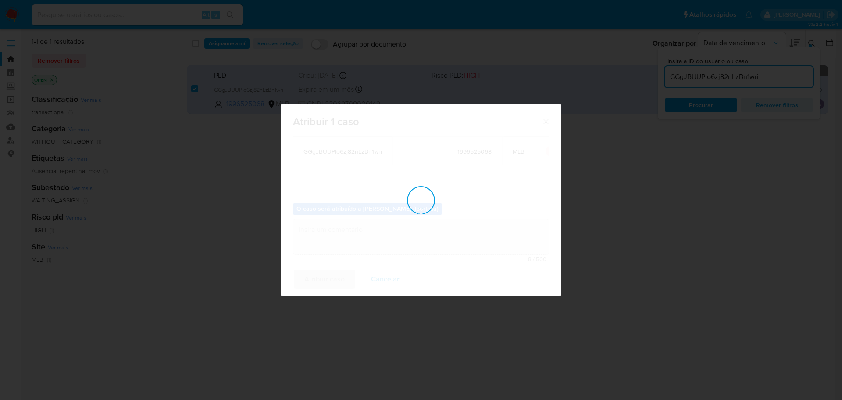
checkbox input "false"
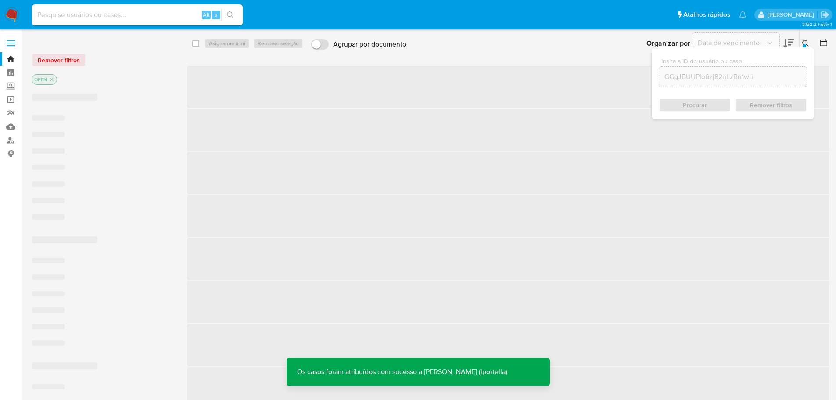
click at [127, 12] on input at bounding box center [137, 14] width 211 height 11
paste input "GGgJBUUPIo6zj82nLzBn1wri"
type input "GGgJBUUPIo6zj82nLzBn1wri"
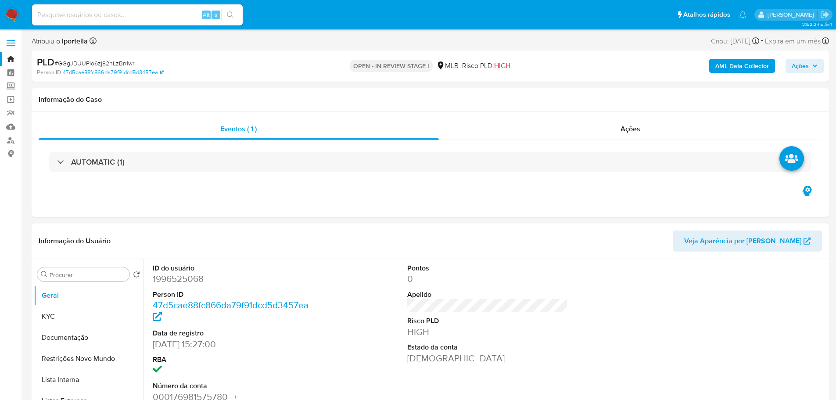
select select "10"
click at [803, 61] on span "Ações" at bounding box center [799, 66] width 17 height 14
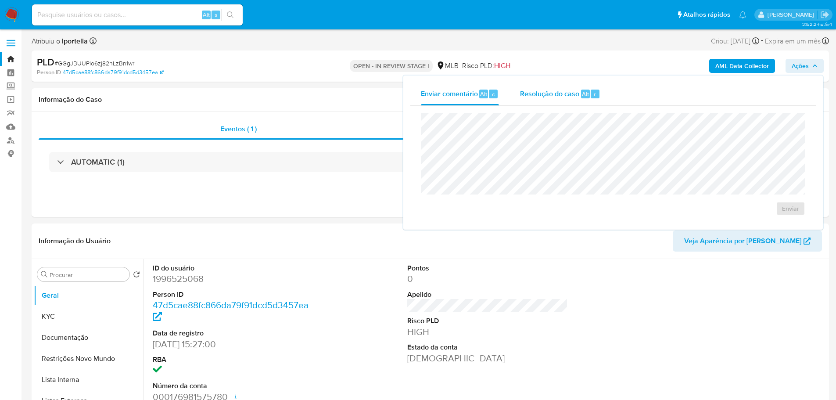
click at [545, 93] on span "Resolução do caso" at bounding box center [549, 94] width 59 height 10
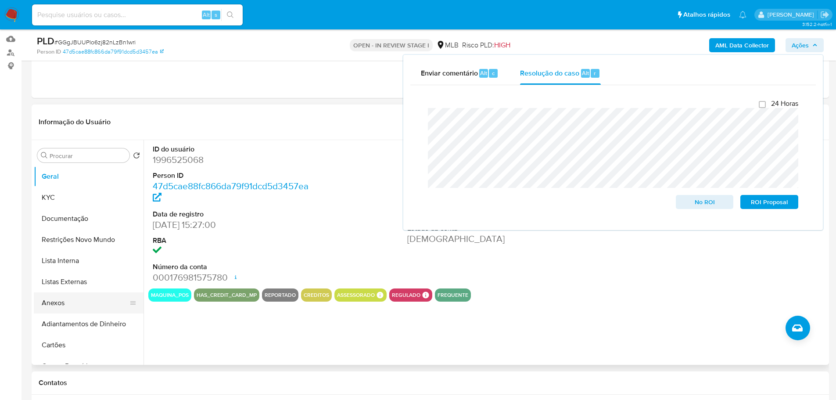
scroll to position [307, 0]
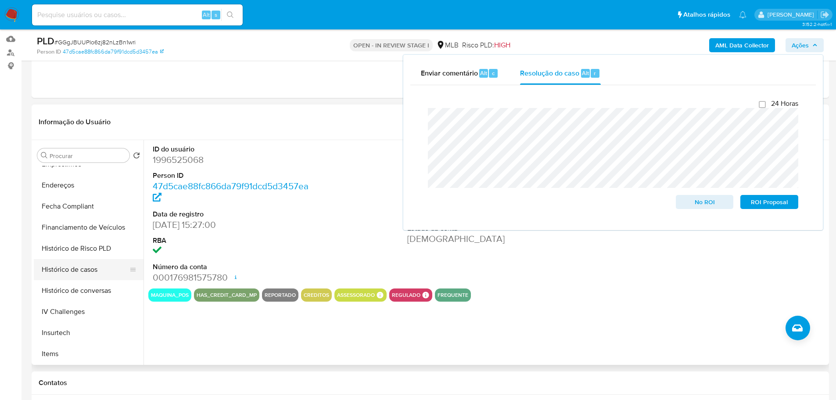
click at [67, 273] on button "Histórico de casos" at bounding box center [85, 269] width 103 height 21
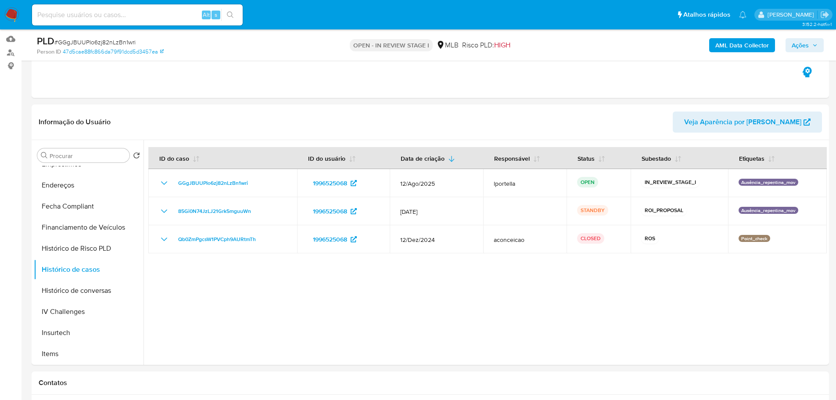
click at [810, 42] on span "Ações" at bounding box center [804, 45] width 26 height 12
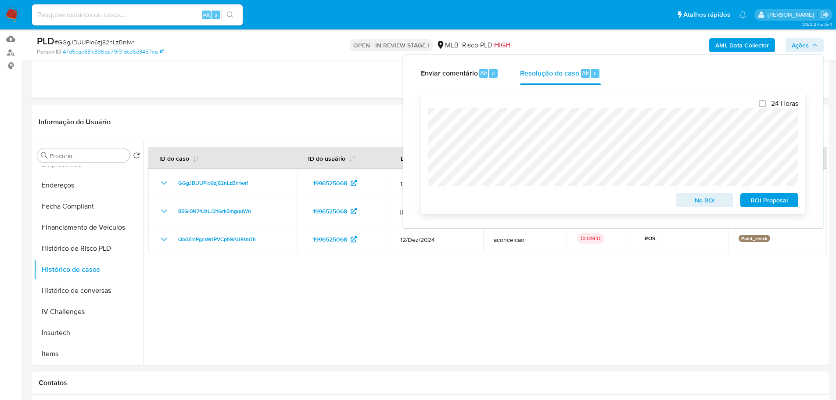
click at [696, 202] on span "No ROI" at bounding box center [705, 200] width 46 height 12
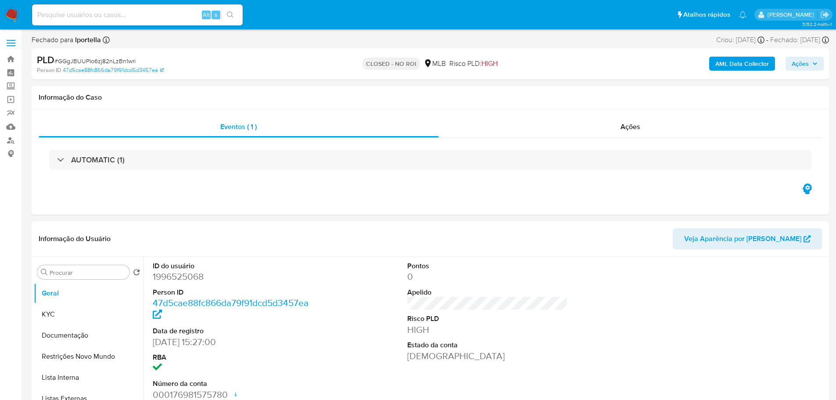
click at [12, 12] on img at bounding box center [11, 14] width 15 height 15
select select "10"
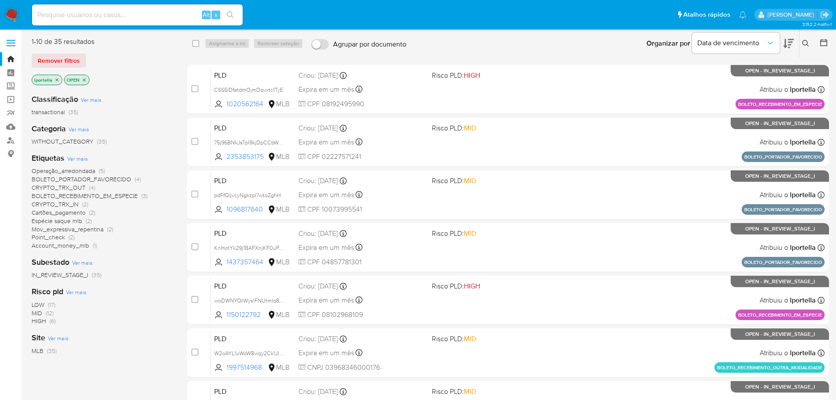
drag, startPoint x: 263, startPoint y: 8, endPoint x: 498, endPoint y: 47, distance: 238.3
click at [498, 47] on div "Organizar por Data de vencimento Os resultados não podem ser classificados enqu…" at bounding box center [620, 43] width 419 height 27
click at [90, 14] on input at bounding box center [137, 14] width 211 height 11
paste input "SRsHeUiTLAnO6u7O6YXZXcbj"
type input "SRsHeUiTLAnO6u7O6YXZXcbj"
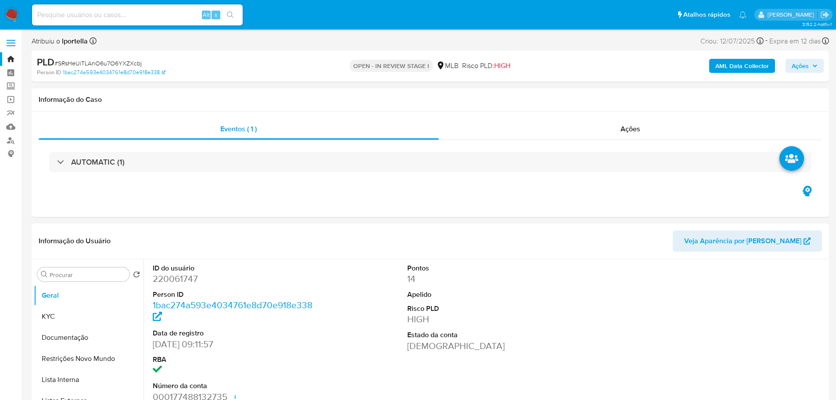
select select "10"
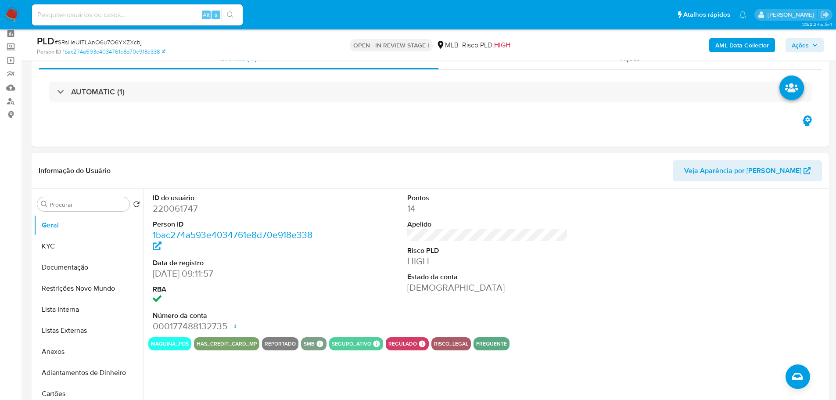
scroll to position [88, 0]
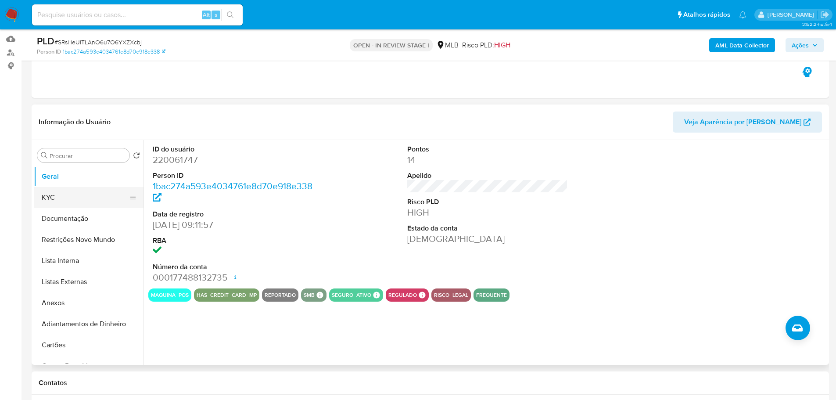
click at [72, 192] on button "KYC" at bounding box center [85, 197] width 103 height 21
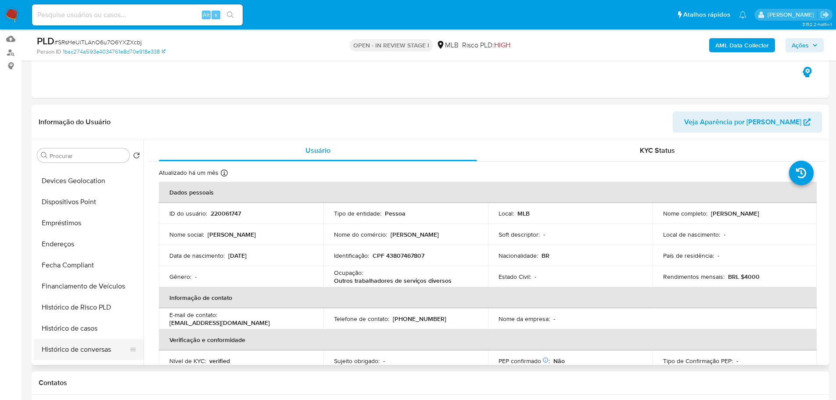
scroll to position [371, 0]
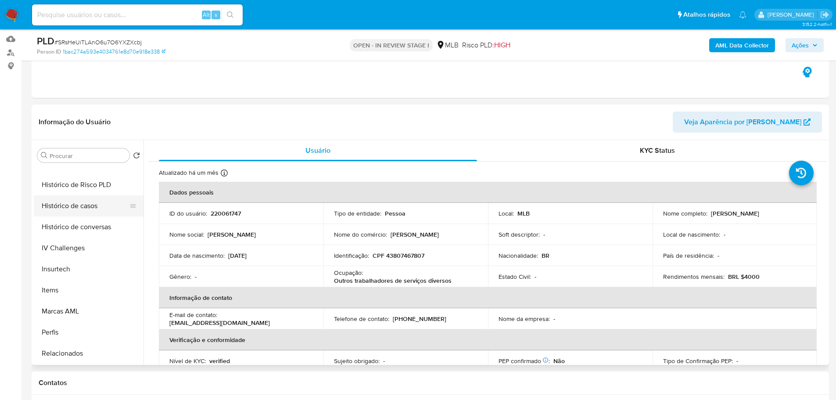
click at [72, 207] on button "Histórico de casos" at bounding box center [85, 205] width 103 height 21
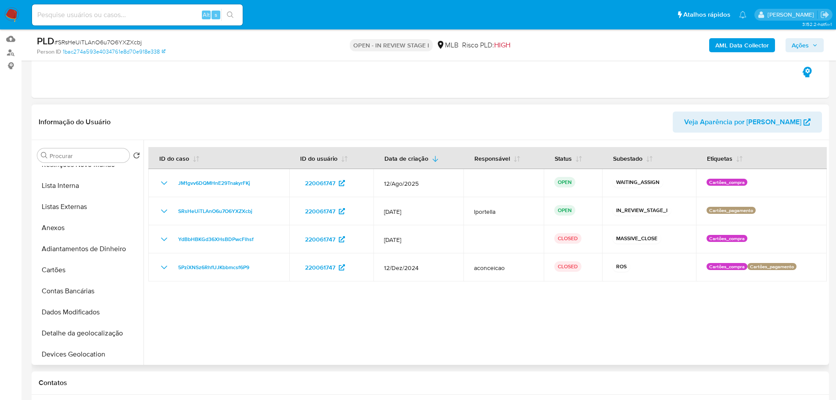
scroll to position [0, 0]
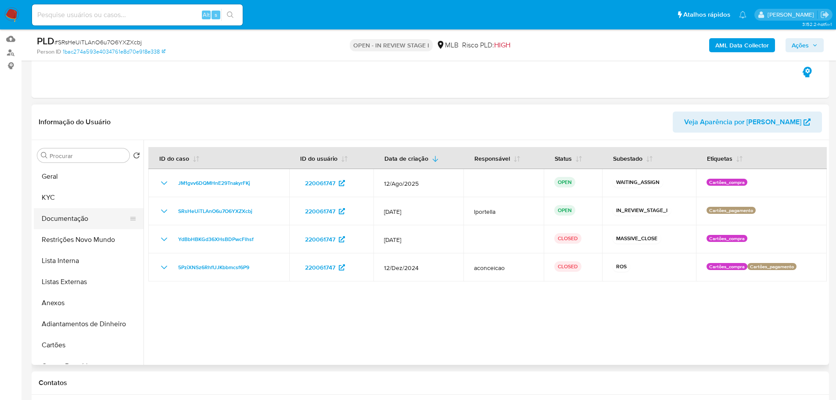
click at [71, 214] on button "Documentação" at bounding box center [85, 218] width 103 height 21
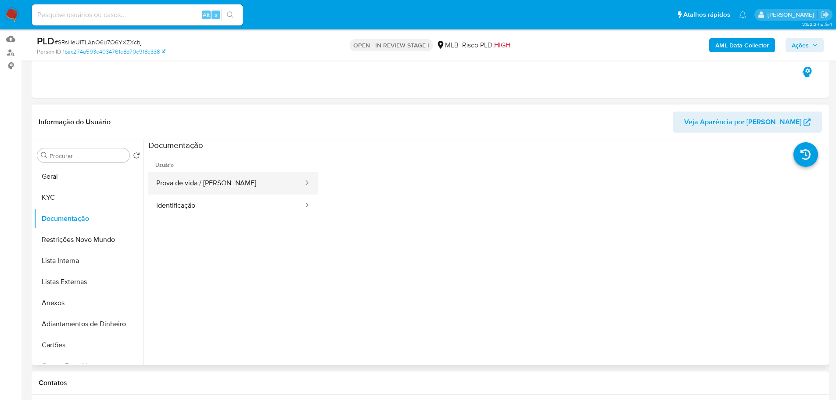
click at [187, 190] on button "Prova de vida / Selfie" at bounding box center [226, 183] width 156 height 22
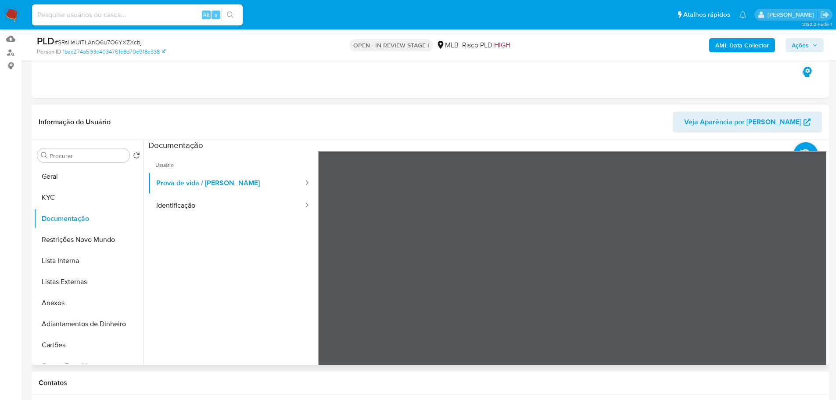
click at [195, 218] on ul "Usuário Prova de vida / Selfie Identificação" at bounding box center [233, 277] width 170 height 253
click at [194, 213] on button "Identificação" at bounding box center [226, 205] width 156 height 22
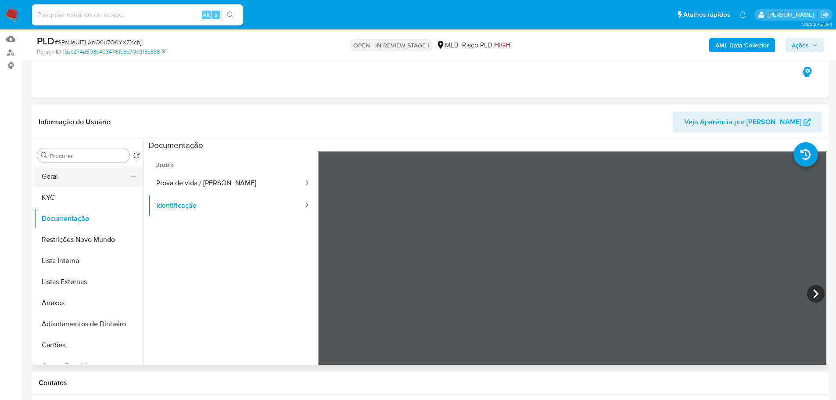
click at [68, 184] on button "Geral" at bounding box center [85, 176] width 103 height 21
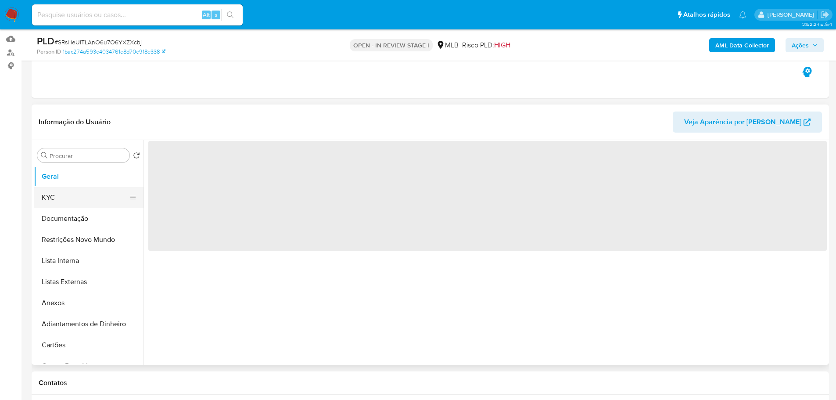
click at [79, 207] on button "KYC" at bounding box center [85, 197] width 103 height 21
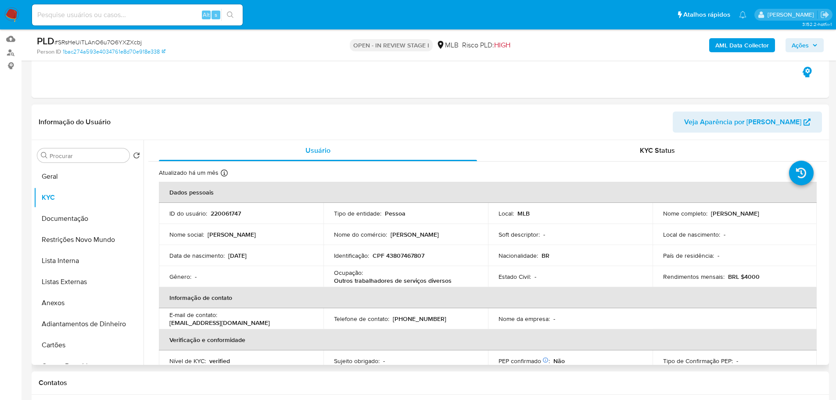
click at [351, 278] on p "Outros trabalhadores de serviços diversos" at bounding box center [393, 280] width 118 height 8
drag, startPoint x: 354, startPoint y: 278, endPoint x: 448, endPoint y: 280, distance: 94.3
click at [448, 280] on p "Outros trabalhadores de serviços diversos" at bounding box center [393, 280] width 118 height 8
copy p "trabalhadores de serviços diversos"
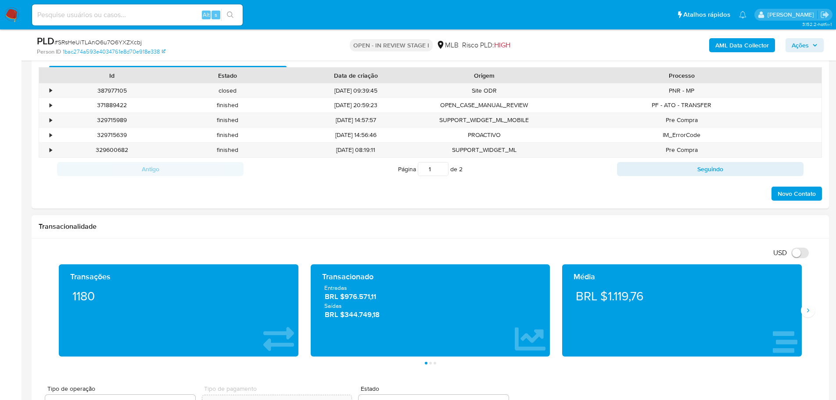
scroll to position [526, 0]
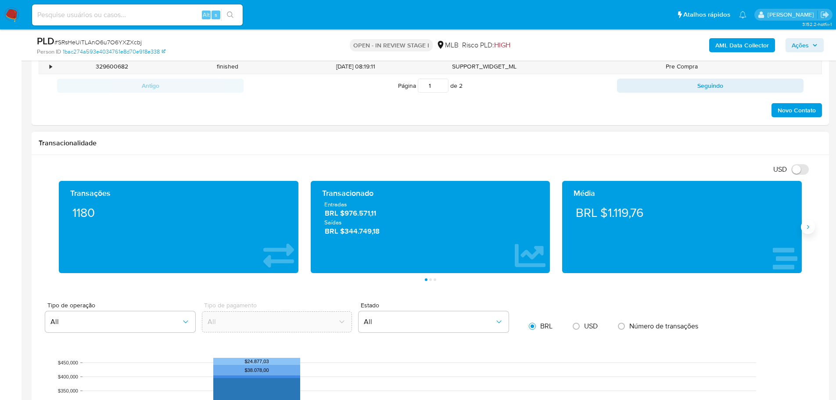
click at [810, 228] on icon "Siguiente" at bounding box center [807, 226] width 7 height 7
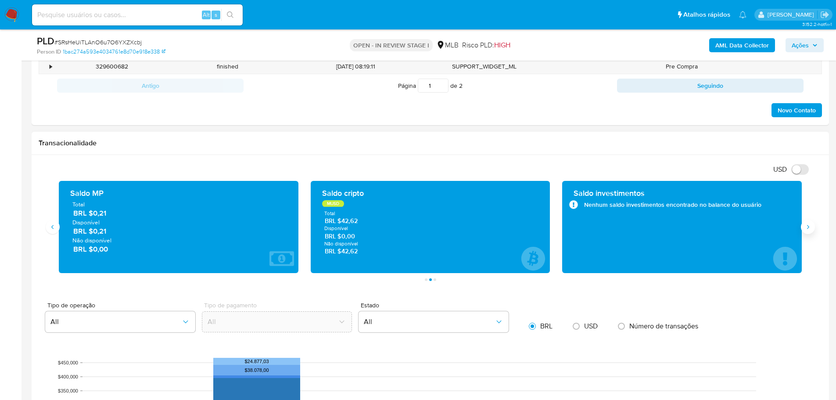
click at [810, 228] on icon "Siguiente" at bounding box center [807, 226] width 7 height 7
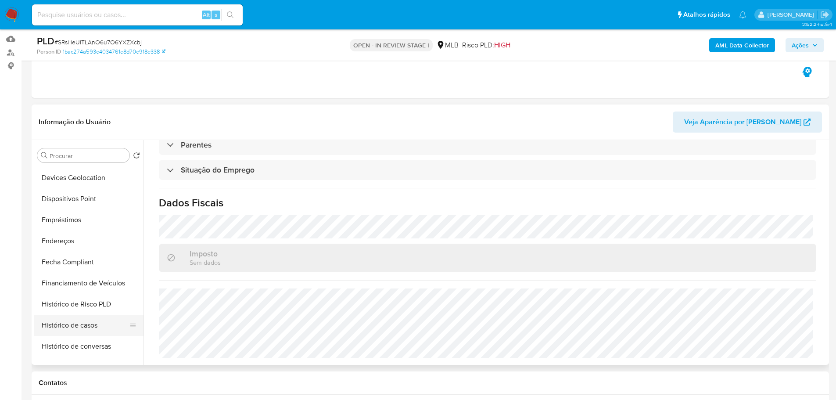
scroll to position [307, 0]
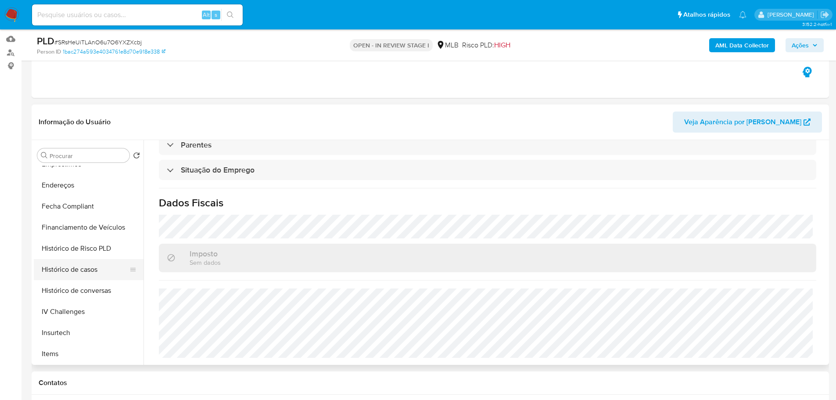
click at [93, 271] on button "Histórico de casos" at bounding box center [85, 269] width 103 height 21
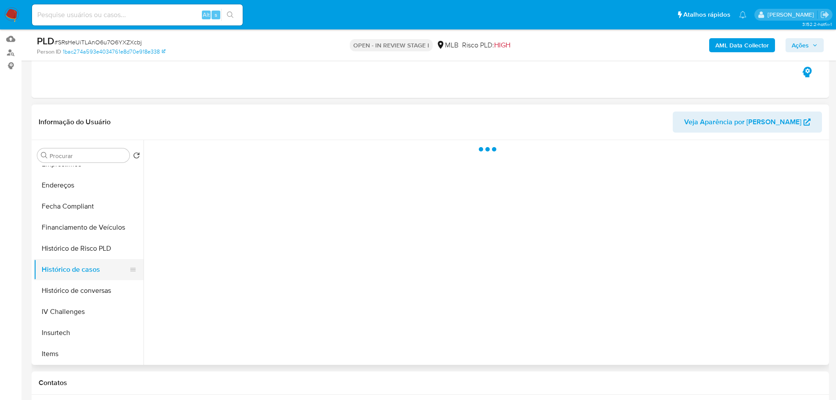
scroll to position [0, 0]
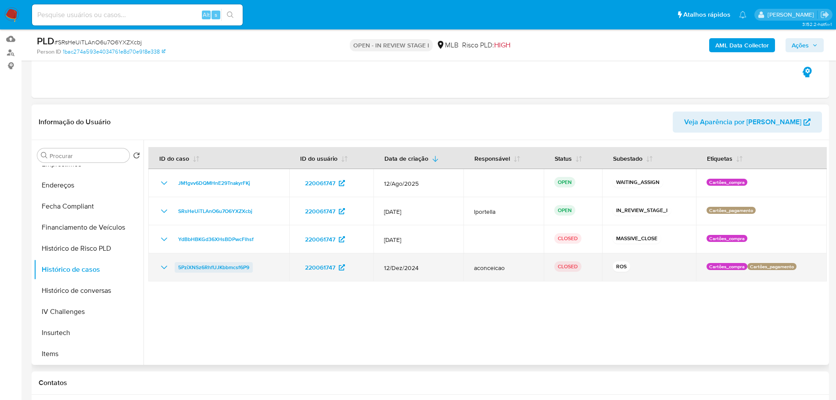
click at [224, 270] on span "5PziXNSz6RhfUJKbbmcsf6P9" at bounding box center [213, 267] width 71 height 11
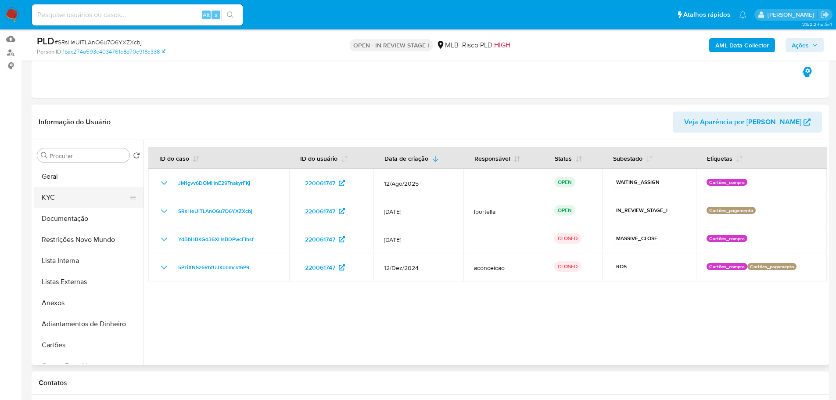
click at [61, 188] on button "KYC" at bounding box center [85, 197] width 103 height 21
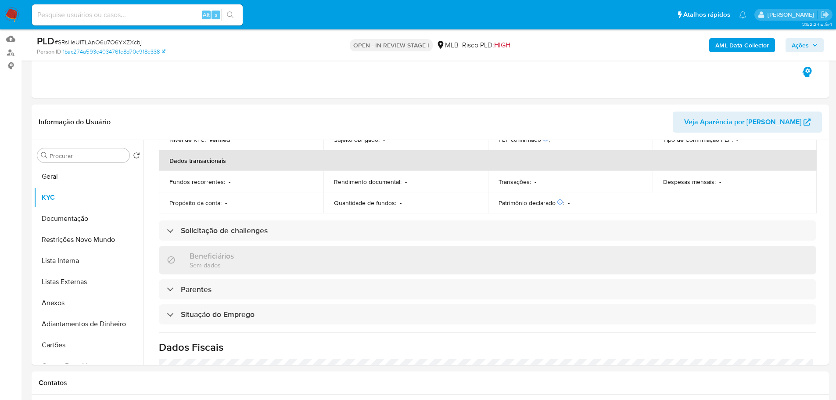
scroll to position [365, 0]
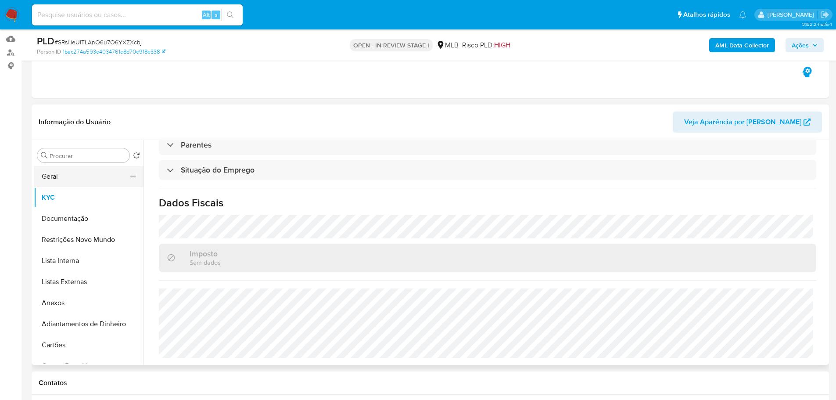
click at [71, 175] on button "Geral" at bounding box center [85, 176] width 103 height 21
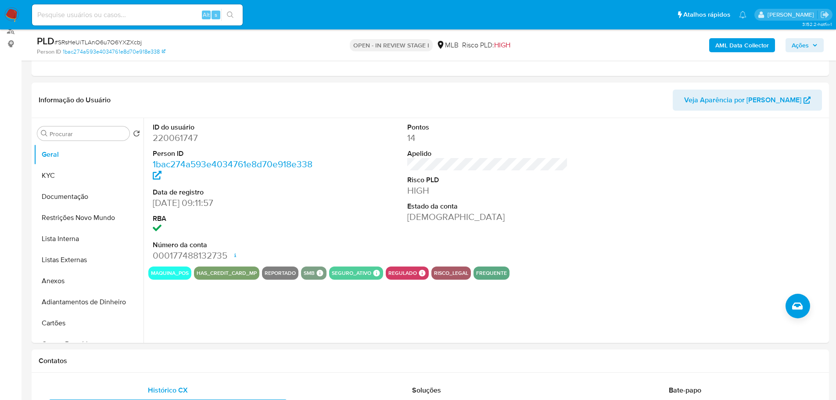
scroll to position [107, 0]
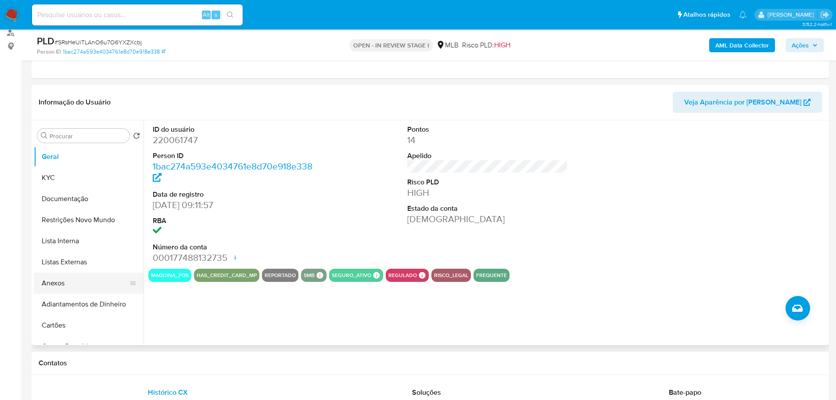
drag, startPoint x: 182, startPoint y: 366, endPoint x: 109, endPoint y: 282, distance: 111.4
click at [182, 367] on h1 "Contatos" at bounding box center [430, 362] width 783 height 9
click at [58, 170] on button "KYC" at bounding box center [85, 177] width 103 height 21
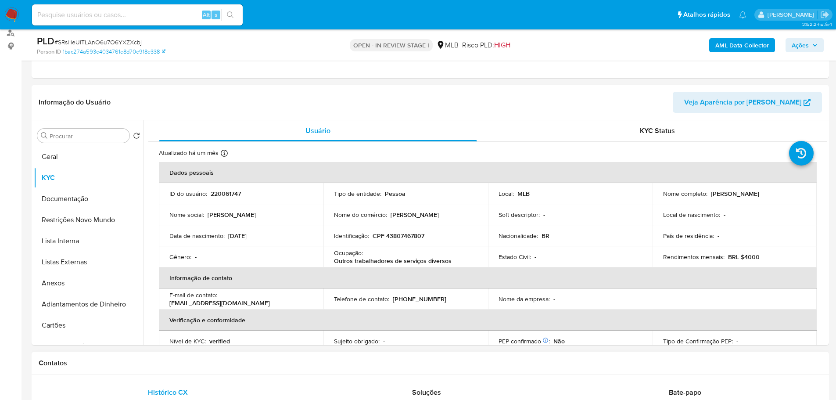
click at [188, 362] on h1 "Contatos" at bounding box center [430, 362] width 783 height 9
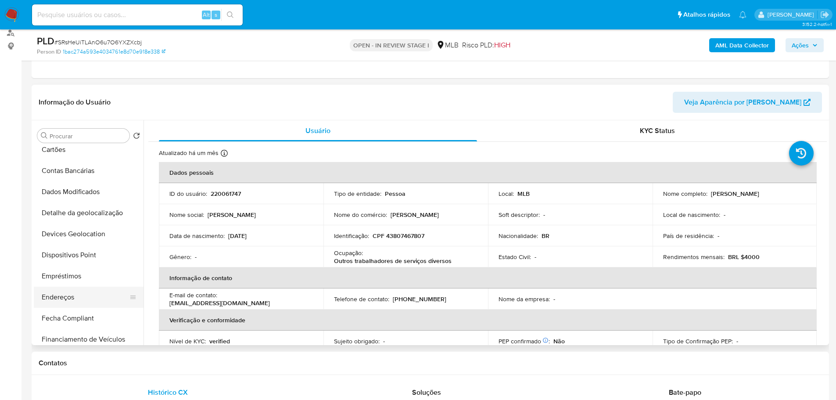
click at [74, 295] on button "Endereços" at bounding box center [85, 296] width 103 height 21
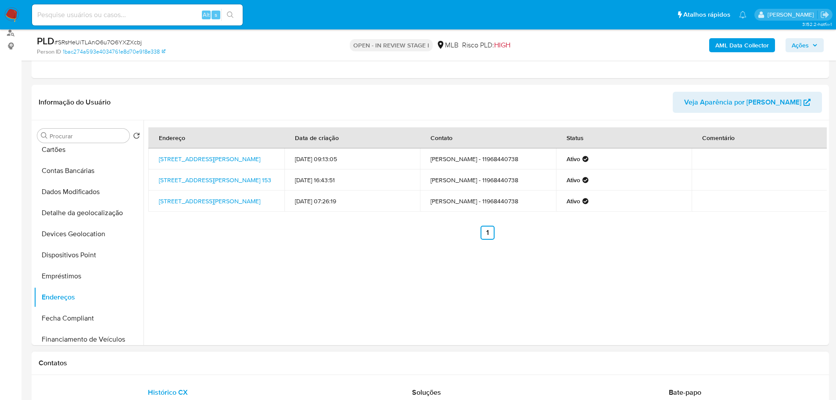
click at [145, 362] on h1 "Contatos" at bounding box center [430, 362] width 783 height 9
click at [94, 208] on button "Detalhe da geolocalização" at bounding box center [85, 212] width 103 height 21
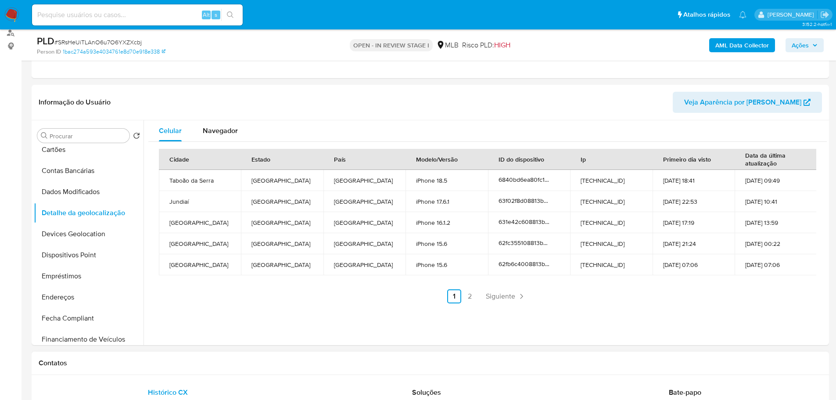
drag, startPoint x: 167, startPoint y: 362, endPoint x: 121, endPoint y: 319, distance: 63.0
click at [163, 361] on h1 "Contatos" at bounding box center [430, 362] width 783 height 9
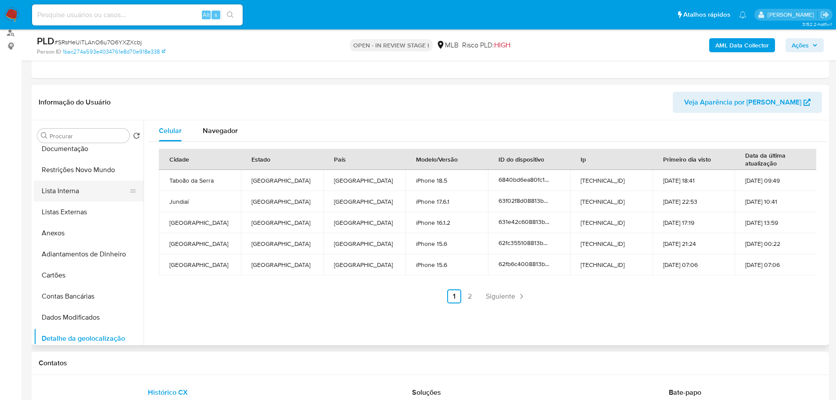
scroll to position [0, 0]
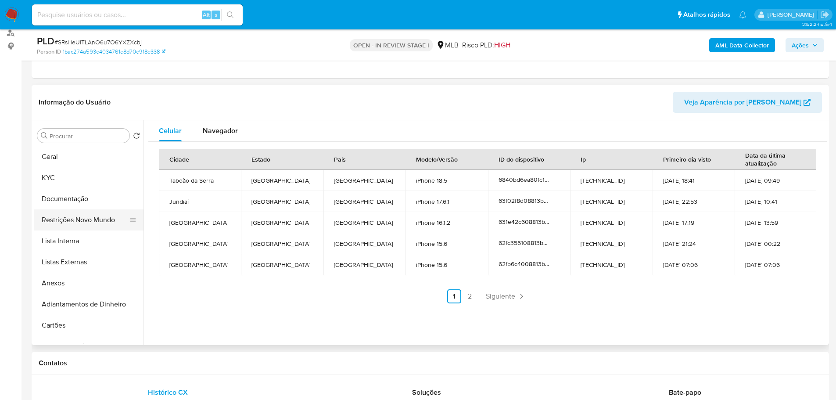
click at [84, 222] on button "Restrições Novo Mundo" at bounding box center [85, 219] width 103 height 21
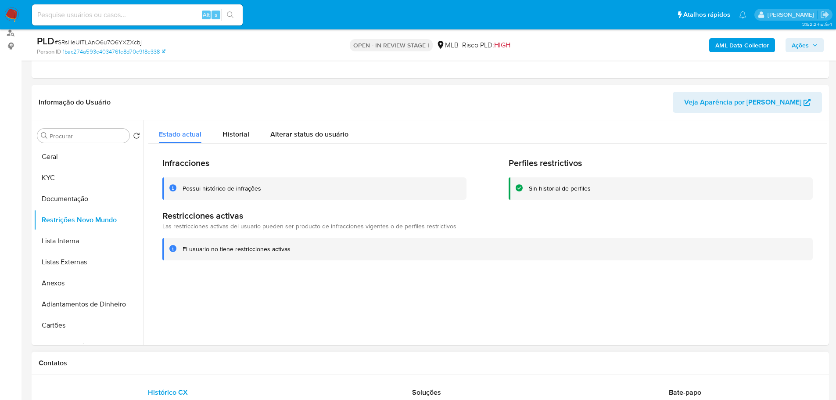
click at [124, 363] on h1 "Contatos" at bounding box center [430, 362] width 783 height 9
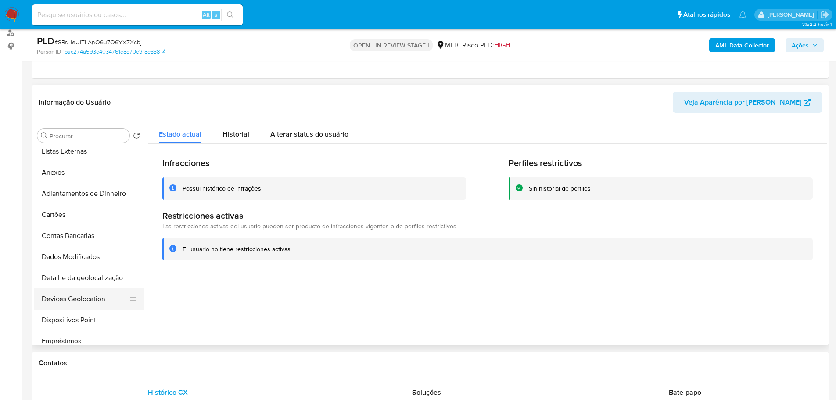
scroll to position [175, 0]
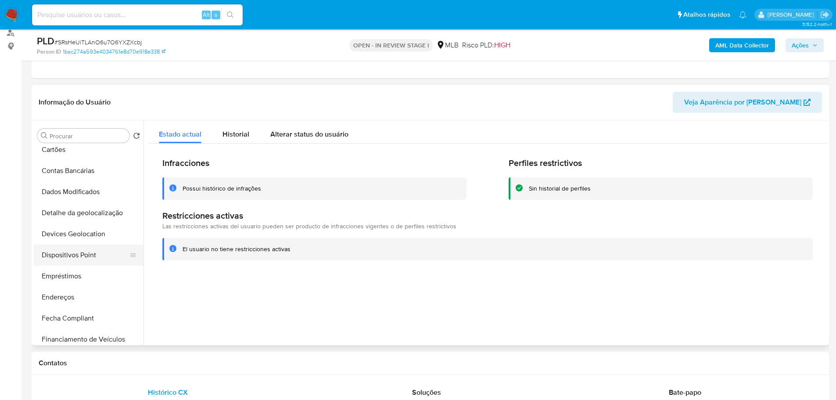
click at [94, 253] on button "Dispositivos Point" at bounding box center [85, 254] width 103 height 21
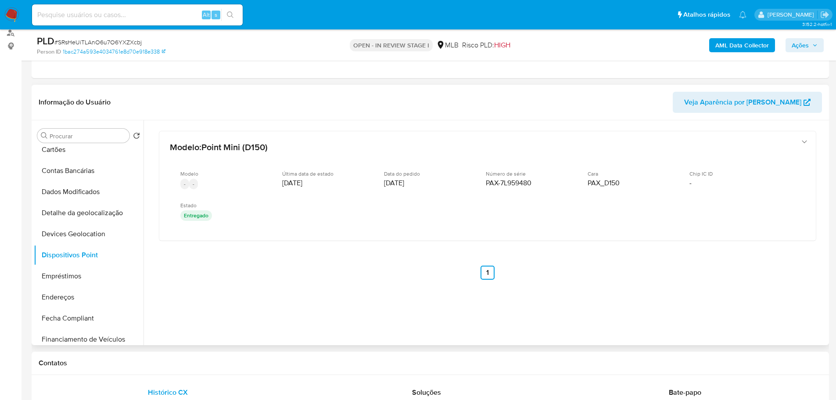
drag, startPoint x: 443, startPoint y: 359, endPoint x: 425, endPoint y: 292, distance: 68.8
click at [443, 359] on h1 "Contatos" at bounding box center [430, 362] width 783 height 9
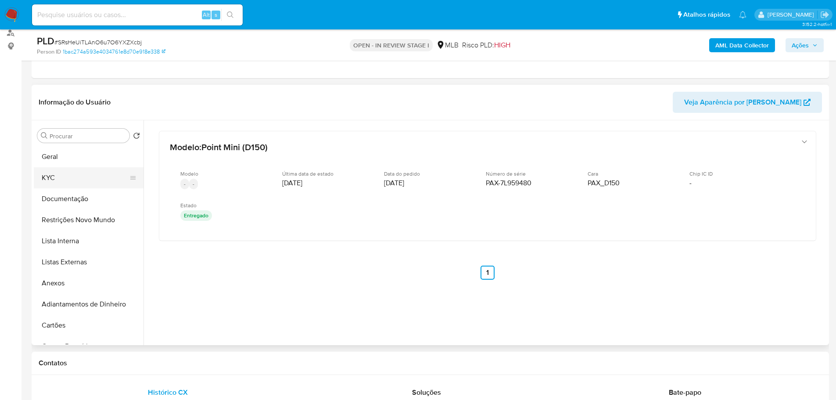
click at [75, 170] on button "KYC" at bounding box center [85, 177] width 103 height 21
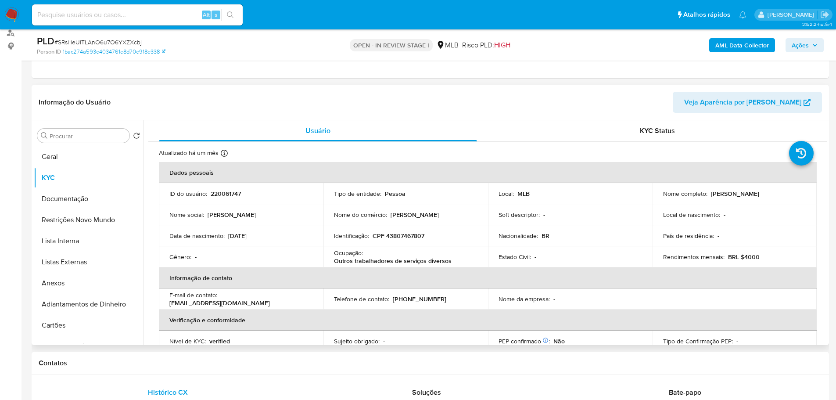
click at [402, 232] on p "CPF 43807467807" at bounding box center [398, 236] width 52 height 8
copy p "43807467807"
click at [53, 282] on button "Anexos" at bounding box center [85, 282] width 103 height 21
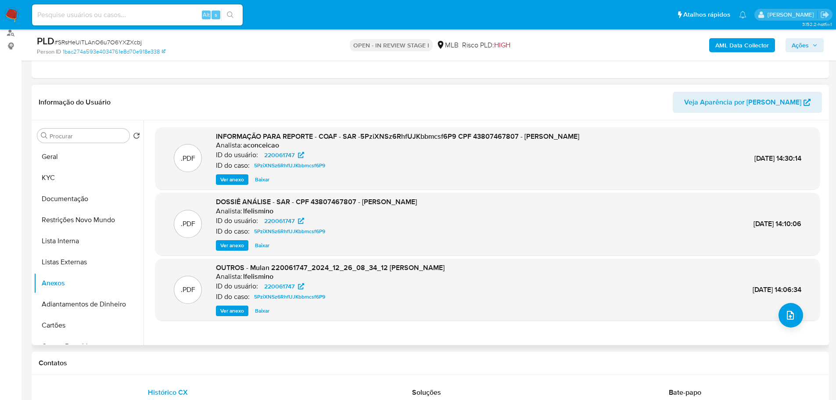
click at [237, 245] on span "Ver anexo" at bounding box center [232, 245] width 24 height 9
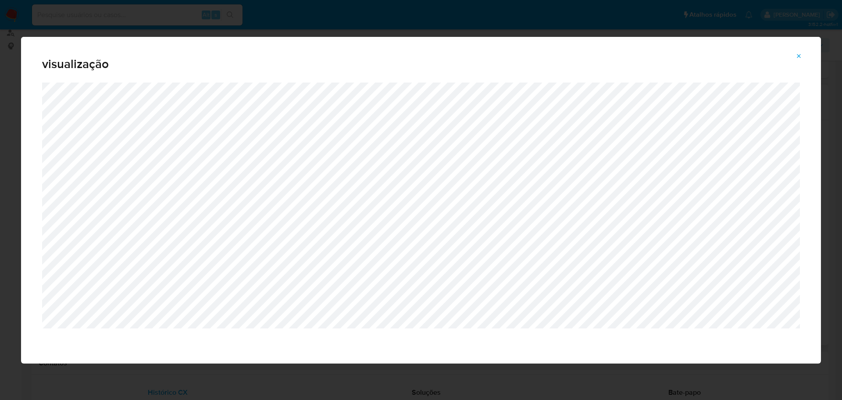
click at [801, 57] on icon "Attachment preview" at bounding box center [799, 56] width 7 height 7
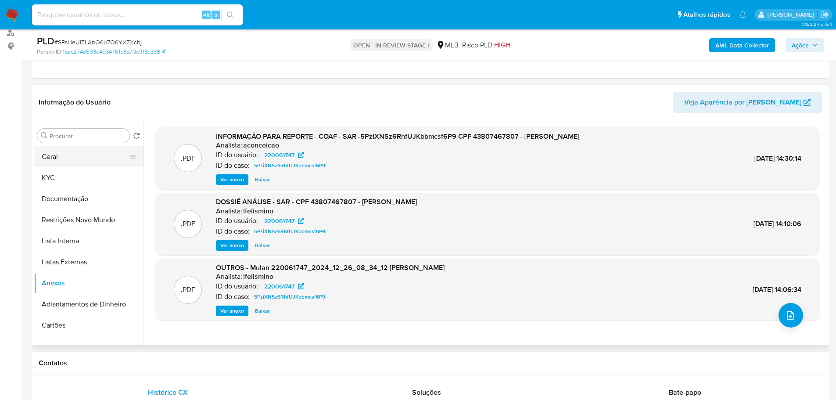
click at [66, 159] on button "Geral" at bounding box center [85, 156] width 103 height 21
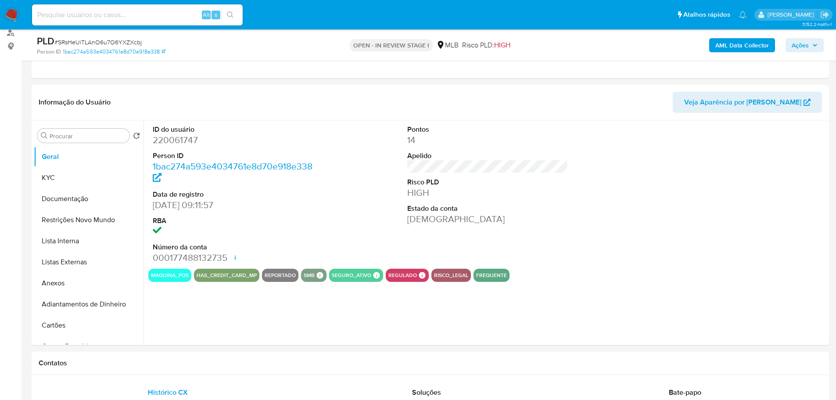
click at [179, 142] on dd "220061747" at bounding box center [233, 140] width 161 height 12
copy dd "220061747"
click at [77, 279] on button "Anexos" at bounding box center [85, 282] width 103 height 21
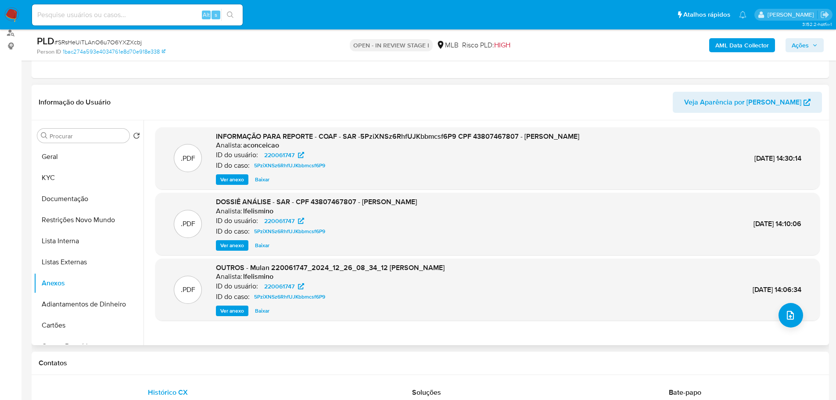
click at [232, 245] on span "Ver anexo" at bounding box center [232, 245] width 24 height 9
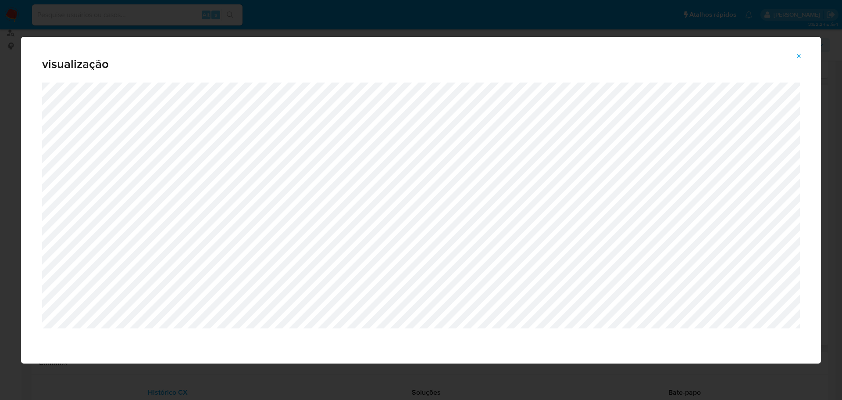
click at [798, 63] on button "Attachment preview" at bounding box center [798, 56] width 19 height 14
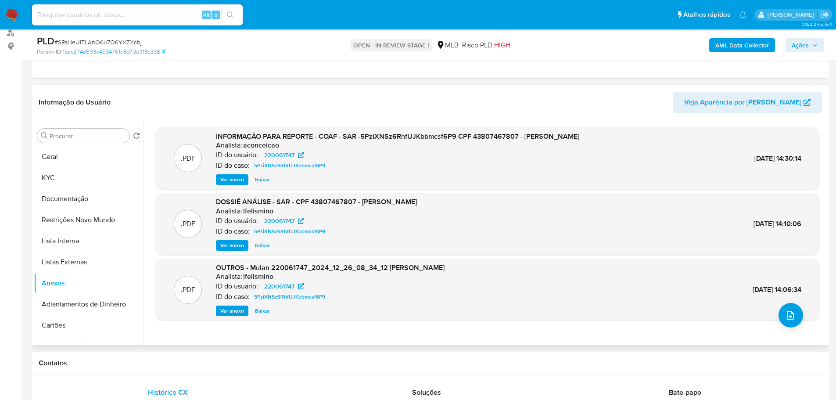
click at [800, 46] on span "Ações" at bounding box center [799, 45] width 17 height 14
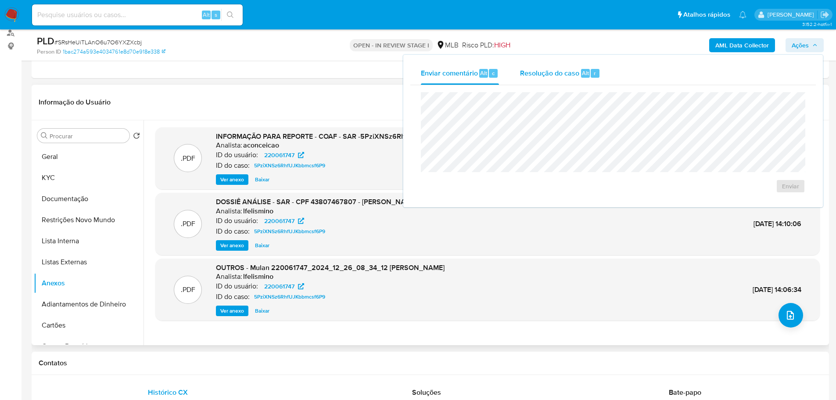
click at [542, 73] on span "Resolução do caso" at bounding box center [549, 73] width 59 height 10
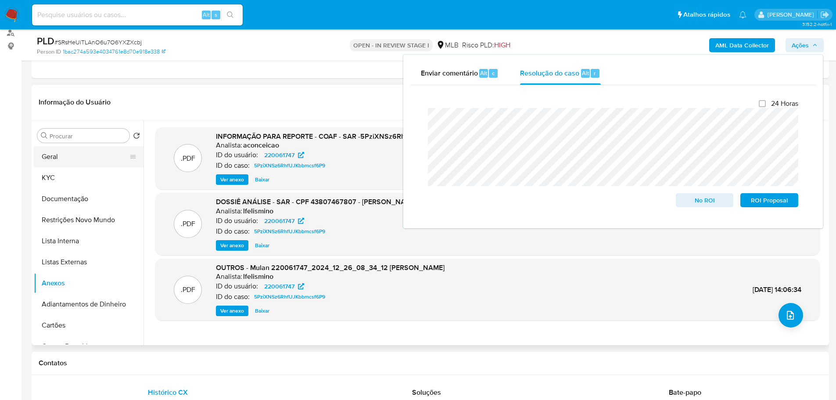
click at [66, 155] on button "Geral" at bounding box center [85, 156] width 103 height 21
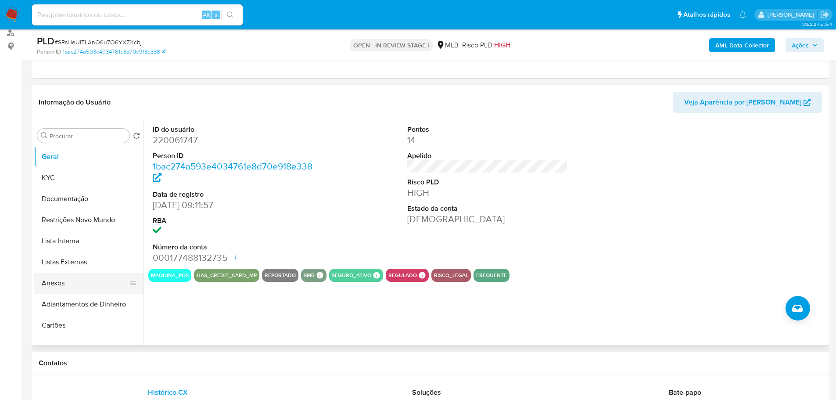
click at [55, 286] on button "Anexos" at bounding box center [85, 282] width 103 height 21
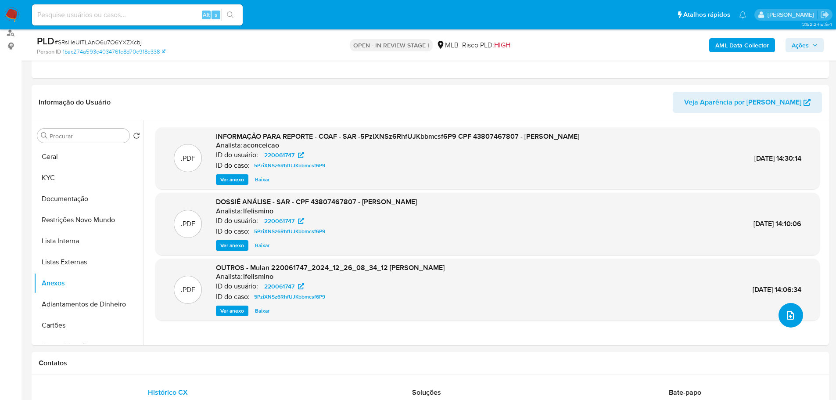
click at [785, 319] on icon "upload-file" at bounding box center [790, 315] width 11 height 11
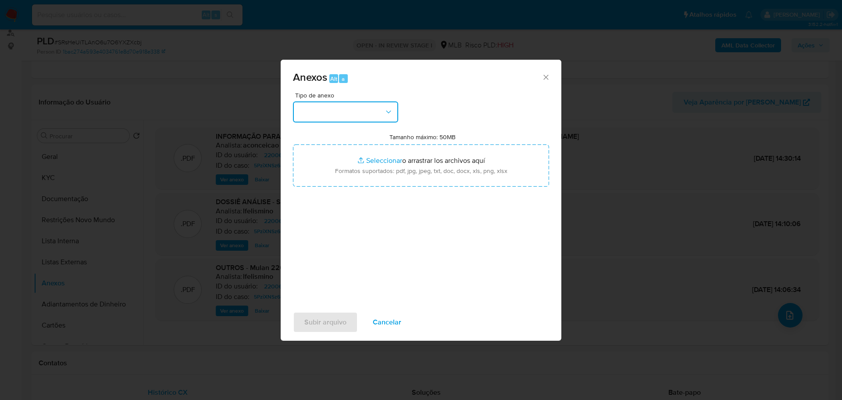
click at [320, 120] on button "button" at bounding box center [345, 111] width 105 height 21
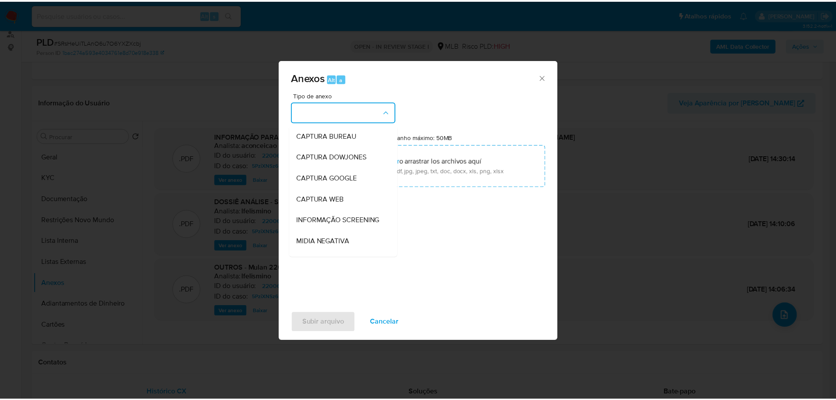
scroll to position [135, 0]
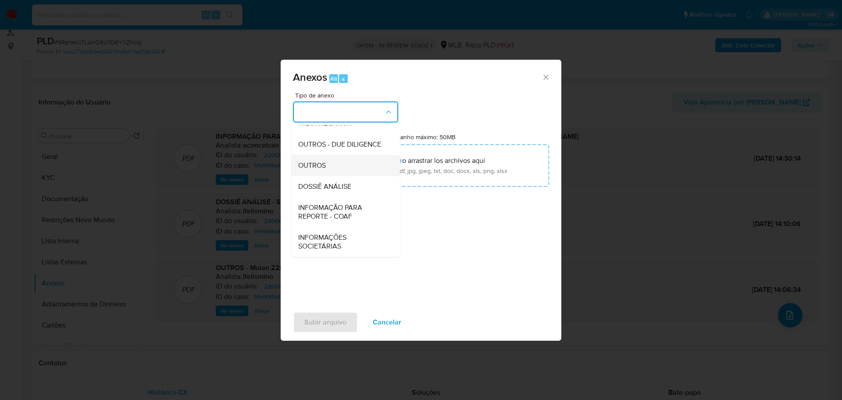
click at [317, 164] on span "OUTROS" at bounding box center [312, 165] width 28 height 9
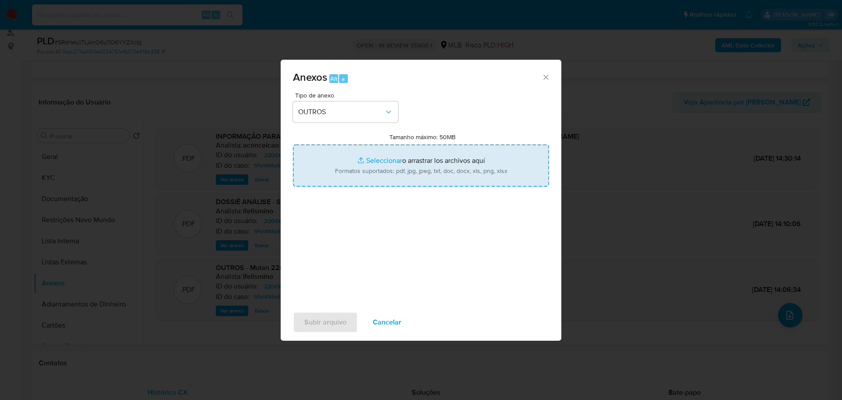
type input "C:\fakepath\2º SAR - XXX - CPF 43807467807 - MARIA HADLA GOMES VIEIRA.pdf"
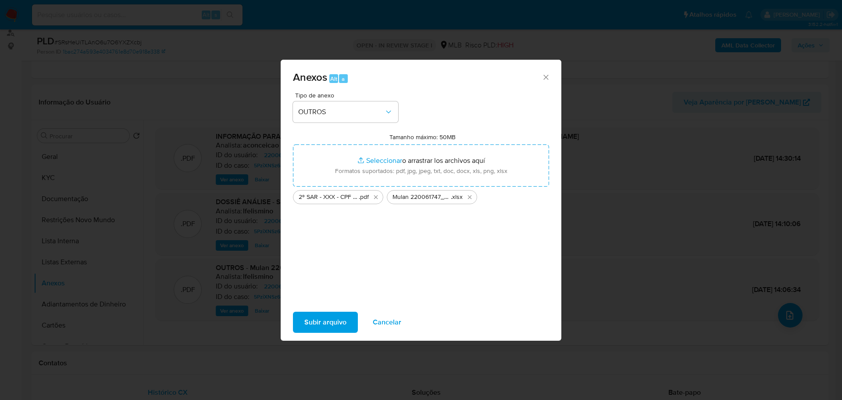
click at [325, 324] on span "Subir arquivo" at bounding box center [325, 321] width 42 height 19
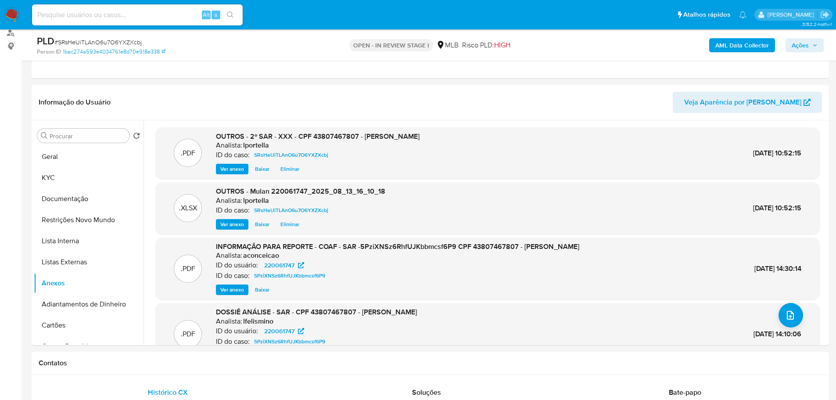
click at [807, 40] on span "Ações" at bounding box center [799, 45] width 17 height 14
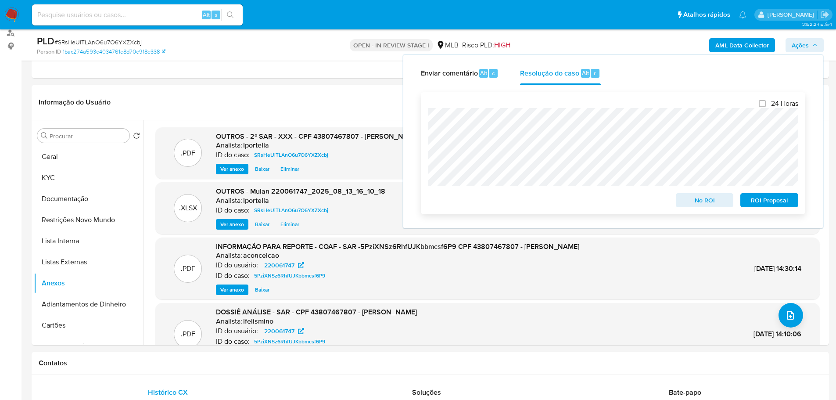
click at [782, 200] on span "ROI Proposal" at bounding box center [769, 200] width 46 height 12
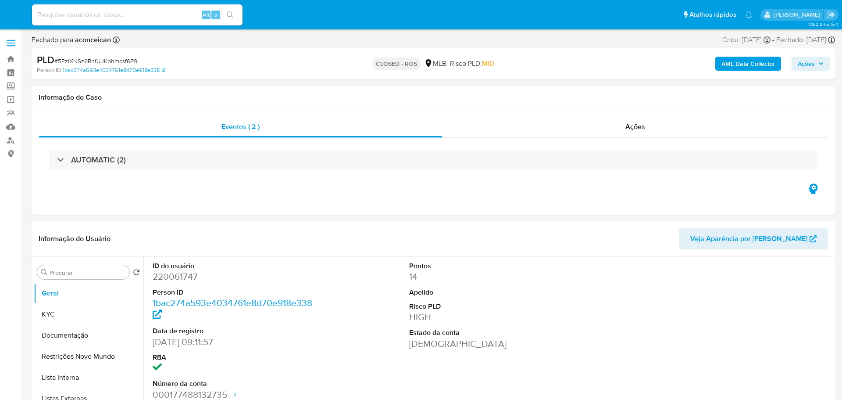
select select "10"
click at [651, 131] on div "Ações" at bounding box center [630, 126] width 382 height 21
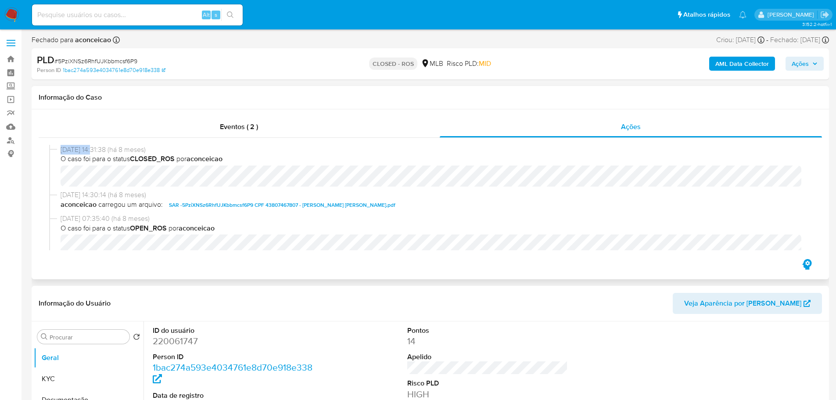
drag, startPoint x: 94, startPoint y: 151, endPoint x: 60, endPoint y: 148, distance: 34.3
click at [60, 148] on div "[DATE] 14:31:38 (há 8 meses) O caso foi para o status CLOSED_ROS por aconceicao" at bounding box center [430, 168] width 762 height 46
copy span "[DATE]"
click at [207, 125] on div "Eventos ( 2 )" at bounding box center [239, 126] width 401 height 21
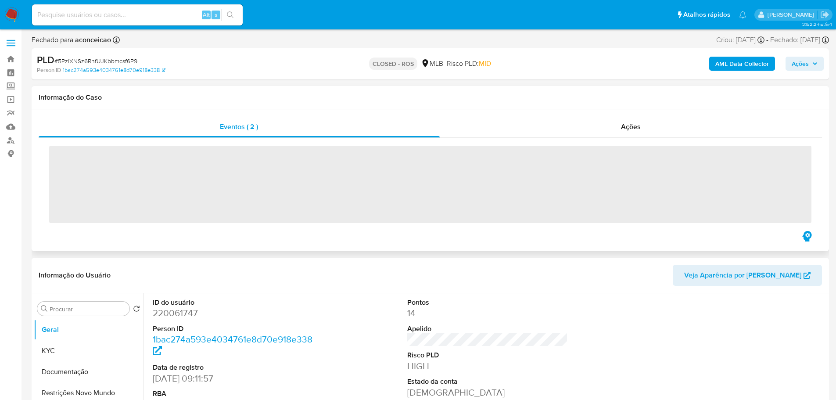
click at [119, 161] on span "‌" at bounding box center [430, 184] width 762 height 77
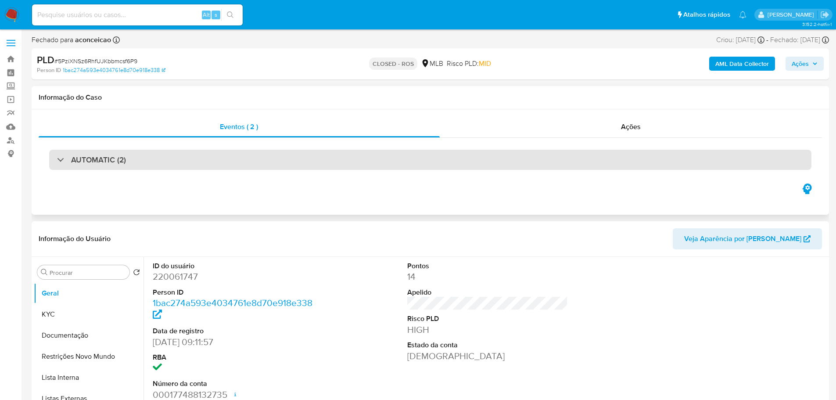
click at [216, 163] on div "AUTOMATIC (2)" at bounding box center [430, 160] width 762 height 20
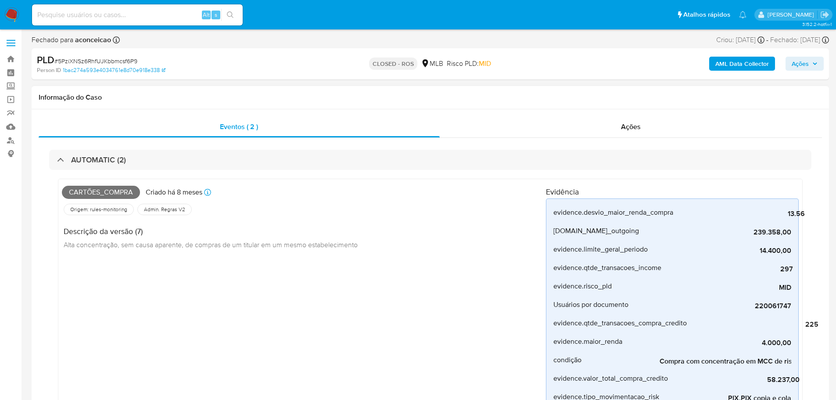
click at [116, 189] on span "Cartões_compra" at bounding box center [101, 192] width 78 height 13
copy span "Cartões_compra"
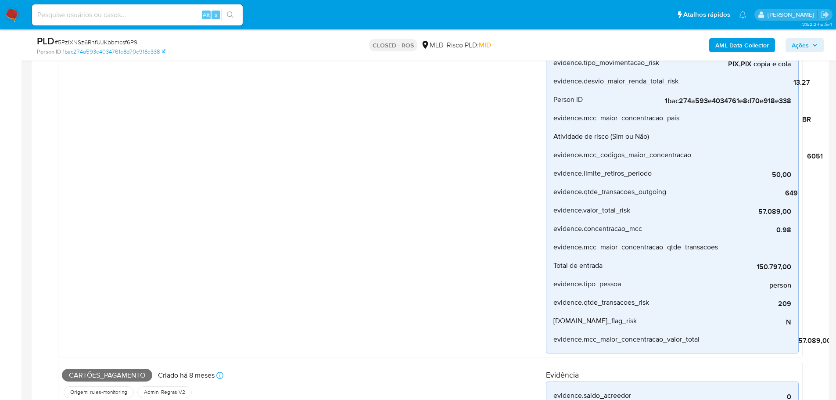
scroll to position [307, 0]
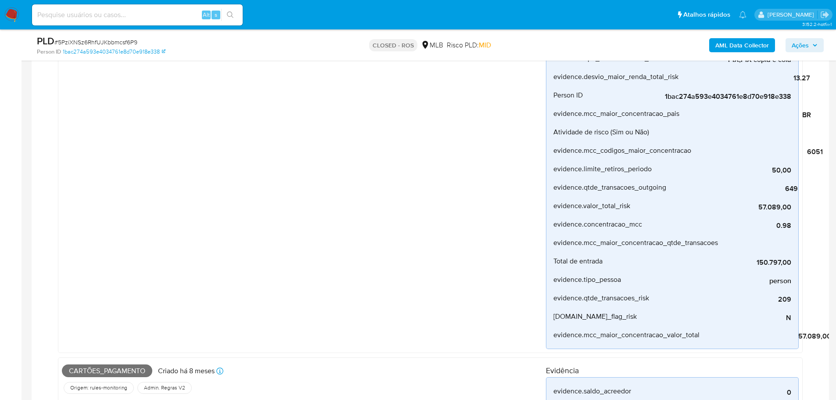
click at [122, 369] on span "Cartões_pagamento" at bounding box center [107, 370] width 90 height 13
copy span "Cartões_pagamento"
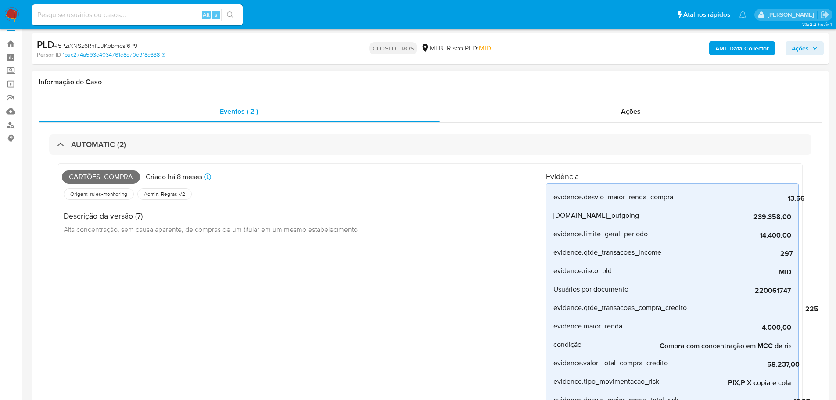
scroll to position [0, 0]
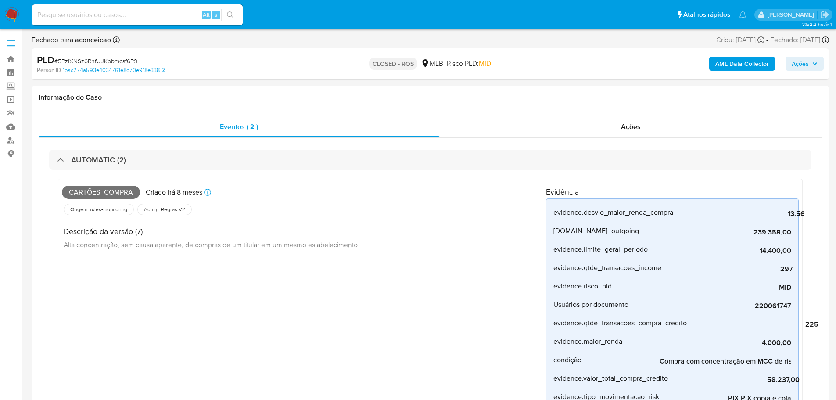
click at [96, 62] on span "# 5PziXNSz6RhfUJKbbmcsf6P9" at bounding box center [95, 61] width 83 height 9
copy span "5PziXNSz6RhfUJKbbmcsf6P9"
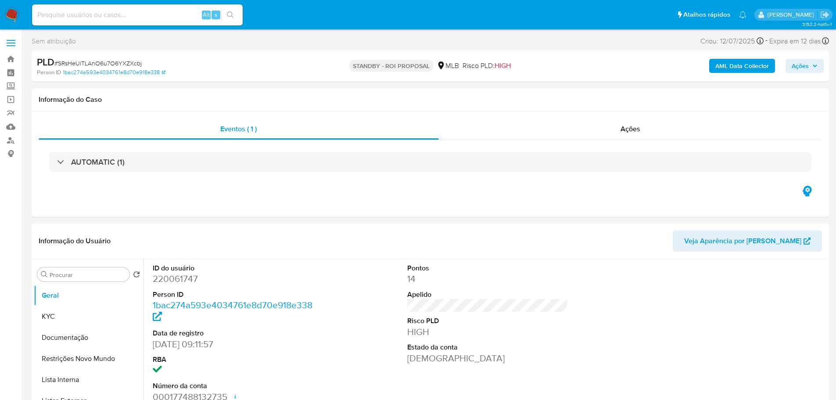
select select "10"
click at [82, 64] on span "# SRsHeUiTLAnO6u7O6YXZXcbj" at bounding box center [97, 63] width 87 height 9
copy span "SRsHeUiTLAnO6u7O6YXZXcbj"
click at [19, 15] on nav "Pausado Ver notificaciones Alt s Atalhos rápidos Presiona las siguientes teclas…" at bounding box center [418, 14] width 836 height 29
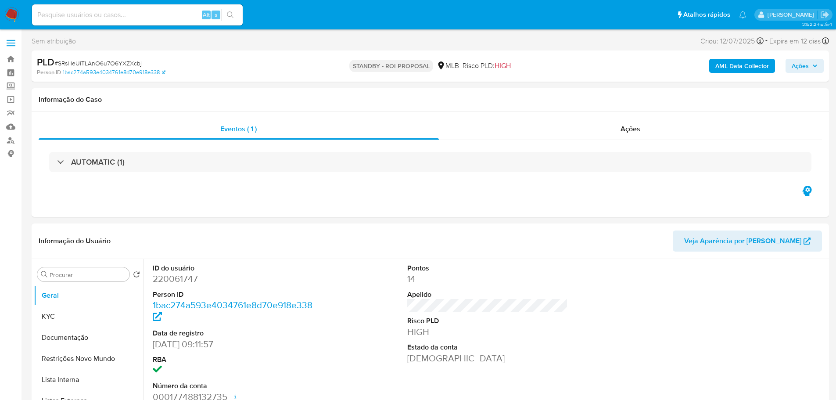
click at [13, 14] on img at bounding box center [11, 14] width 15 height 15
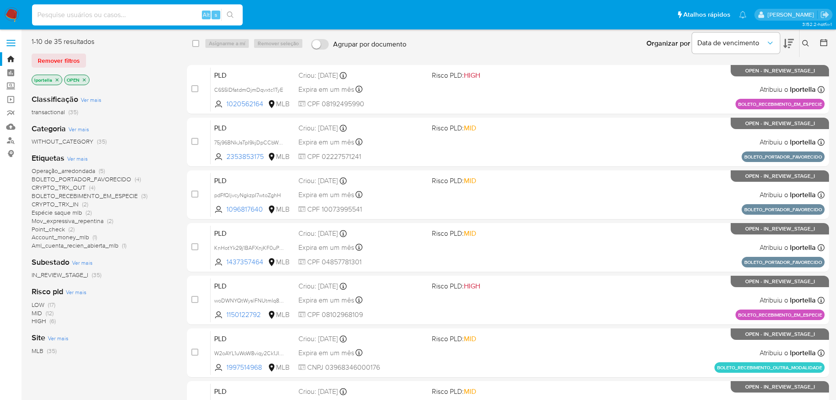
click at [67, 18] on input at bounding box center [137, 14] width 211 height 11
paste input "SRsHeUiTLAnO6u7O6YXZXcbj"
type input "SRsHeUiTLAnO6u7O6YXZXcbj"
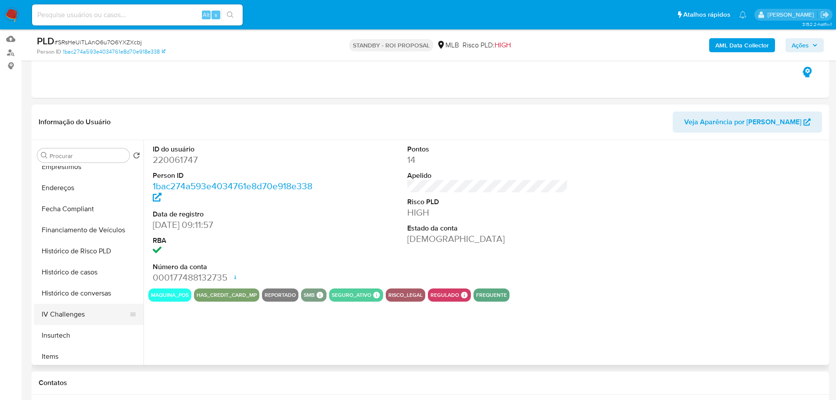
scroll to position [351, 0]
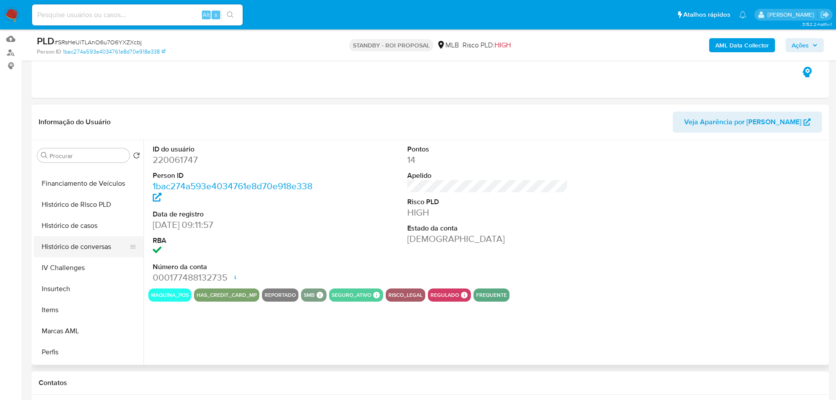
select select "10"
click at [79, 227] on button "Histórico de casos" at bounding box center [85, 225] width 103 height 21
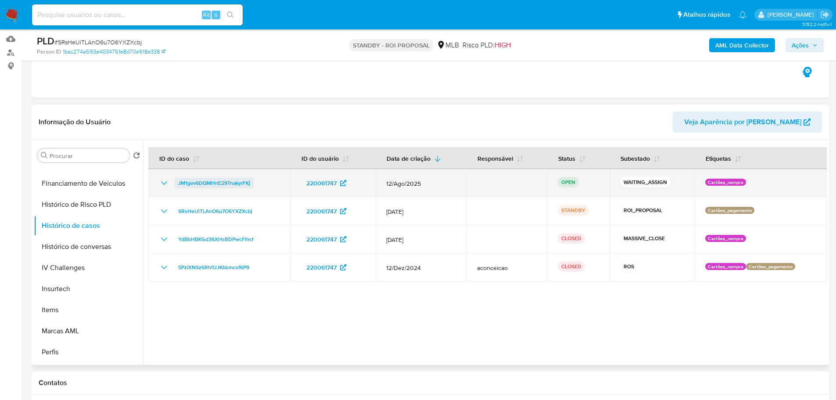
drag, startPoint x: 264, startPoint y: 181, endPoint x: 176, endPoint y: 181, distance: 88.2
click at [176, 181] on div "JM1gvv6DQMHnE29TnakyrFKj" at bounding box center [219, 183] width 121 height 11
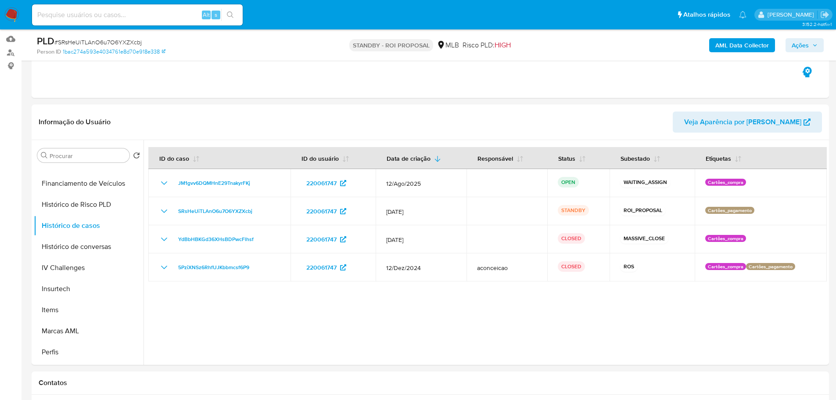
click at [8, 14] on img at bounding box center [11, 14] width 15 height 15
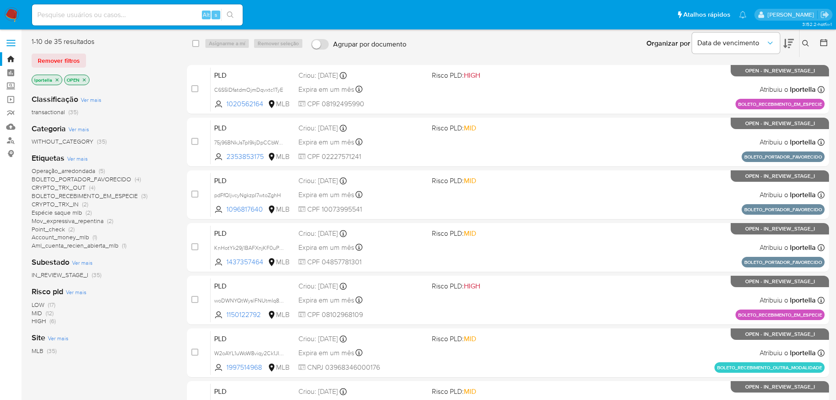
click at [804, 43] on icon at bounding box center [805, 43] width 7 height 7
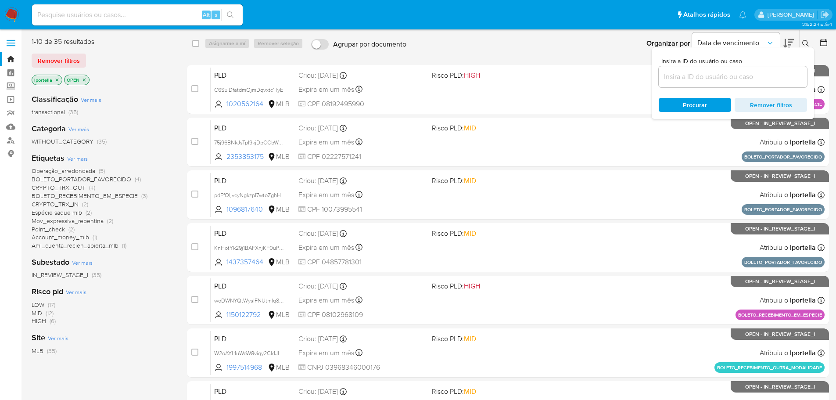
click at [681, 77] on input at bounding box center [732, 76] width 148 height 11
type input "JM1gvv6DQMHnE29TnakyrFKj"
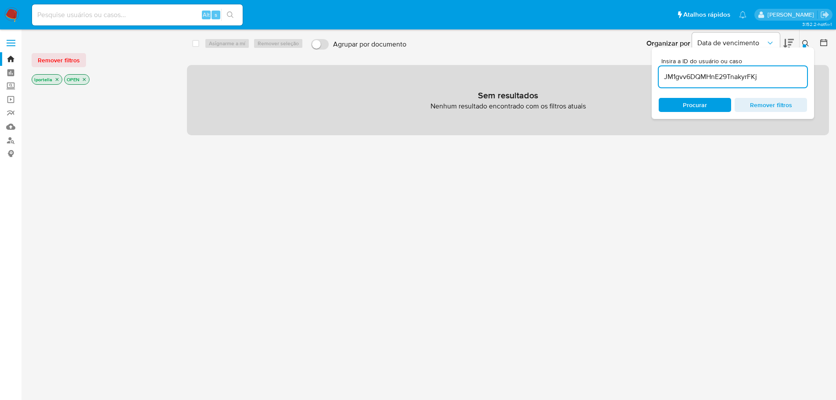
click at [57, 79] on icon "close-filter" at bounding box center [56, 79] width 5 height 5
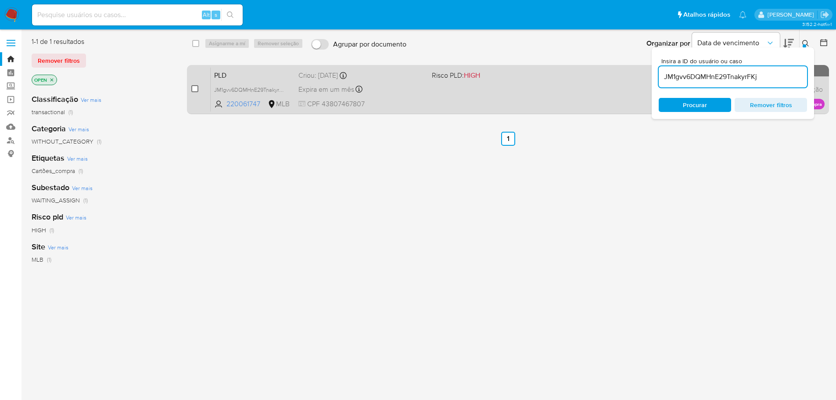
click at [195, 89] on input "checkbox" at bounding box center [194, 88] width 7 height 7
checkbox input "true"
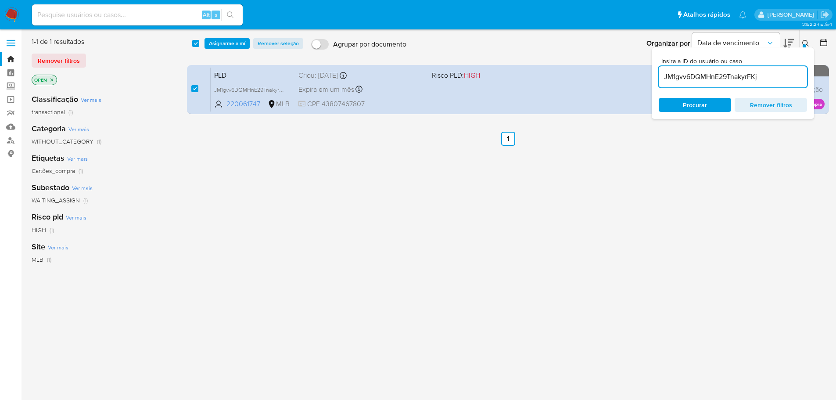
click at [225, 50] on div "select-all-cases-checkbox Asignarme a mí Remover seleção Agrupar por documento …" at bounding box center [508, 43] width 643 height 27
click at [226, 44] on span "Asignarme a mí" at bounding box center [227, 43] width 36 height 9
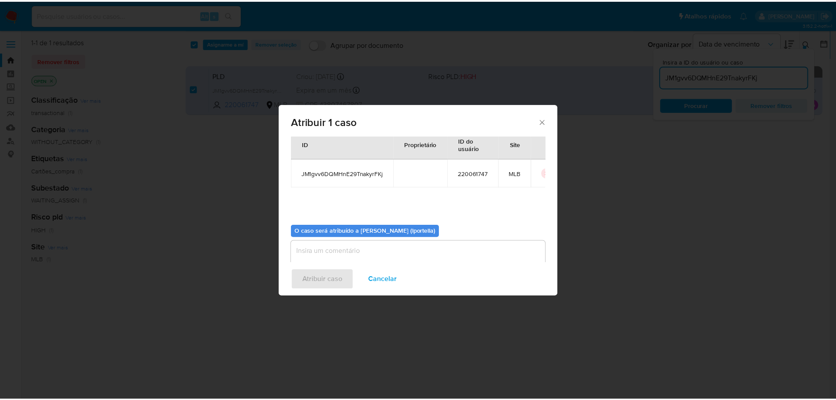
scroll to position [46, 0]
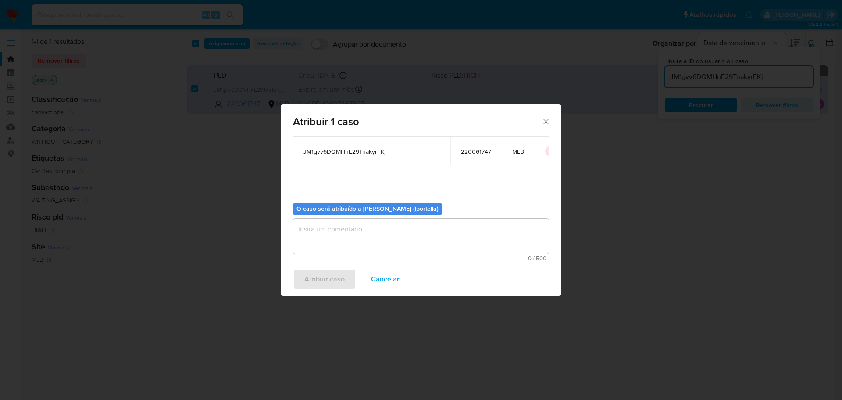
click at [354, 230] on textarea "assign-modal" at bounding box center [421, 235] width 256 height 35
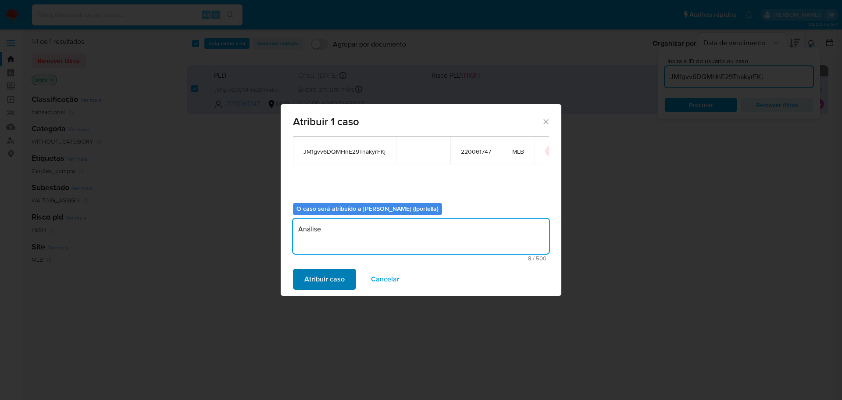
type textarea "Análise"
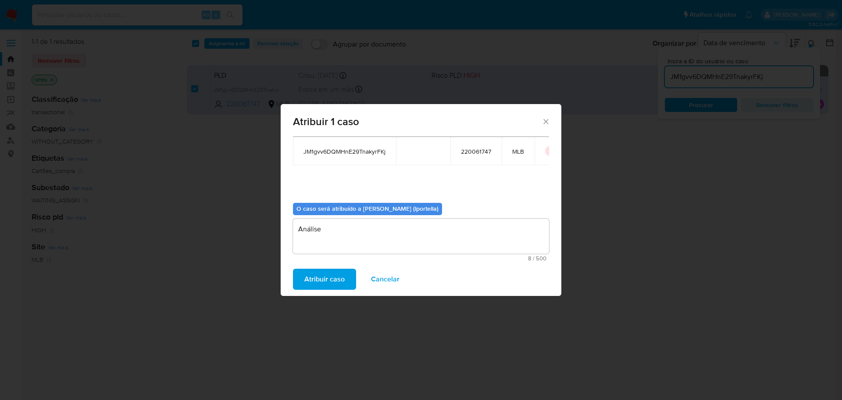
click at [333, 283] on span "Atribuir caso" at bounding box center [324, 278] width 40 height 19
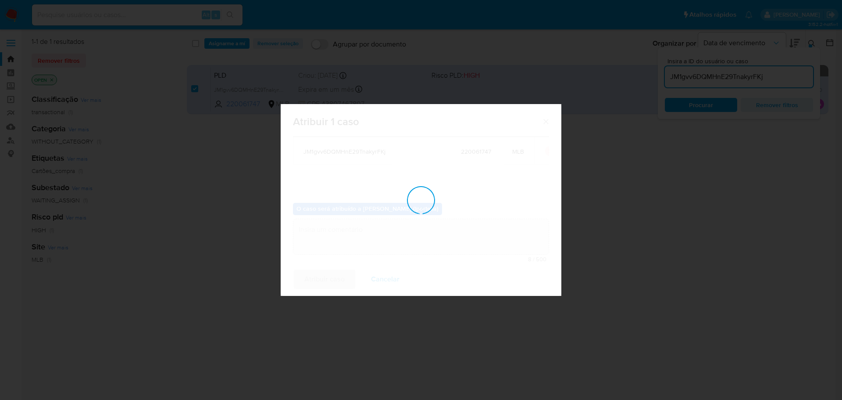
checkbox input "false"
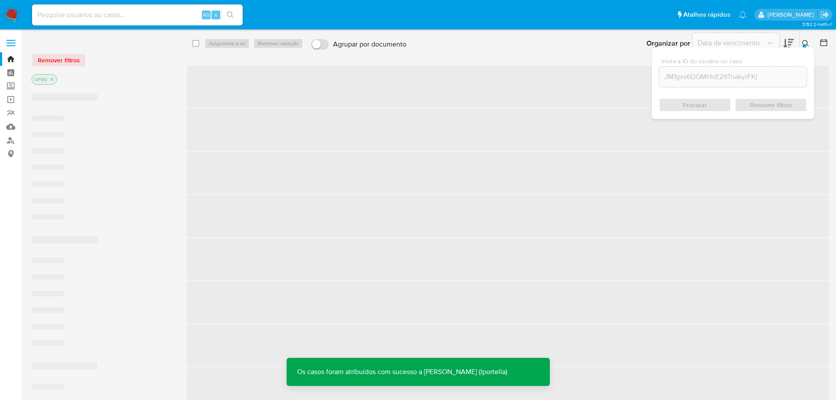
click at [98, 16] on input at bounding box center [137, 14] width 211 height 11
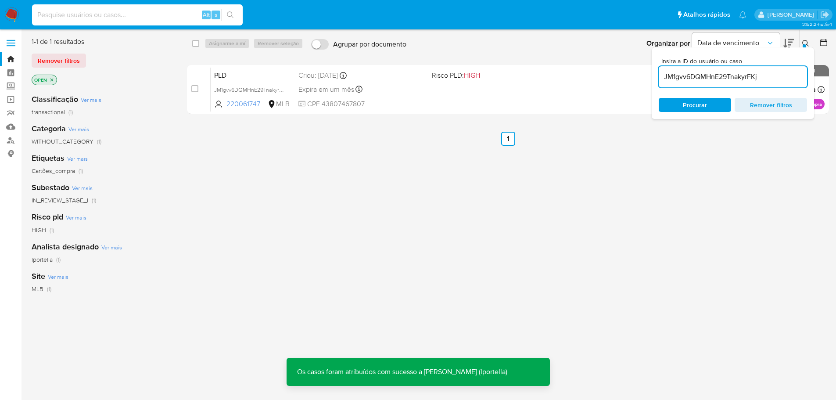
paste input "JM1gvv6DQMHnE29TnakyrFKj"
type input "JM1gvv6DQMHnE29TnakyrFKj"
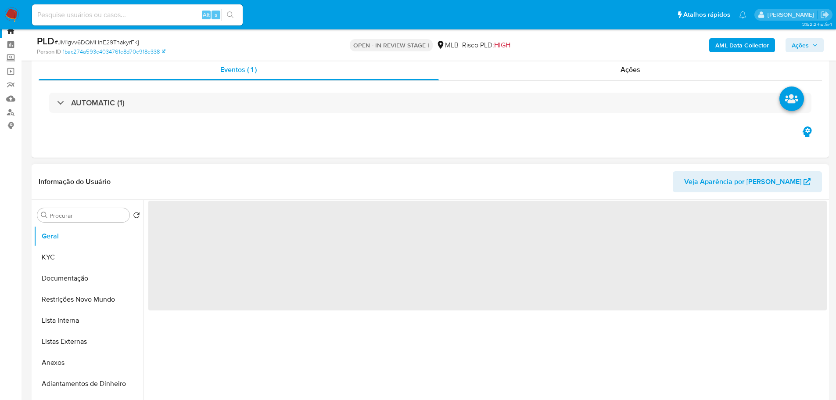
scroll to position [88, 0]
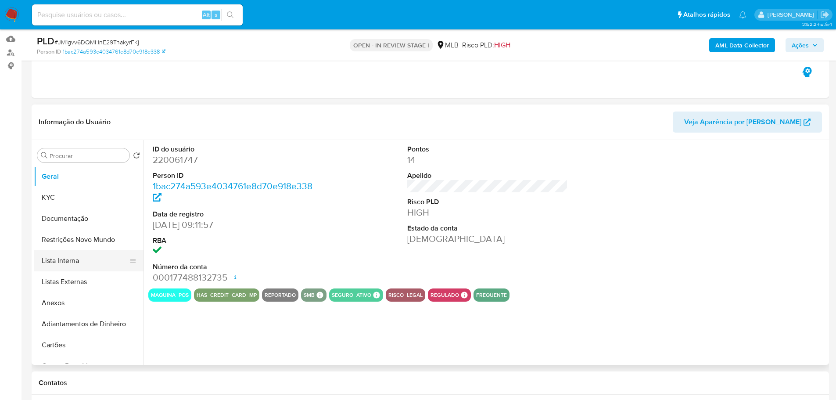
select select "10"
click at [796, 52] on span "Ações" at bounding box center [799, 45] width 17 height 14
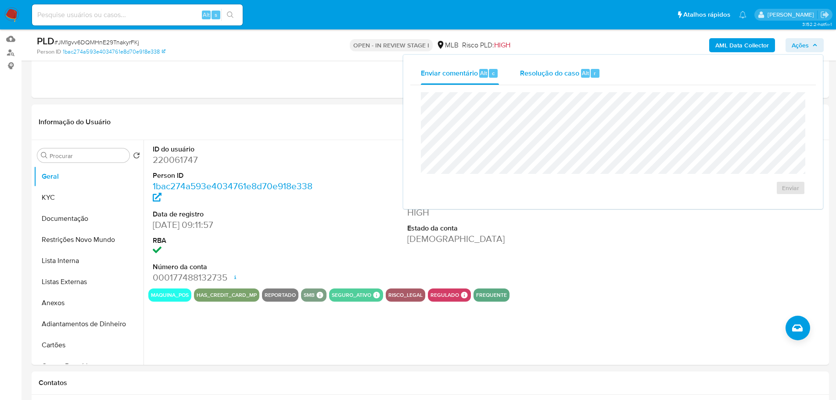
drag, startPoint x: 548, startPoint y: 85, endPoint x: 543, endPoint y: 84, distance: 5.9
click at [546, 85] on div "Enviar" at bounding box center [612, 143] width 405 height 117
click at [536, 75] on span "Resolução do caso" at bounding box center [549, 73] width 59 height 10
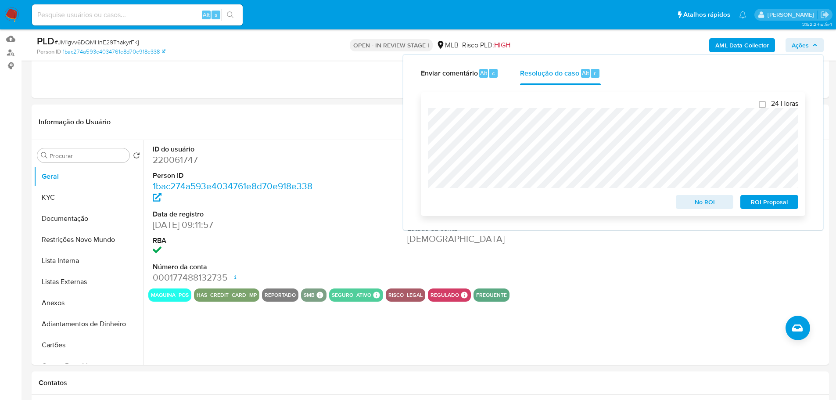
click at [696, 202] on span "No ROI" at bounding box center [705, 202] width 46 height 12
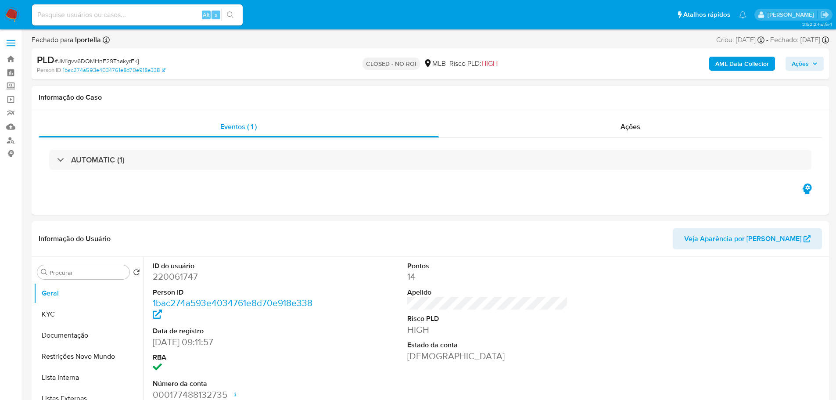
click at [12, 9] on img at bounding box center [11, 14] width 15 height 15
select select "10"
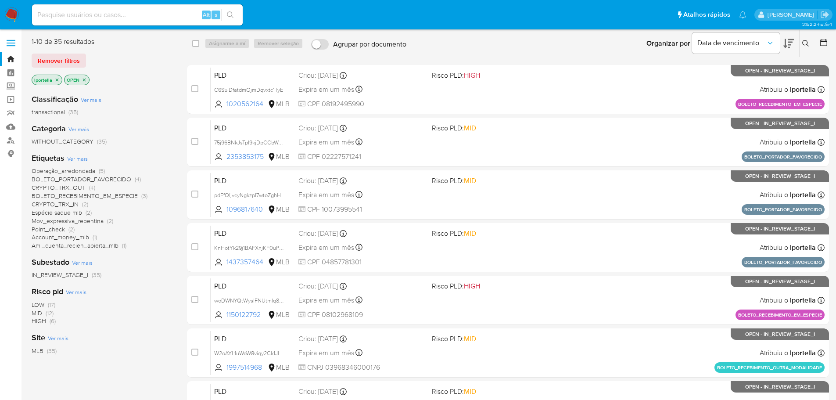
click at [159, 17] on input at bounding box center [137, 14] width 211 height 11
paste input "DssAa6DAGutlqpkzzZI8WBk6"
type input "DssAa6DAGutlqpkzzZI8WBk6"
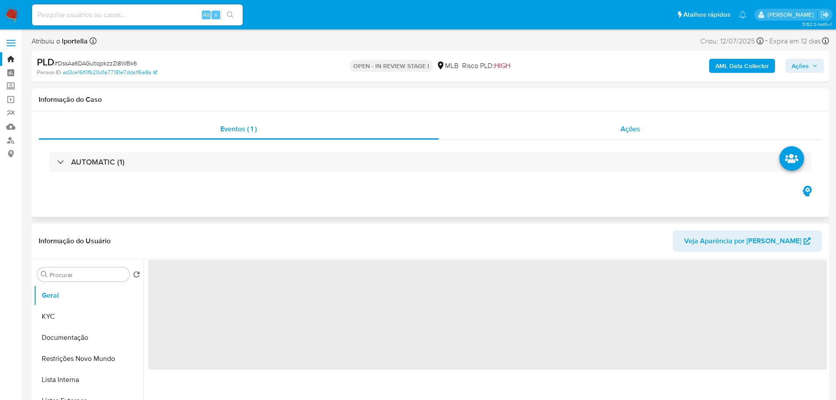
click at [643, 129] on div "Ações" at bounding box center [630, 128] width 383 height 21
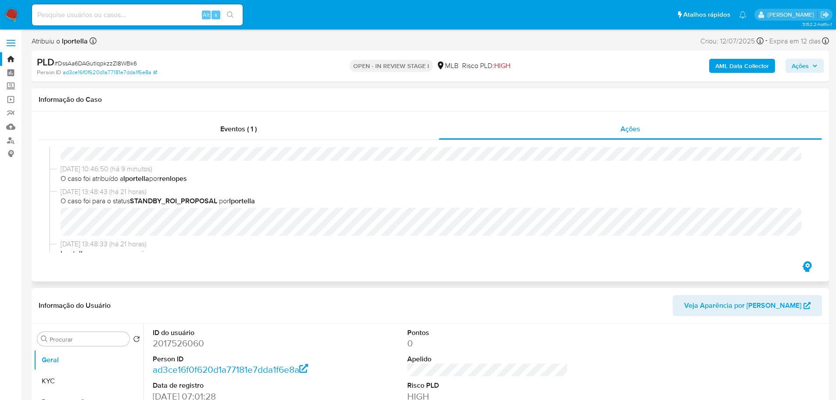
scroll to position [44, 0]
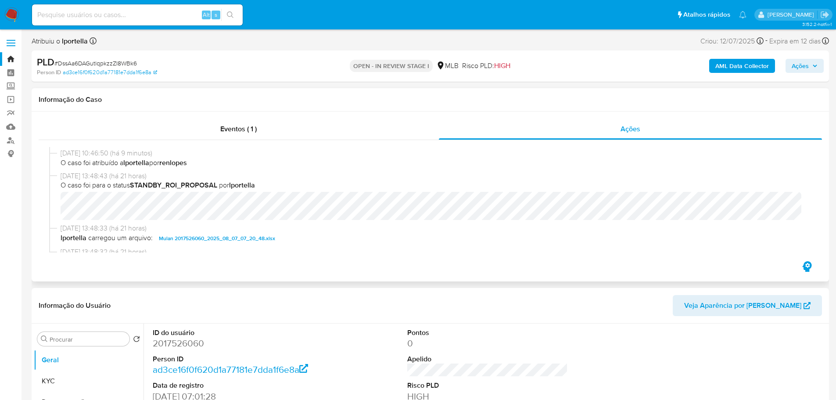
select select "10"
drag, startPoint x: 798, startPoint y: 66, endPoint x: 761, endPoint y: 74, distance: 37.8
click at [798, 66] on span "Ações" at bounding box center [799, 66] width 17 height 14
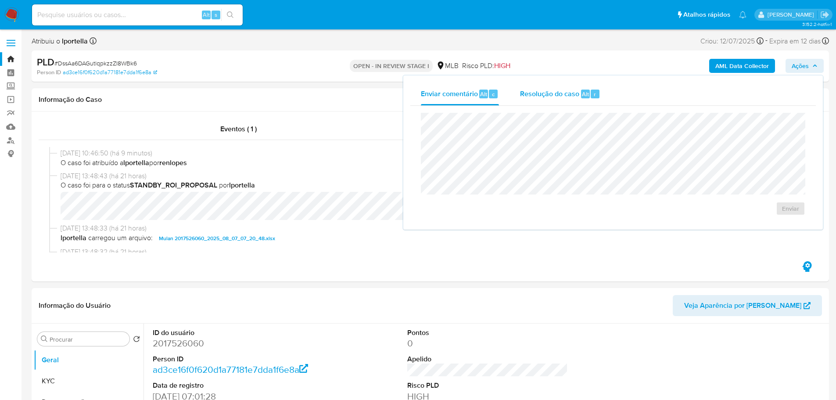
click at [566, 95] on span "Resolução do caso" at bounding box center [549, 94] width 59 height 10
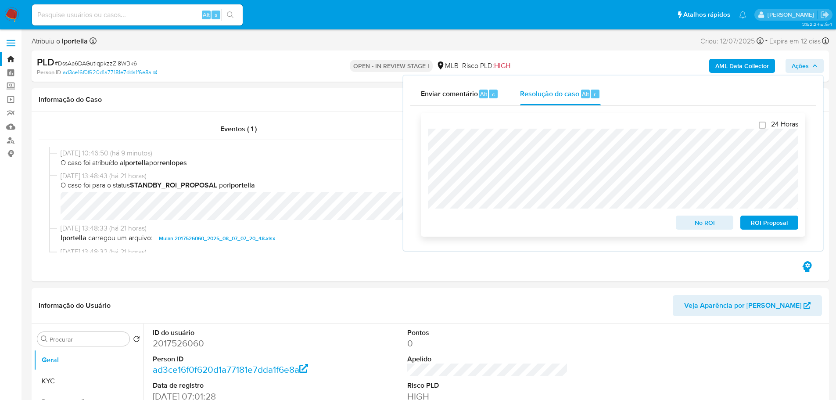
click at [767, 224] on span "ROI Proposal" at bounding box center [769, 222] width 46 height 12
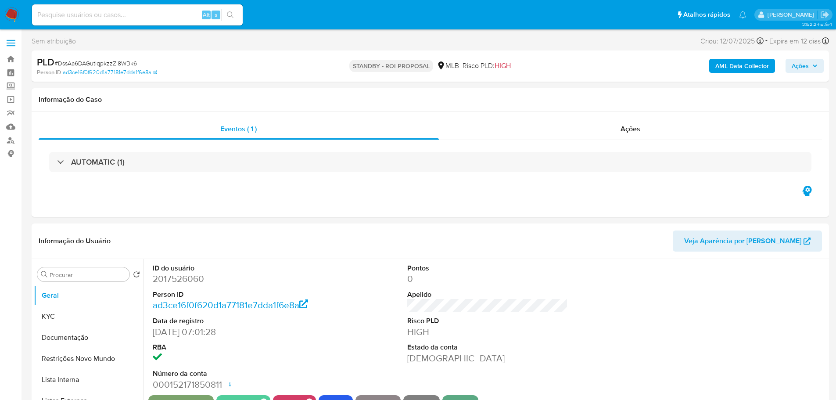
select select "10"
click at [146, 17] on input at bounding box center [137, 14] width 211 height 11
paste input "CN4hw0xacVkkaAe8ugksqujj"
type input "CN4hw0xacVkkaAe8ugksqujj"
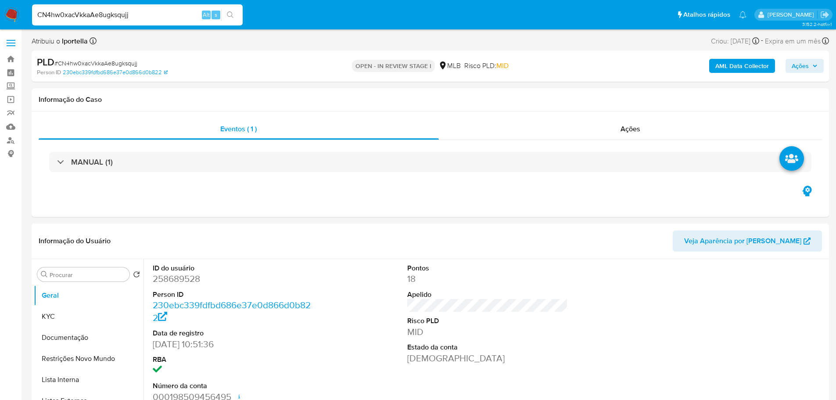
select select "10"
click at [89, 353] on button "Restrições Novo Mundo" at bounding box center [85, 358] width 103 height 21
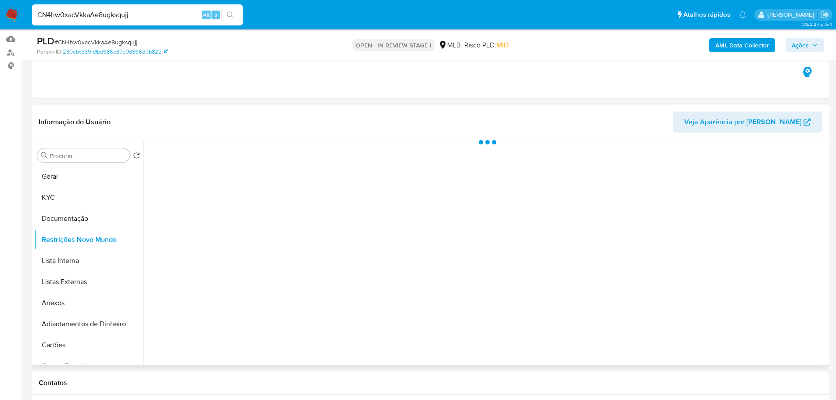
scroll to position [132, 0]
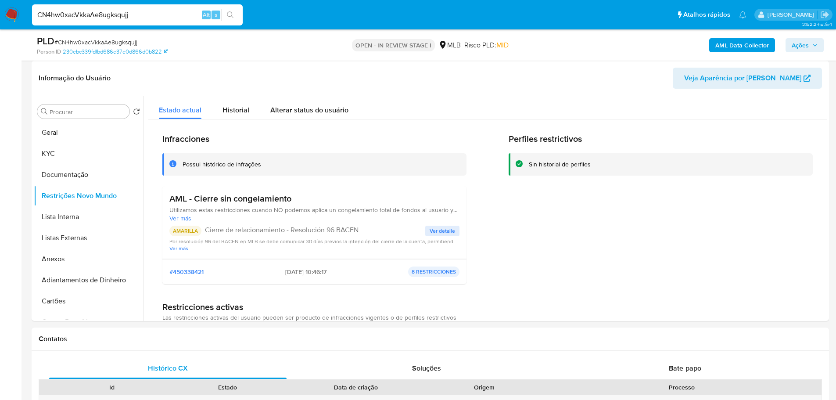
click at [100, 13] on input "CN4hw0xacVkkaAe8ugksqujj" at bounding box center [137, 14] width 211 height 11
click at [12, 15] on img at bounding box center [11, 14] width 15 height 15
